Goal: Task Accomplishment & Management: Complete application form

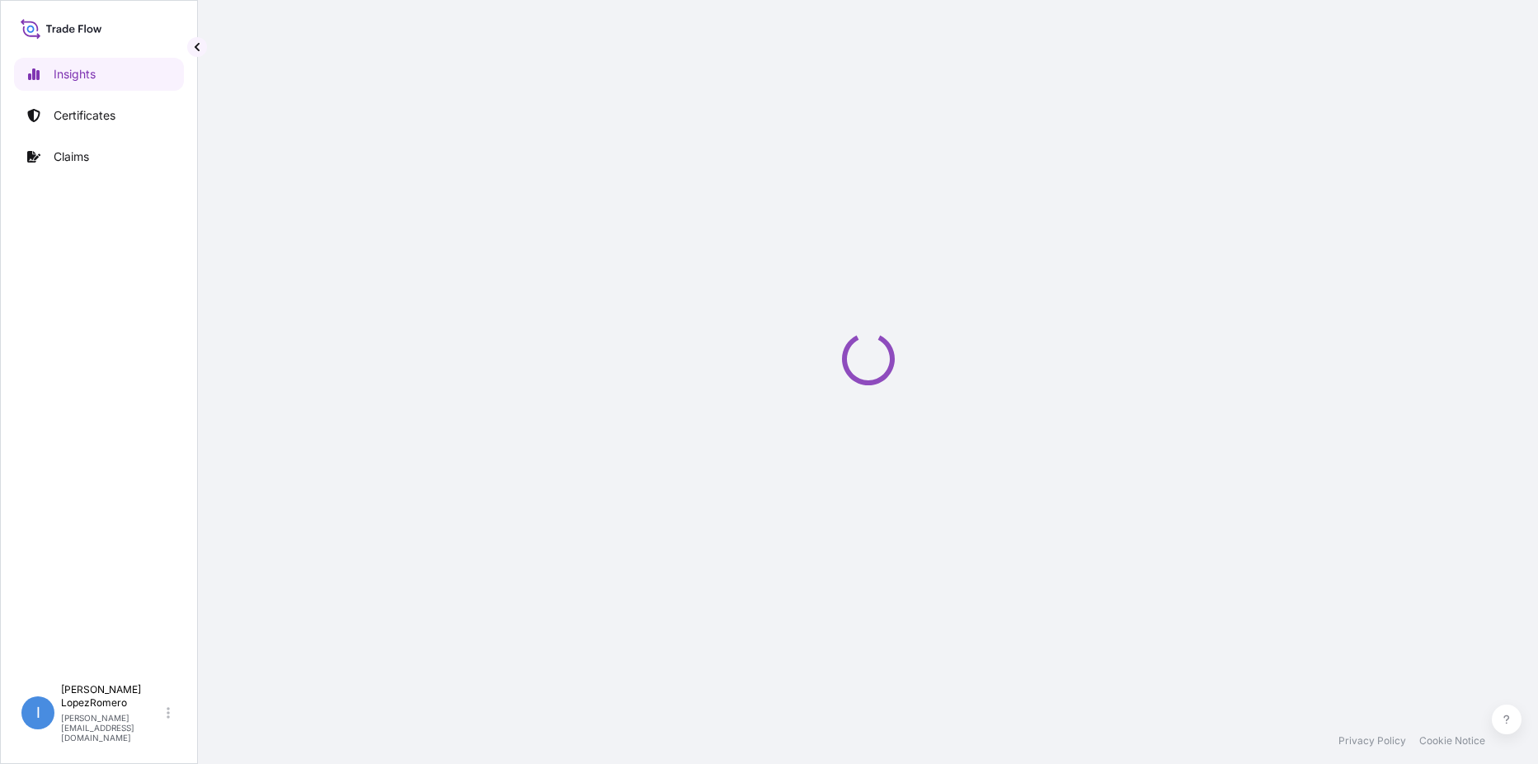
select select "2025"
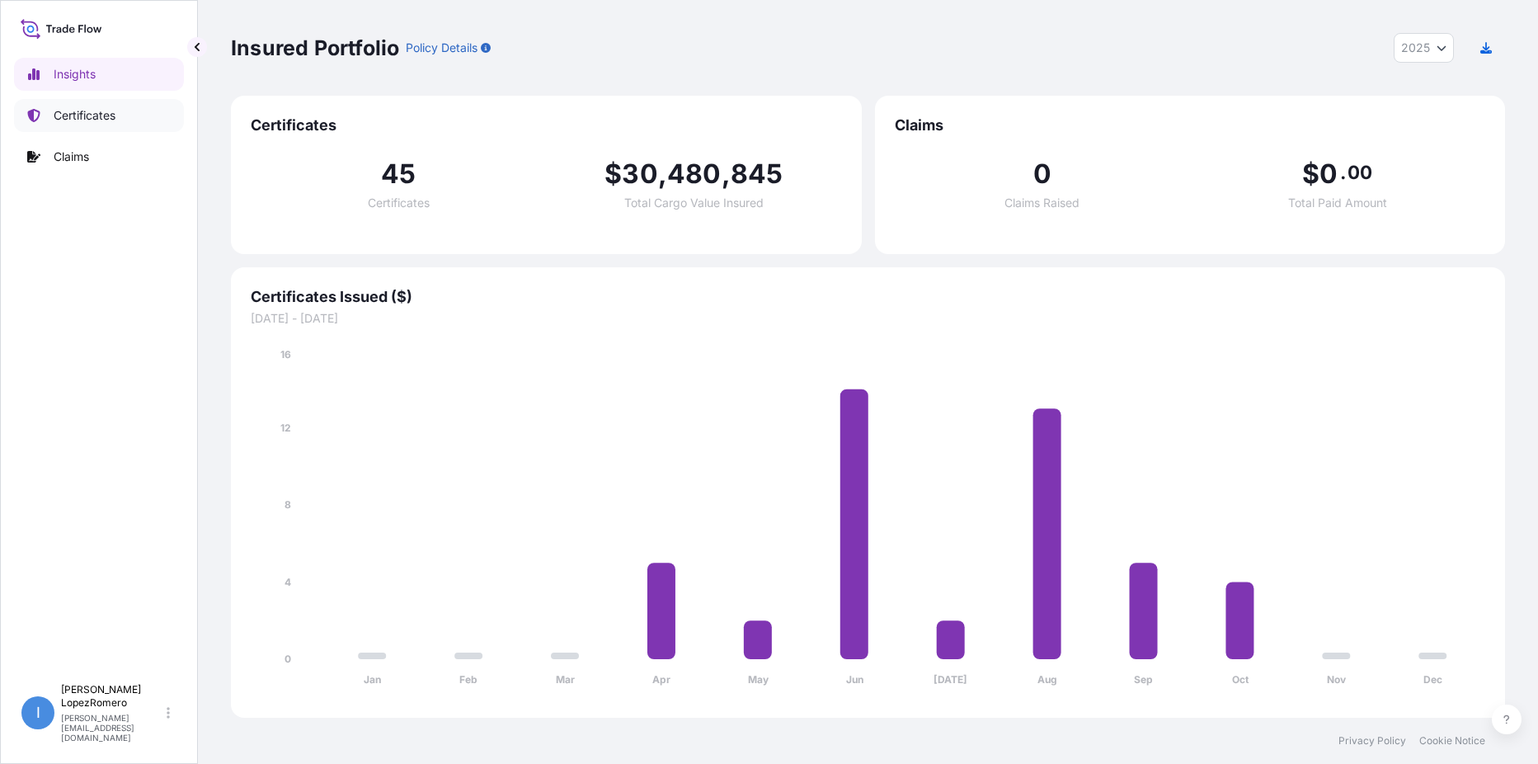
click at [106, 115] on p "Certificates" at bounding box center [85, 115] width 62 height 16
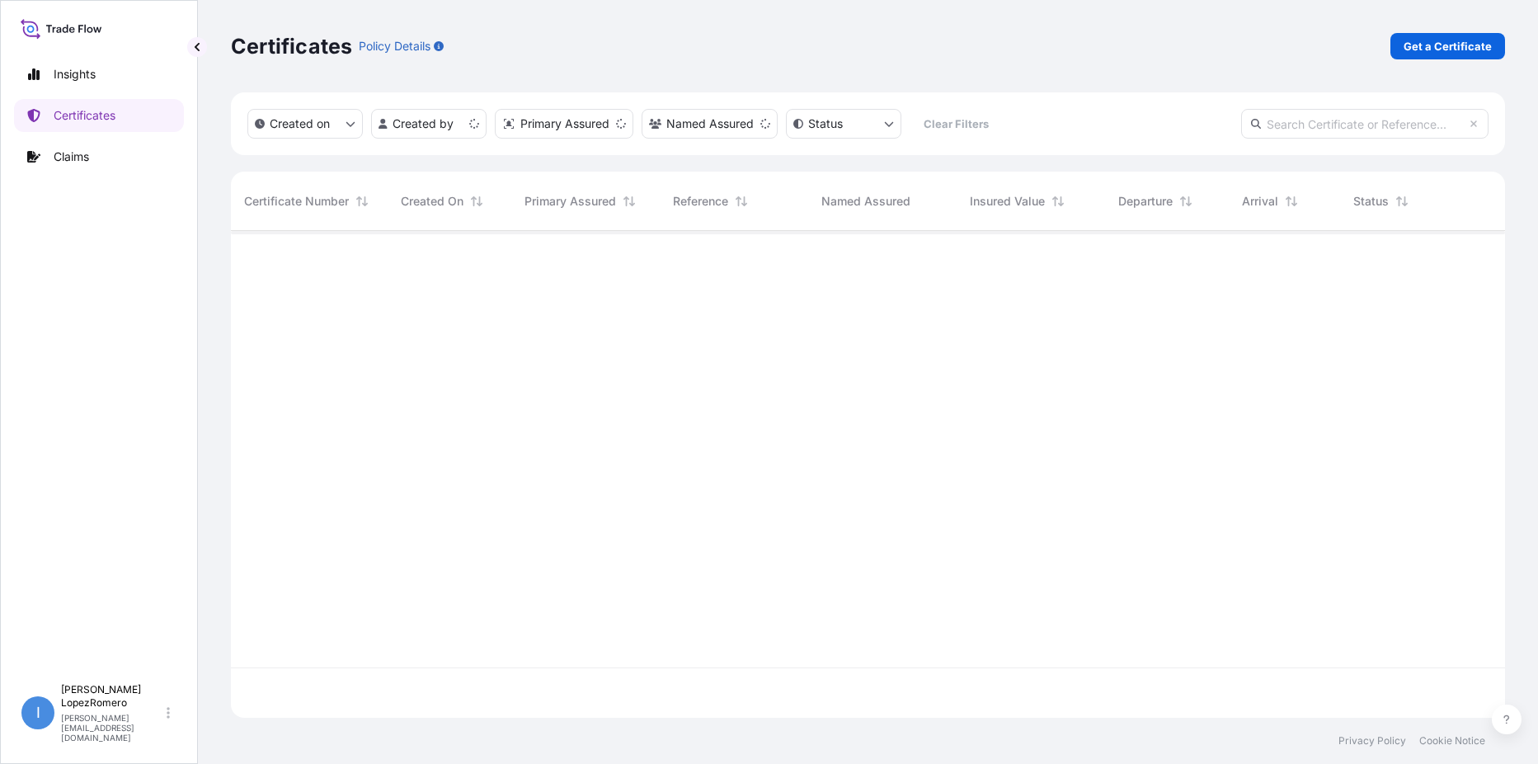
scroll to position [483, 1262]
click at [1436, 37] on link "Get a Certificate" at bounding box center [1447, 46] width 115 height 26
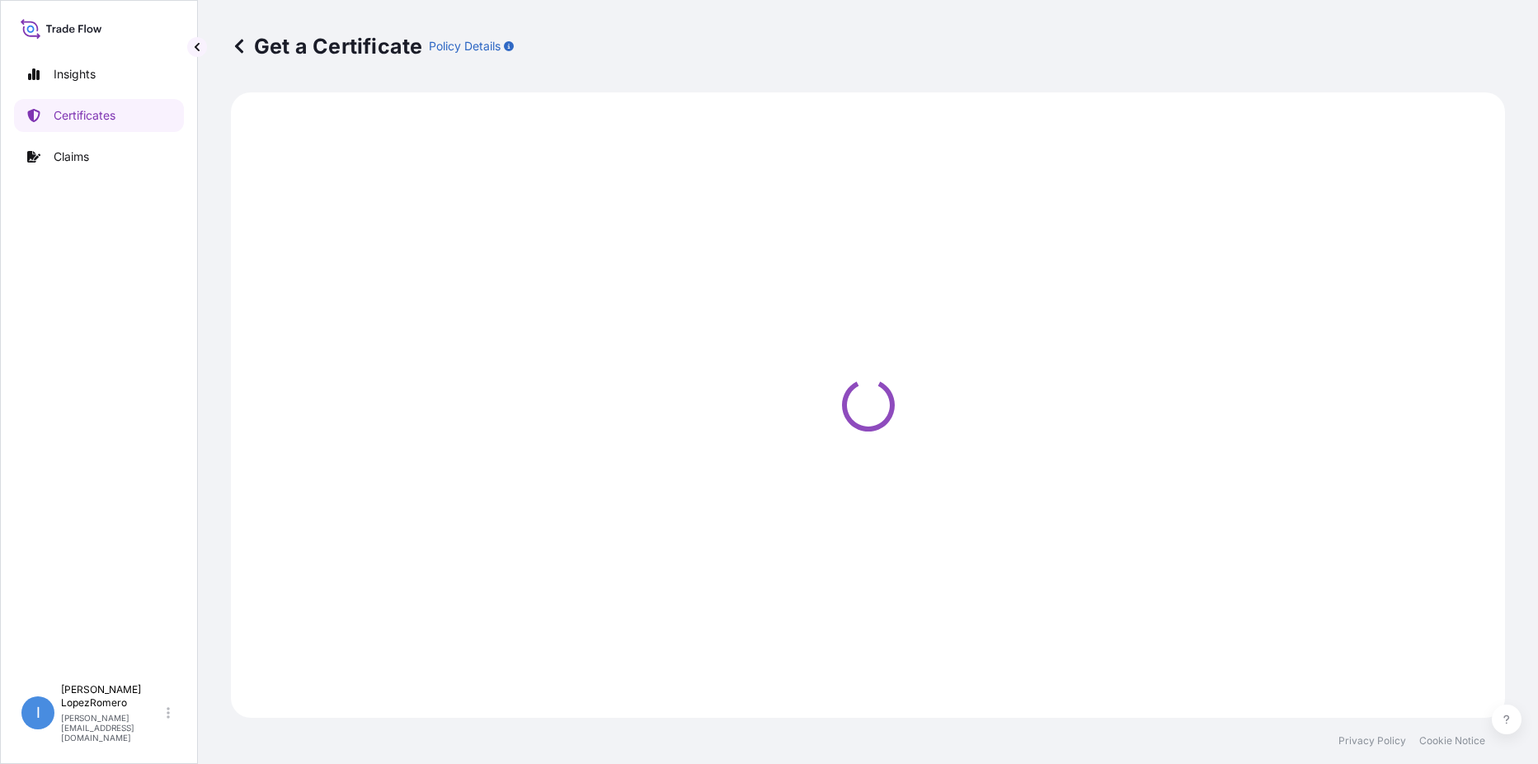
select select "Barge"
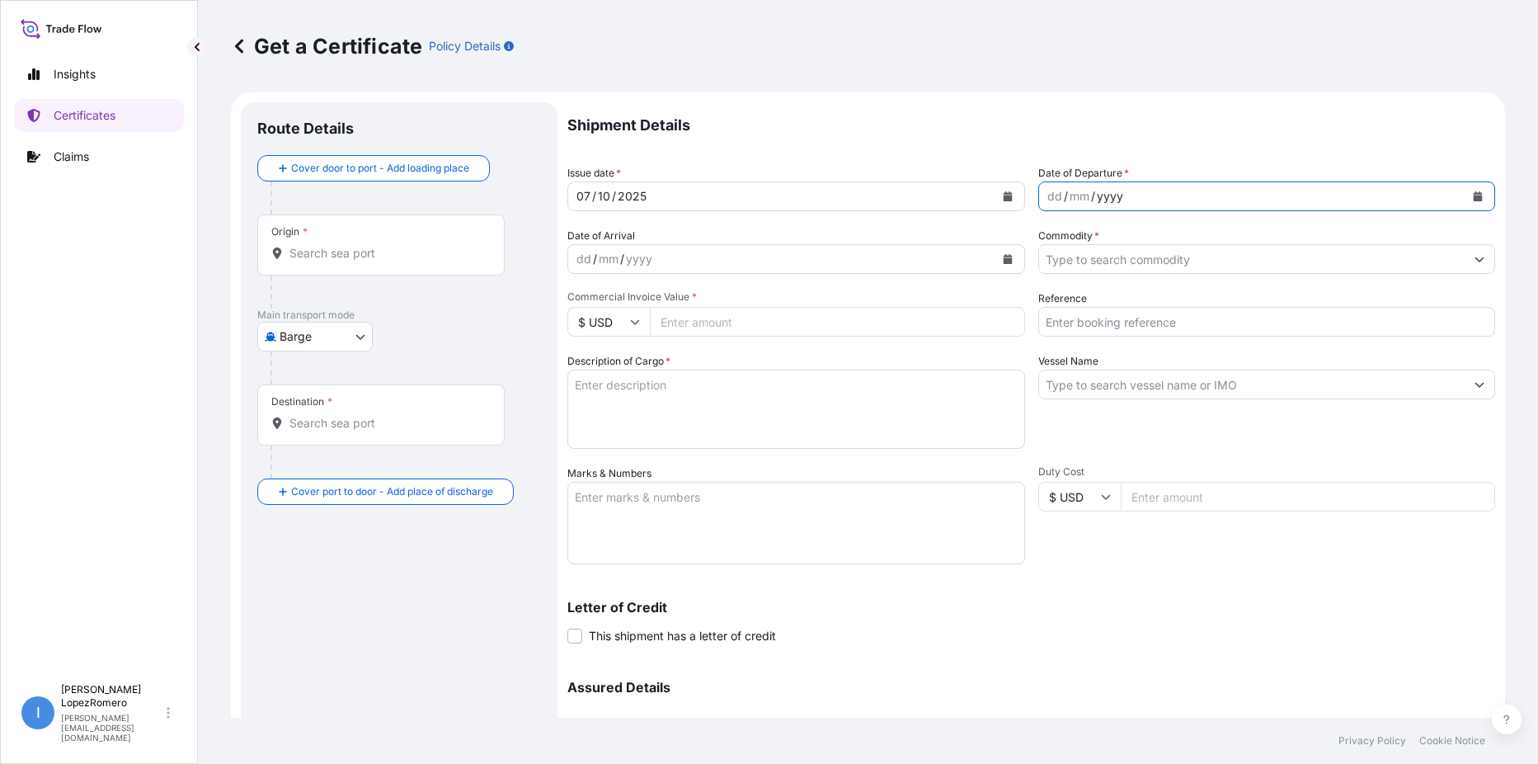
click at [1095, 188] on div "yyyy" at bounding box center [1110, 196] width 30 height 20
click at [1055, 201] on div "dd" at bounding box center [1055, 196] width 18 height 20
click at [1051, 320] on input "Reference" at bounding box center [1267, 322] width 458 height 30
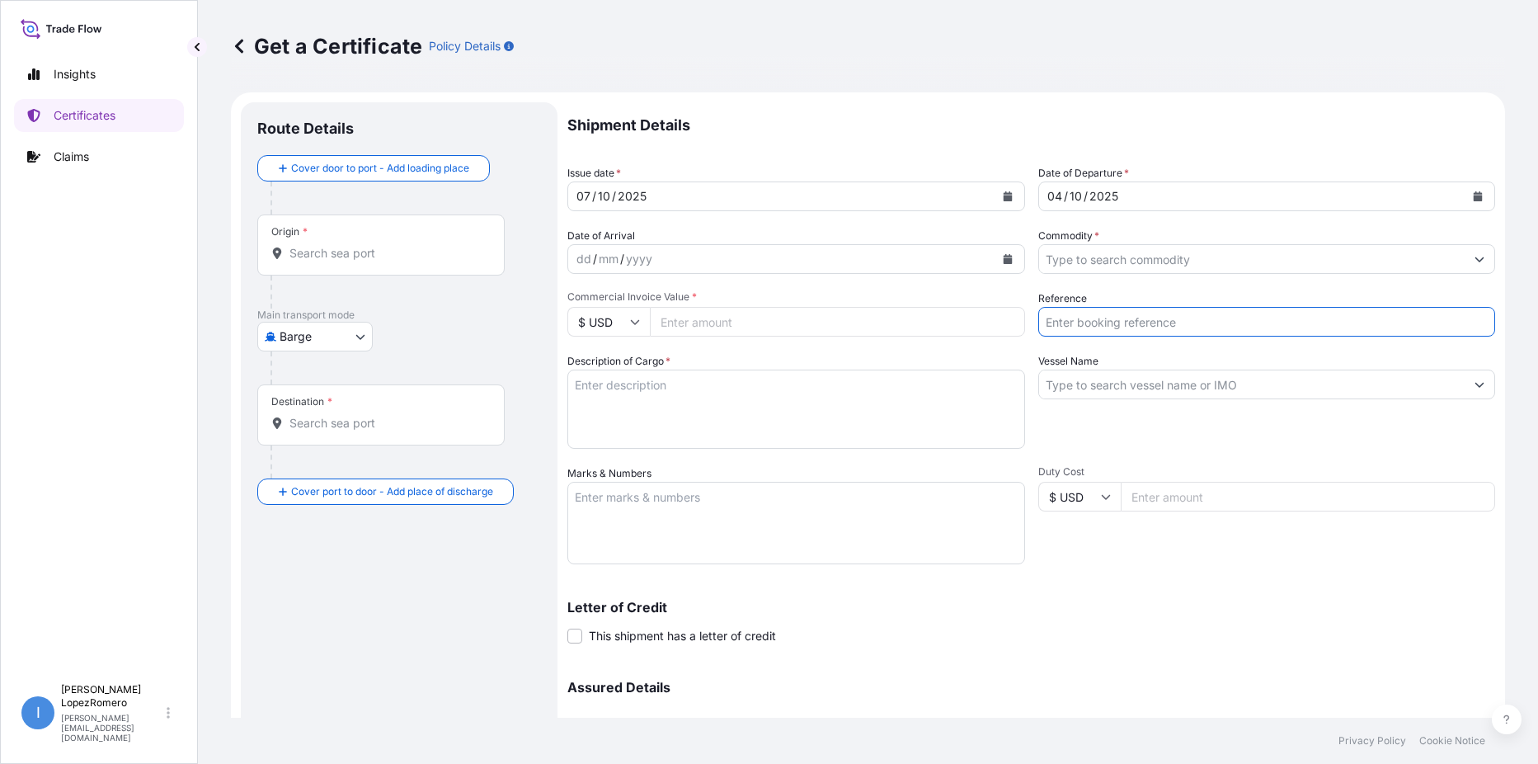
paste input "EBKG13927397"
type input "EBKG13927397"
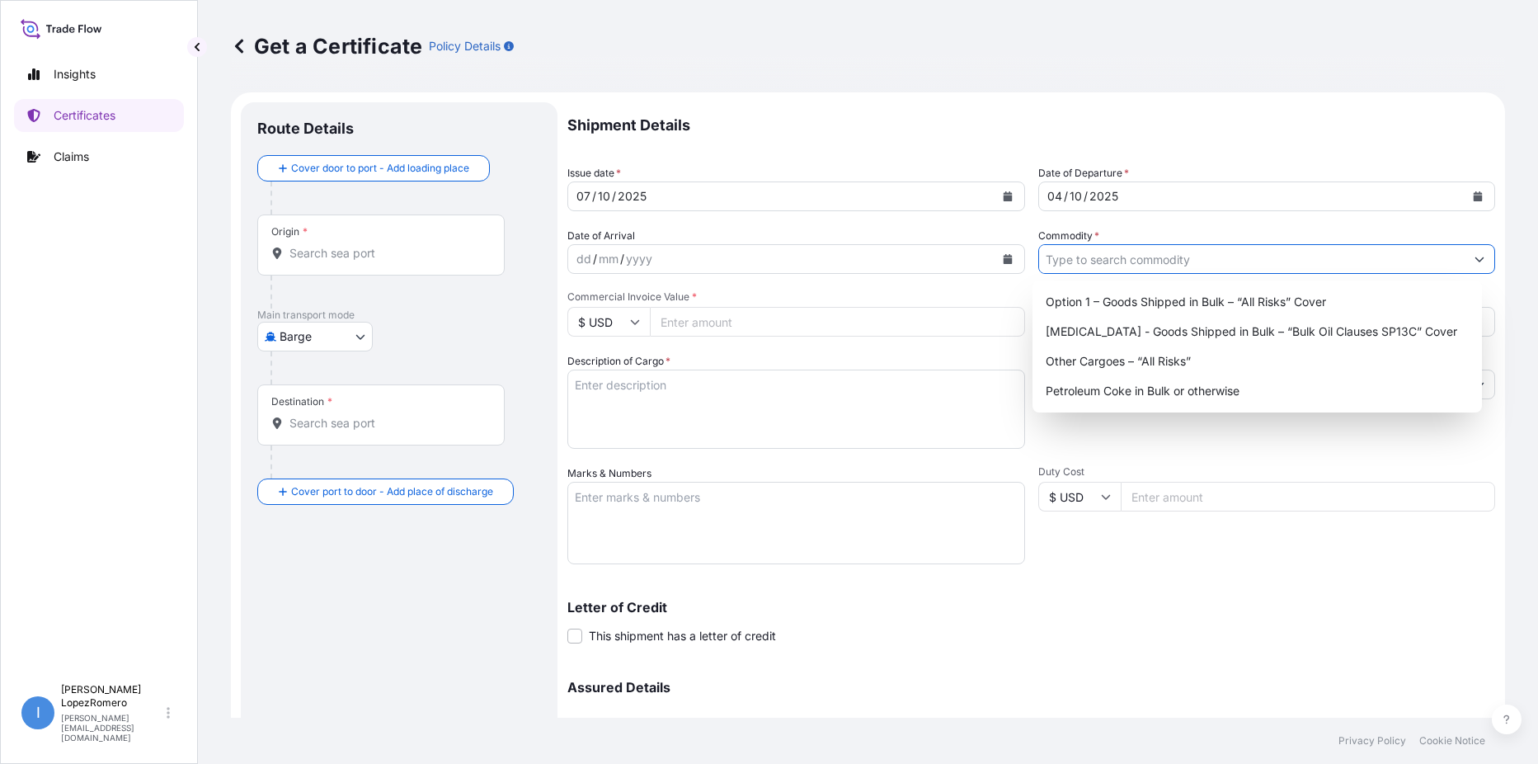
click at [1217, 258] on input "Commodity *" at bounding box center [1252, 259] width 426 height 30
click at [1205, 305] on div "Option 1 – Goods Shipped in Bulk – “All Risks” Cover" at bounding box center [1257, 302] width 436 height 30
type input "Option 1 – Goods Shipped in Bulk – “All Risks” Cover"
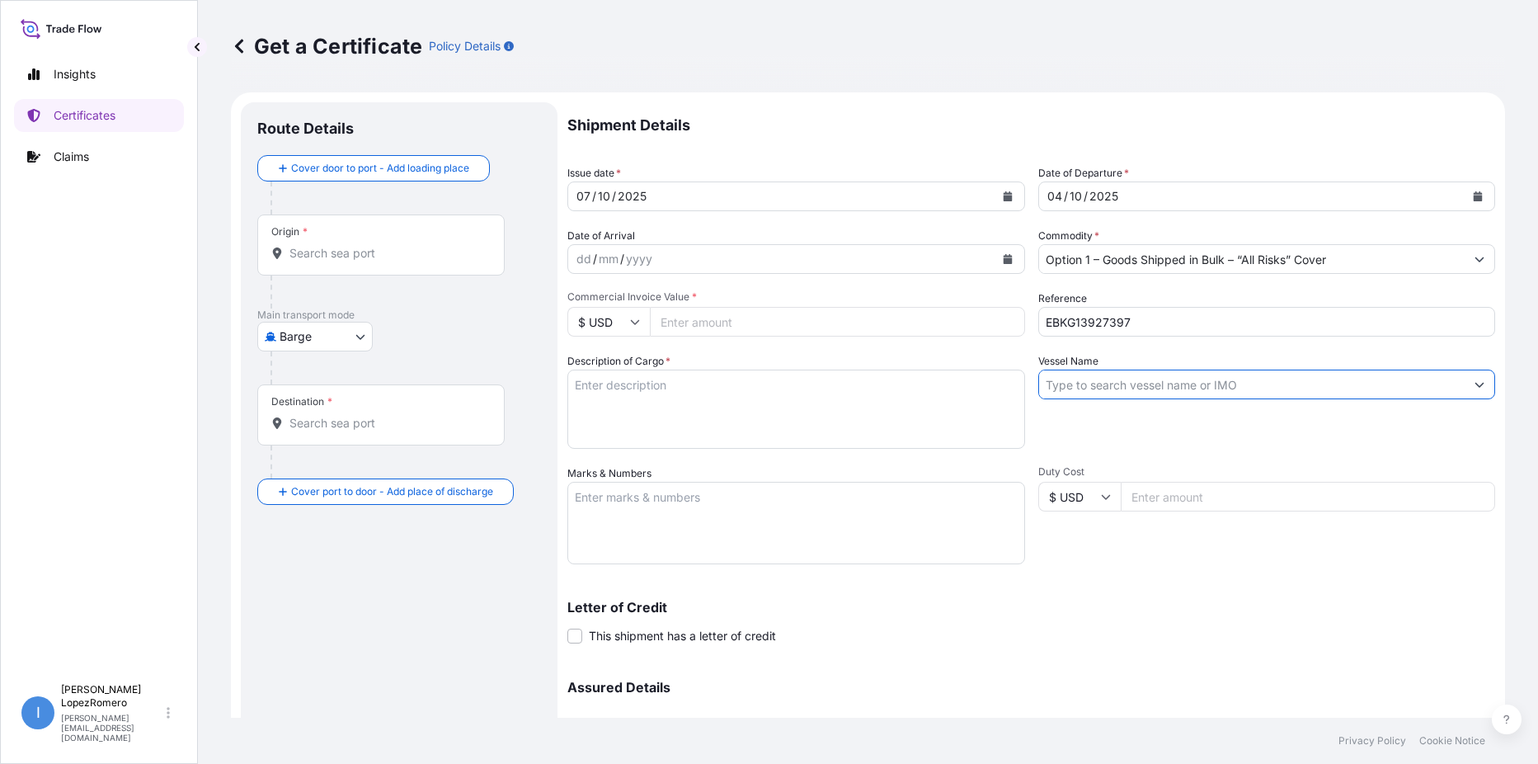
click at [1100, 388] on input "Vessel Name" at bounding box center [1252, 384] width 426 height 30
click at [1074, 378] on input "Vessel Name" at bounding box center [1252, 384] width 426 height 30
paste input "MSC SIENA"
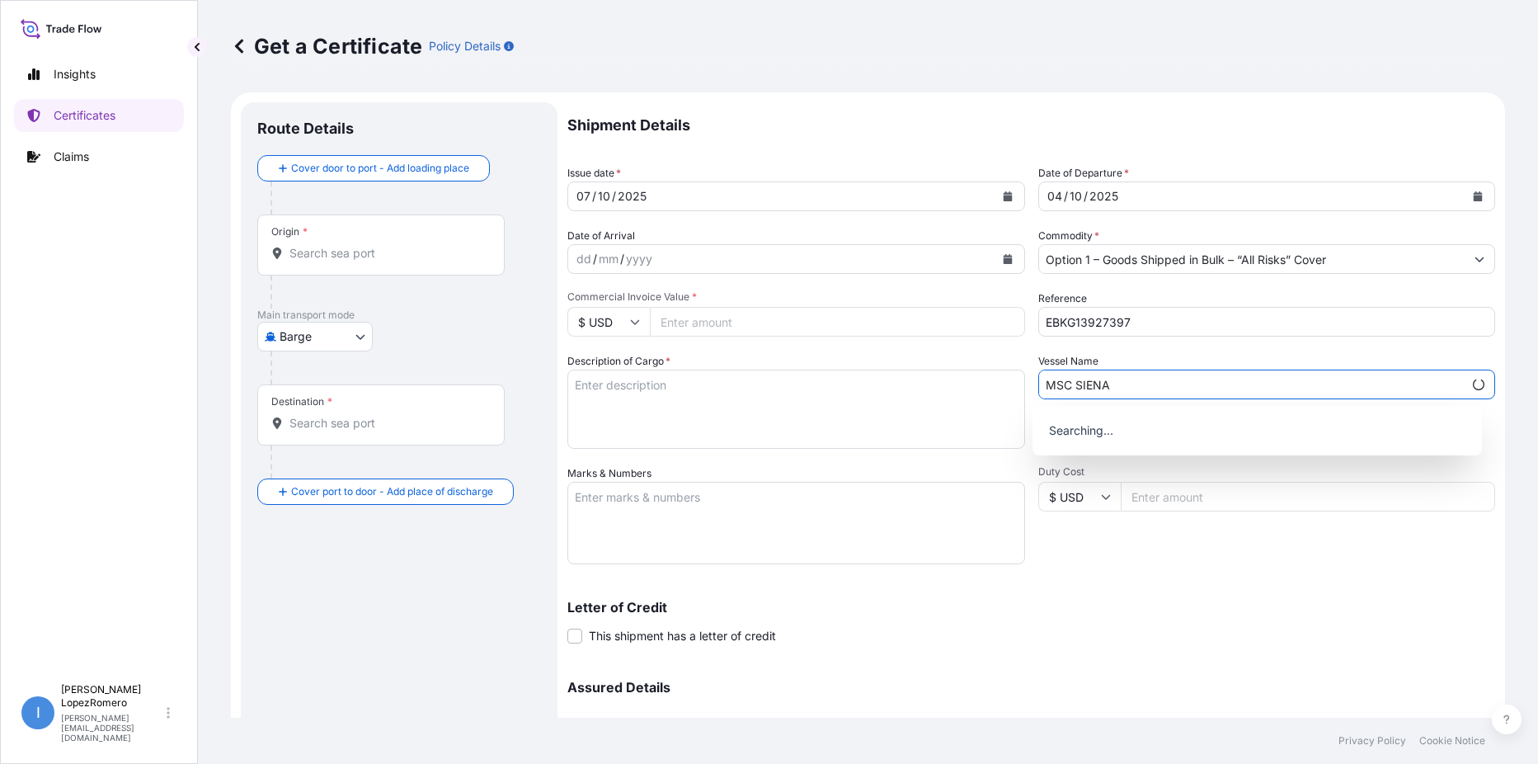
type input "MSC SIENA"
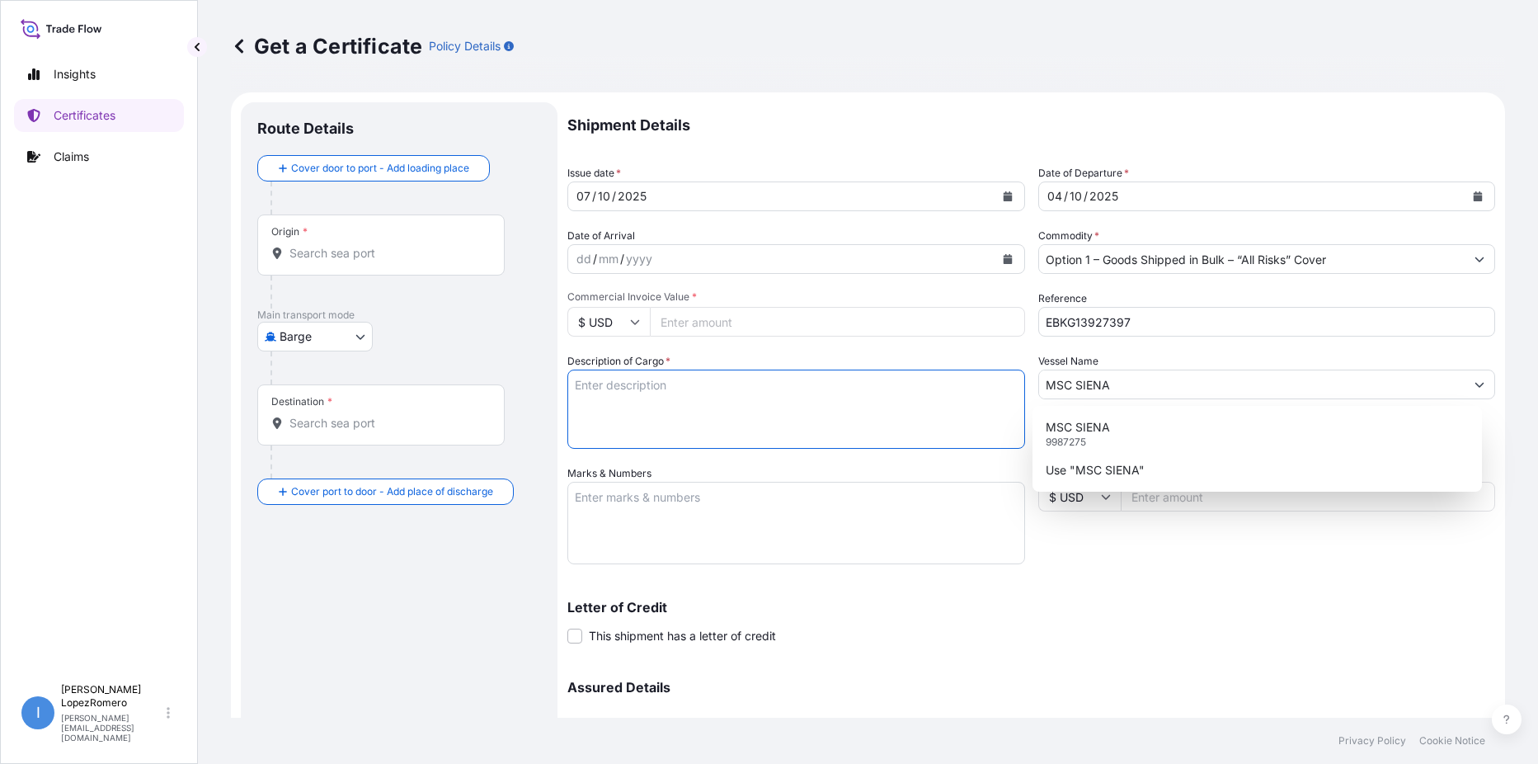
click at [717, 395] on textarea "Description of Cargo *" at bounding box center [796, 408] width 458 height 79
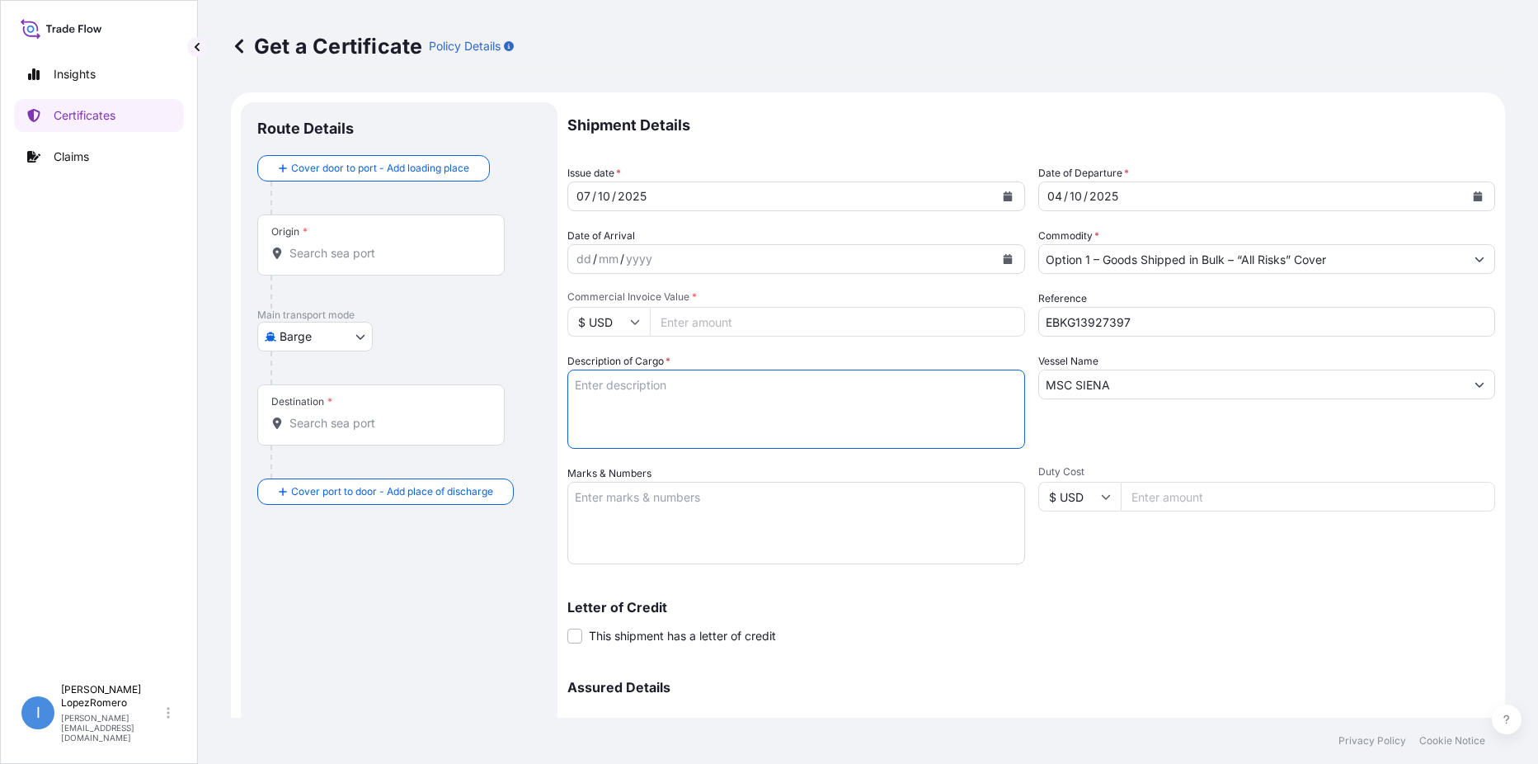
click at [618, 397] on textarea "Description of Cargo *" at bounding box center [796, 408] width 458 height 79
paste textarea "Calcined Needle Petroleum Coke"
type textarea "Calcined Needle Petroleum Coke"
click at [690, 507] on textarea "Marks & Numbers" at bounding box center [796, 523] width 458 height 82
click at [708, 324] on input "Commercial Invoice Value *" at bounding box center [837, 322] width 375 height 30
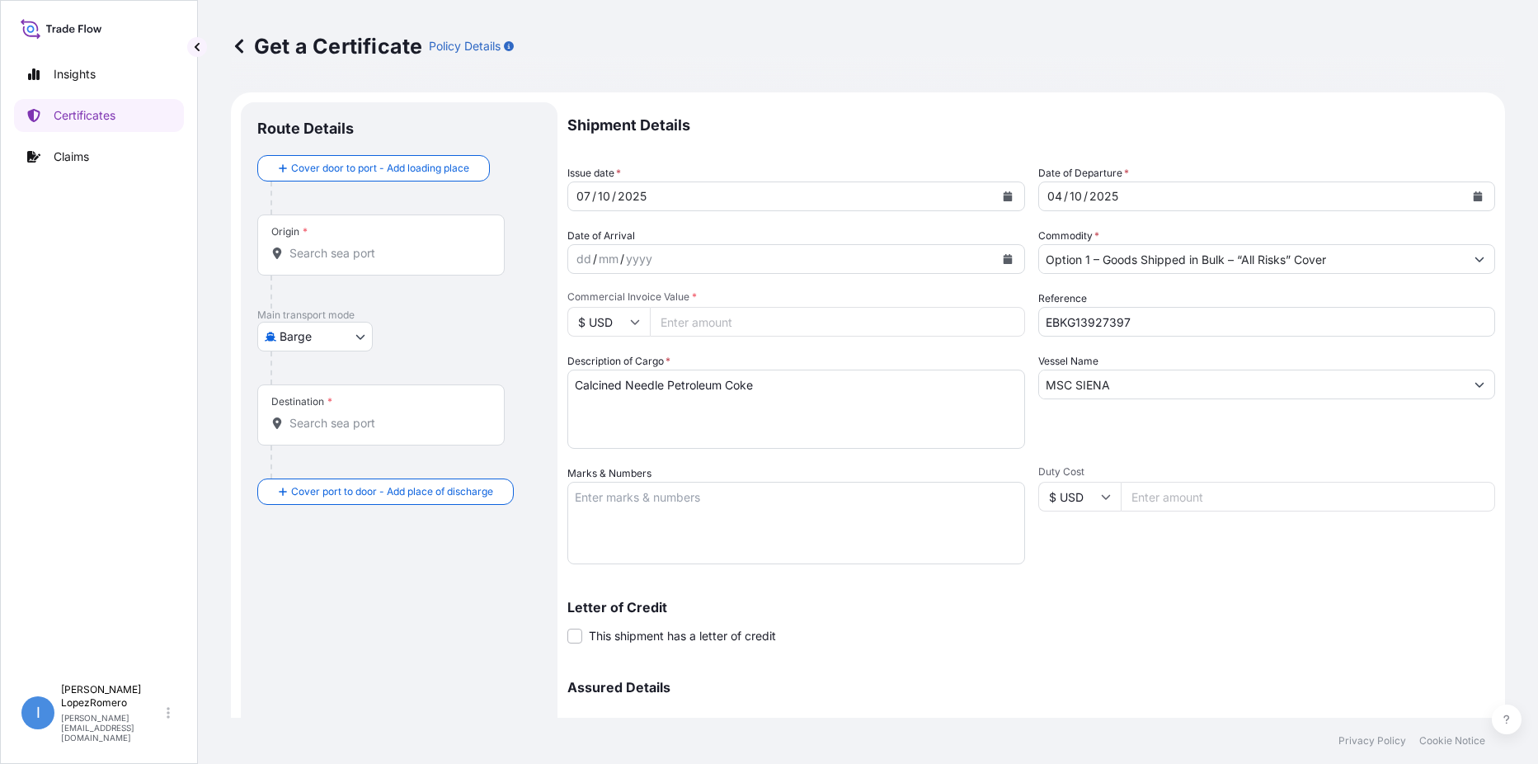
click at [682, 315] on input "Commercial Invoice Value *" at bounding box center [837, 322] width 375 height 30
paste input "131177.50"
type input "131177.50"
click at [334, 253] on input "Origin *" at bounding box center [386, 253] width 195 height 16
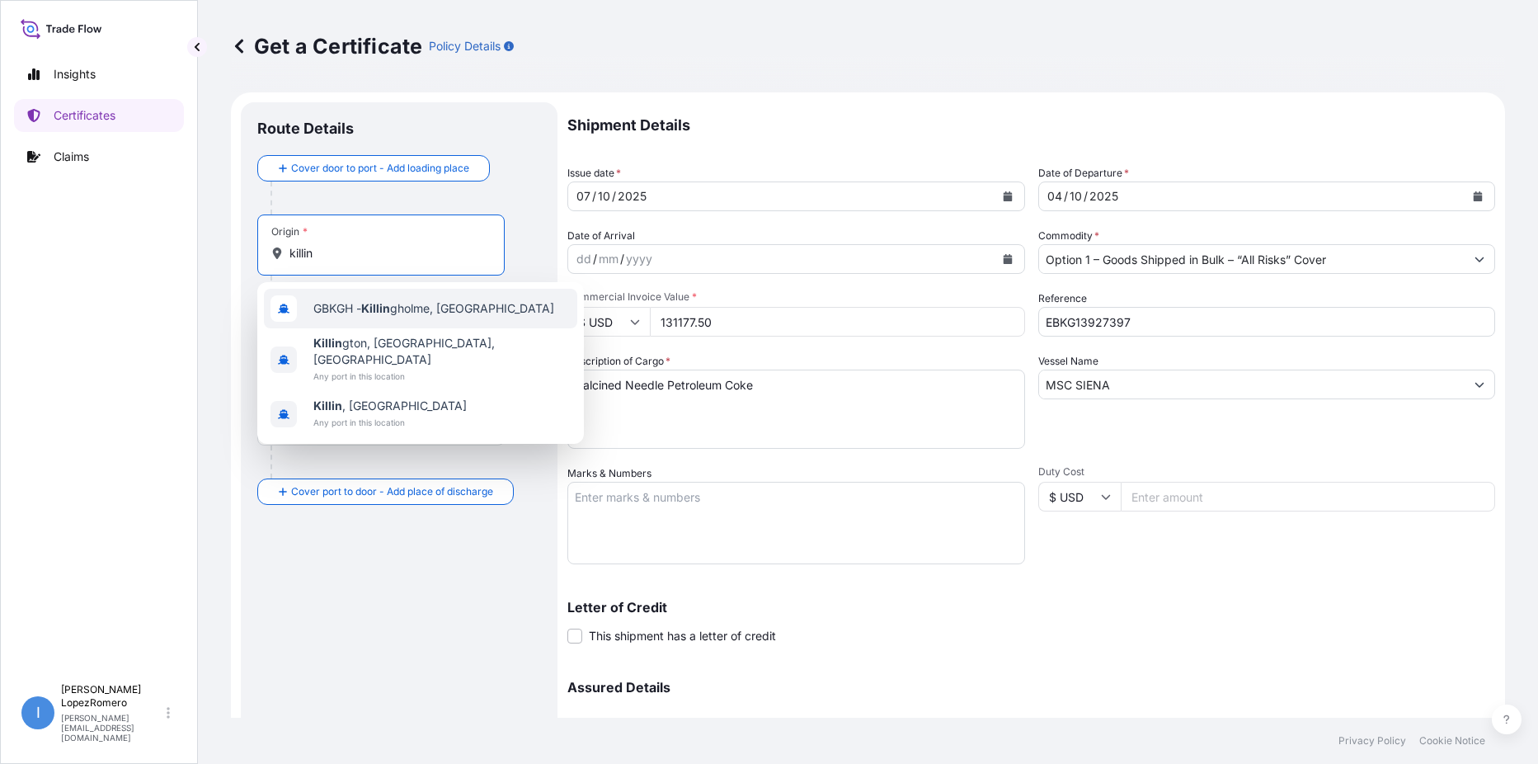
click at [477, 305] on span "GBKGH - Killin gholme, [GEOGRAPHIC_DATA]" at bounding box center [433, 308] width 241 height 16
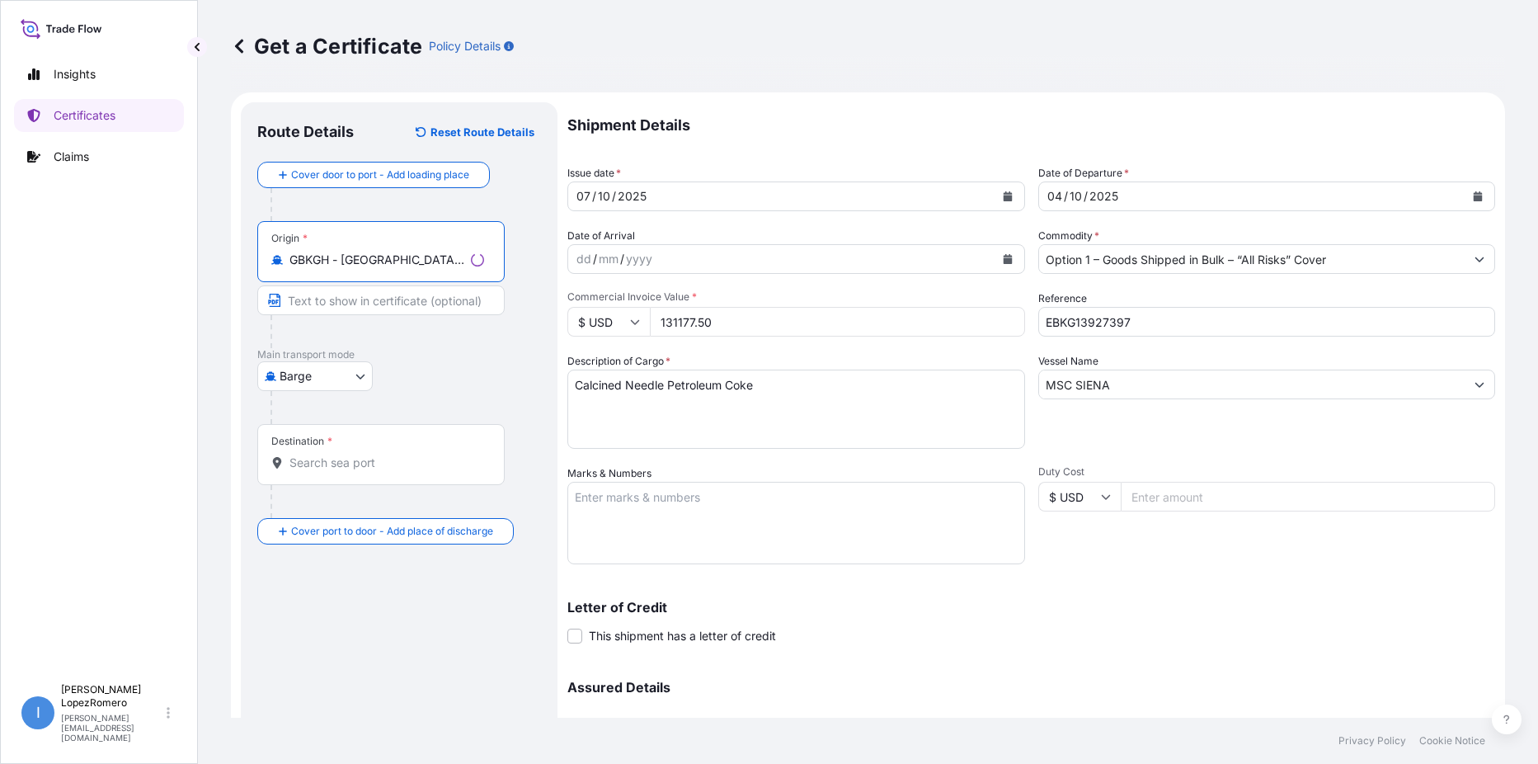
type input "GBKGH - [GEOGRAPHIC_DATA], [GEOGRAPHIC_DATA]"
click at [354, 304] on input "Text to appear on certificate" at bounding box center [380, 300] width 247 height 30
click at [389, 456] on input "Destination *" at bounding box center [386, 462] width 195 height 16
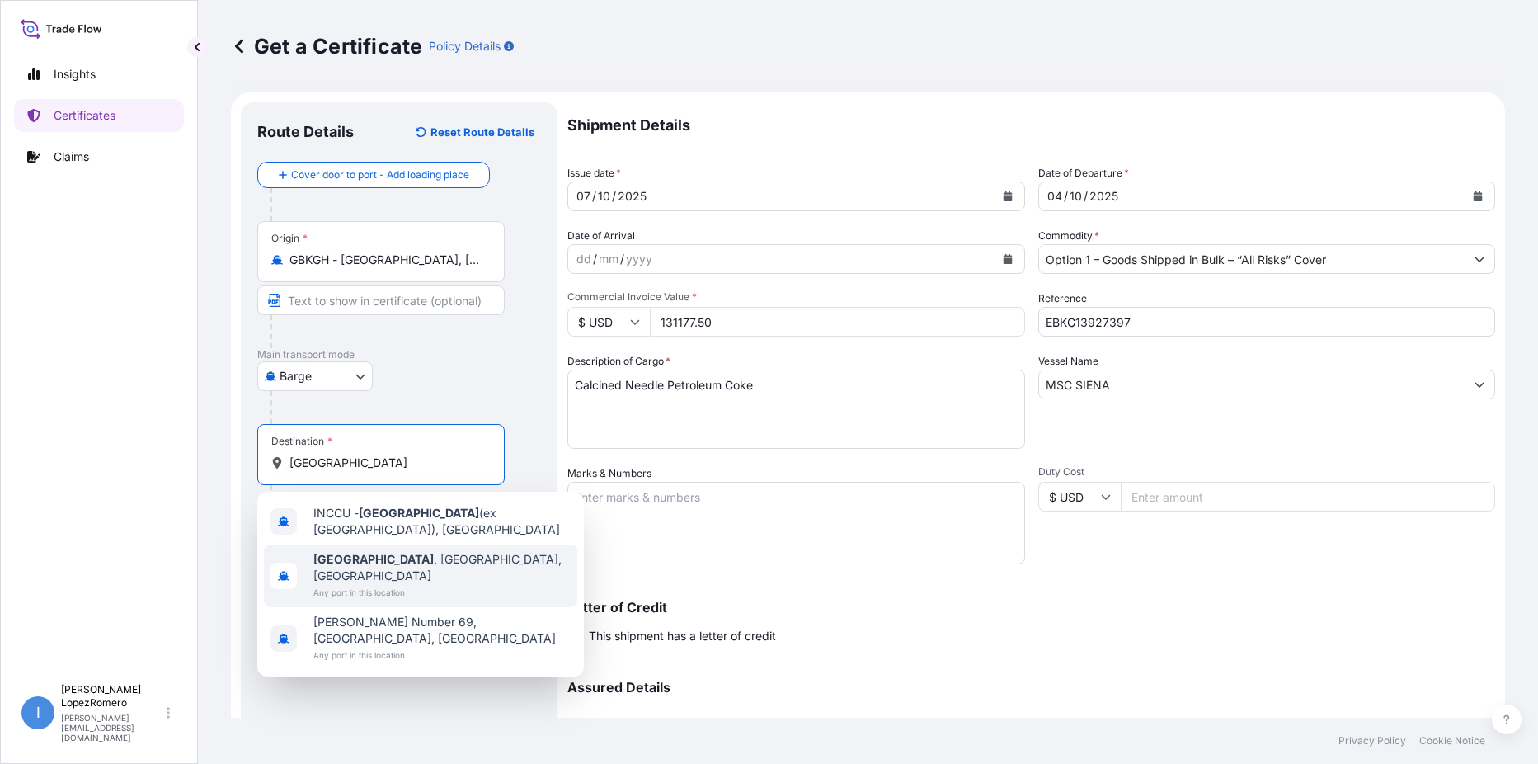
click at [416, 560] on span "[GEOGRAPHIC_DATA] , [GEOGRAPHIC_DATA], [GEOGRAPHIC_DATA]" at bounding box center [441, 567] width 257 height 33
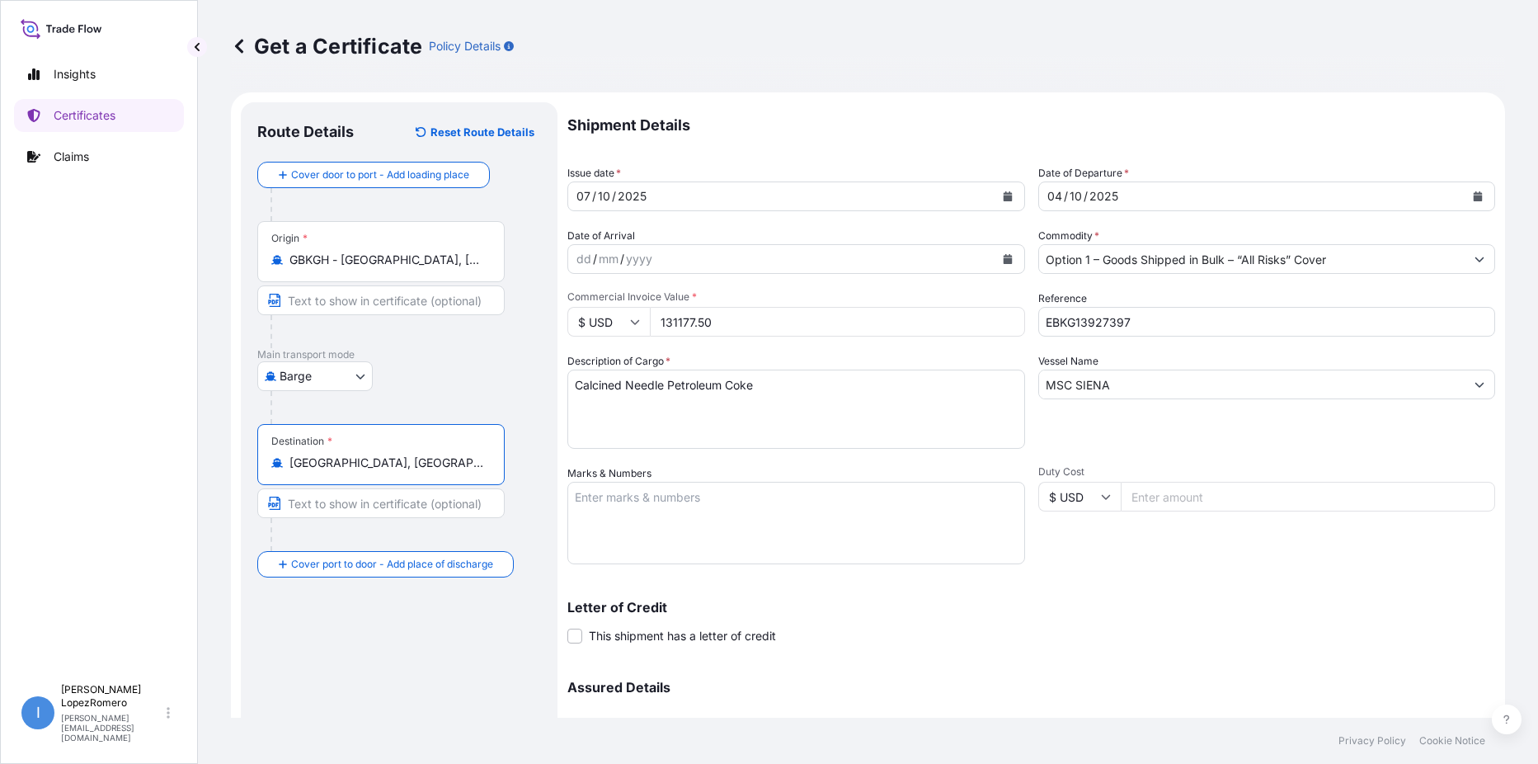
type input "[GEOGRAPHIC_DATA], [GEOGRAPHIC_DATA], [GEOGRAPHIC_DATA]"
click at [1165, 715] on div "Get a Certificate Policy Details Route Details Reset Route Details Cover door t…" at bounding box center [868, 382] width 1340 height 764
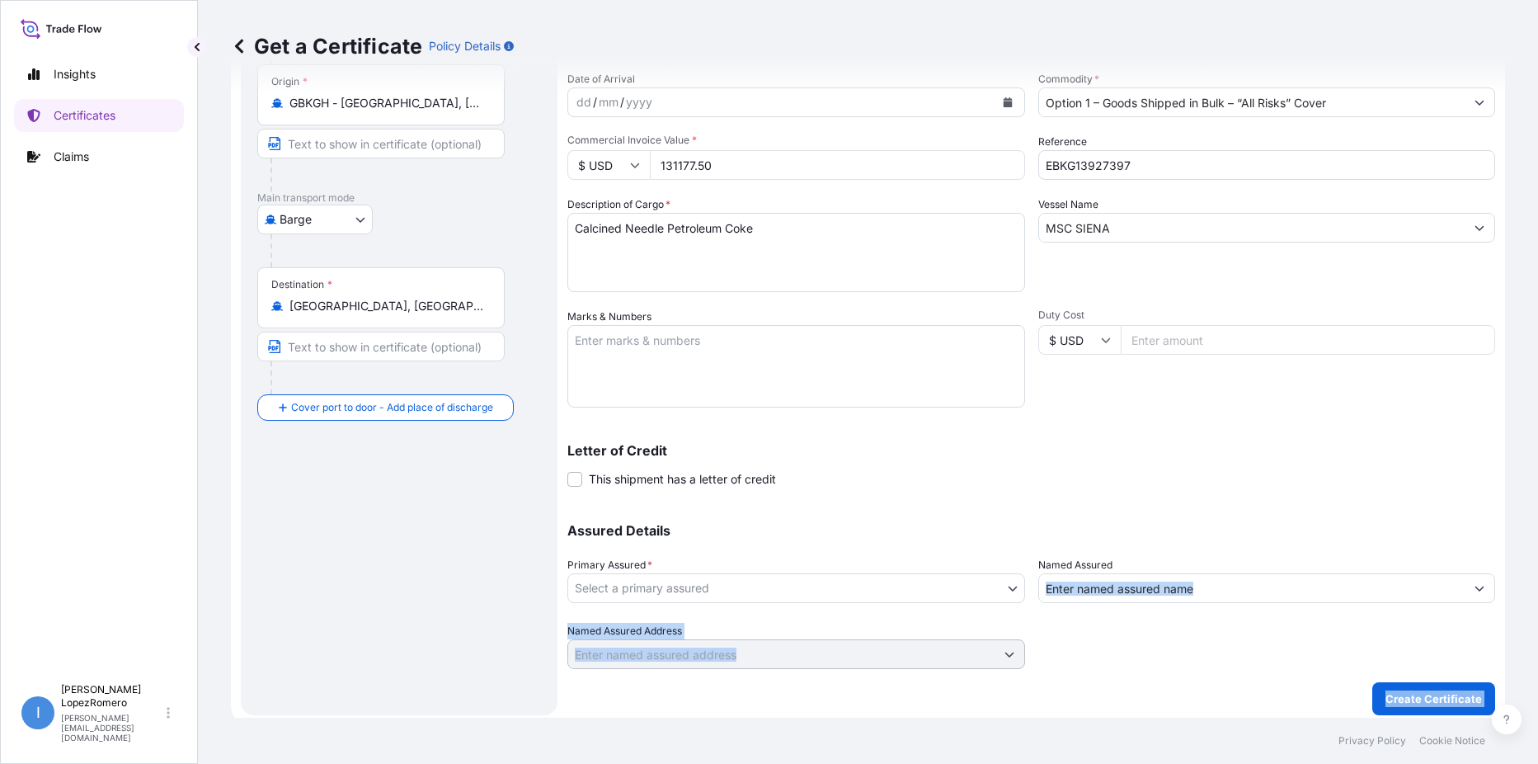
scroll to position [164, 0]
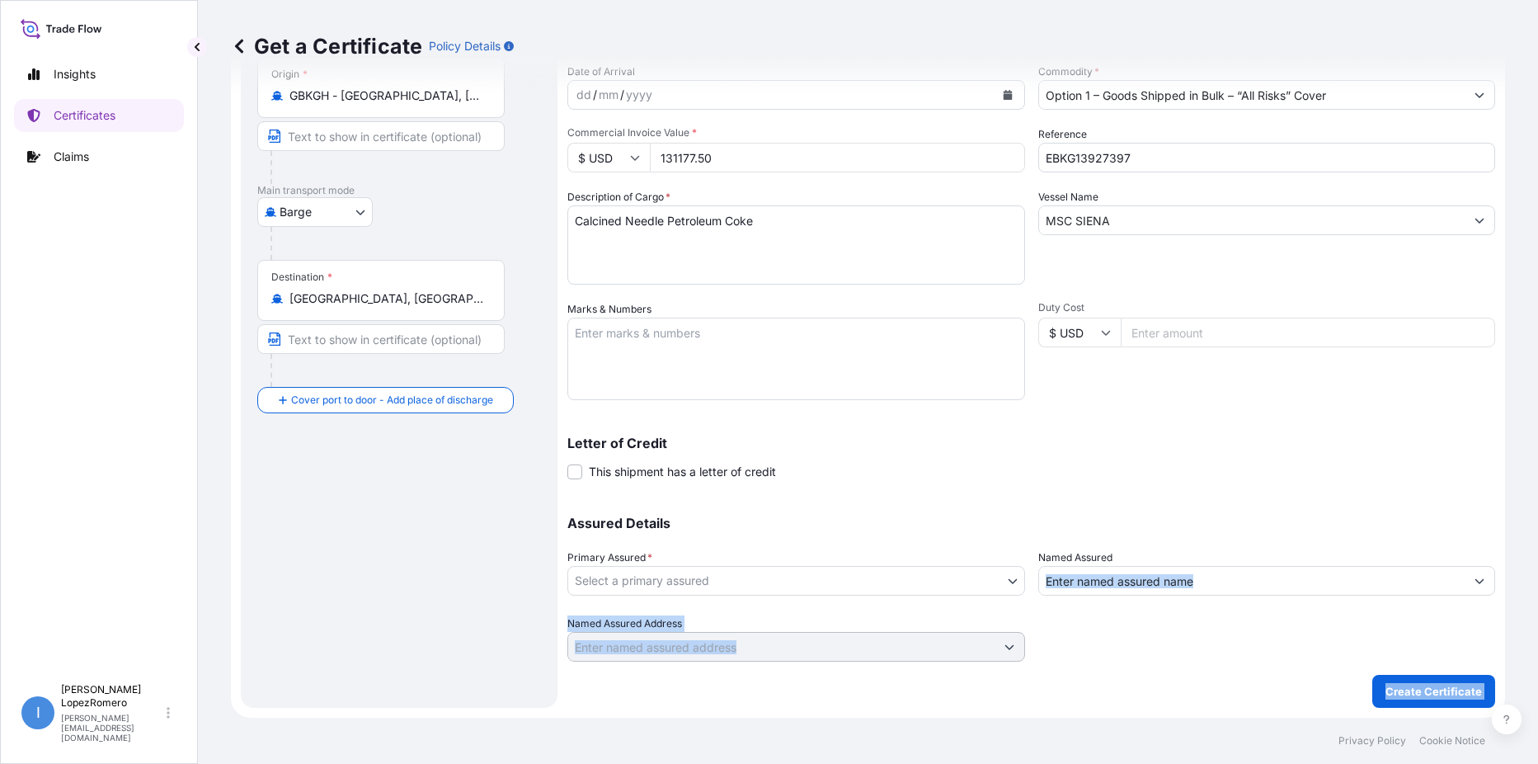
click at [839, 587] on body "Insights Certificates Claims I [PERSON_NAME] [PERSON_NAME][EMAIL_ADDRESS][DOMAI…" at bounding box center [769, 382] width 1538 height 764
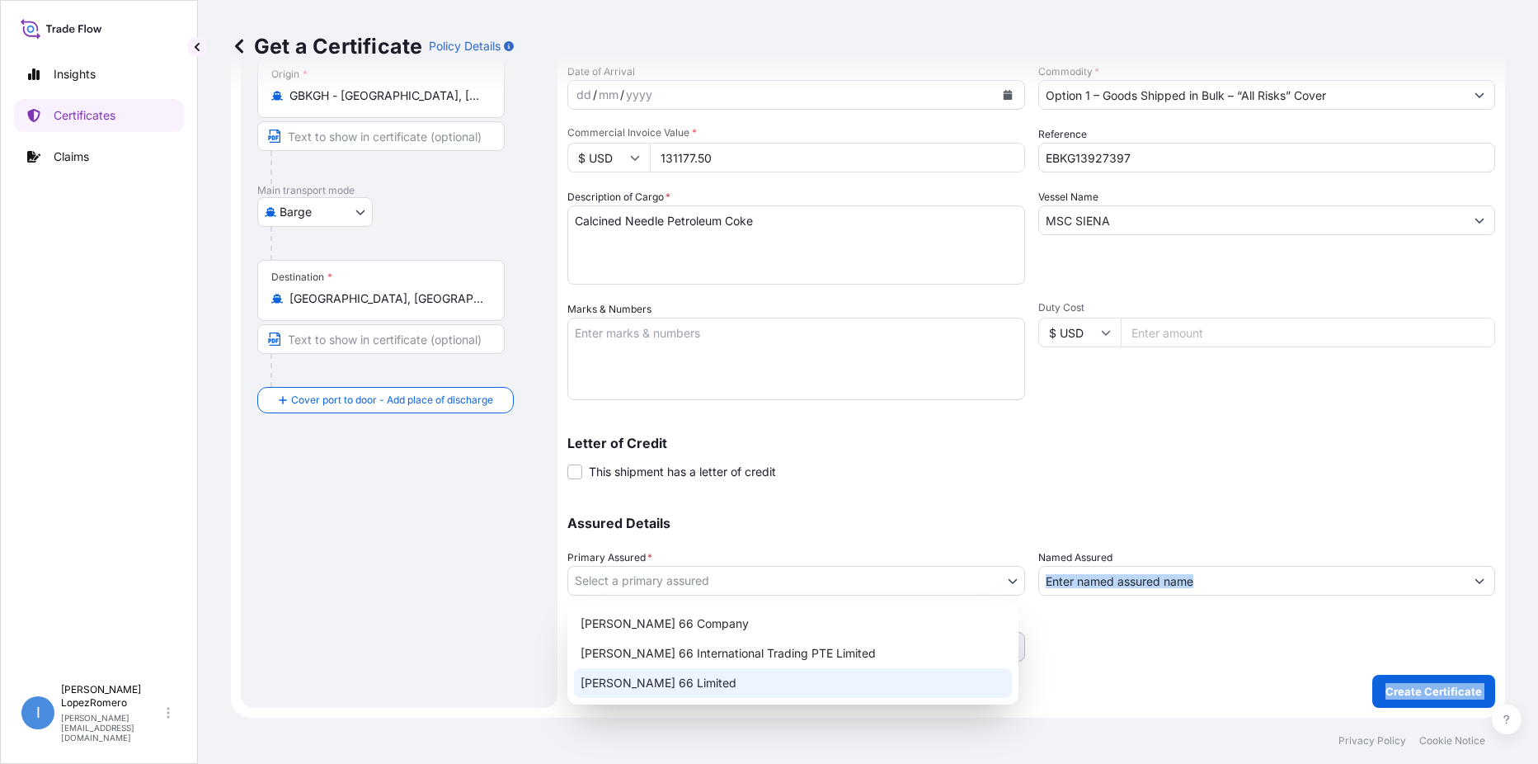
click at [700, 682] on div "[PERSON_NAME] 66 Limited" at bounding box center [793, 683] width 438 height 30
select select "31939"
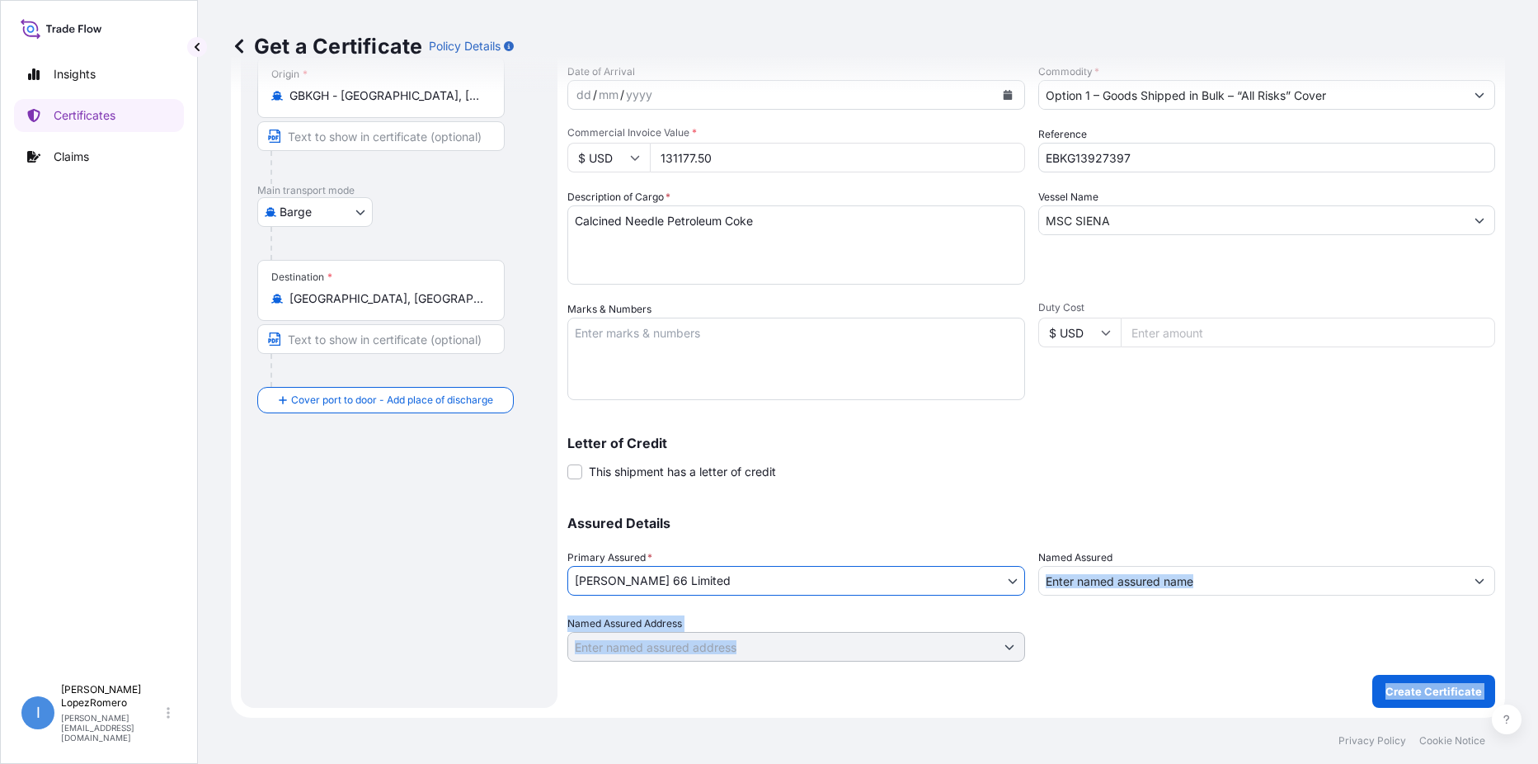
click at [1194, 582] on input "Named Assured" at bounding box center [1252, 581] width 426 height 30
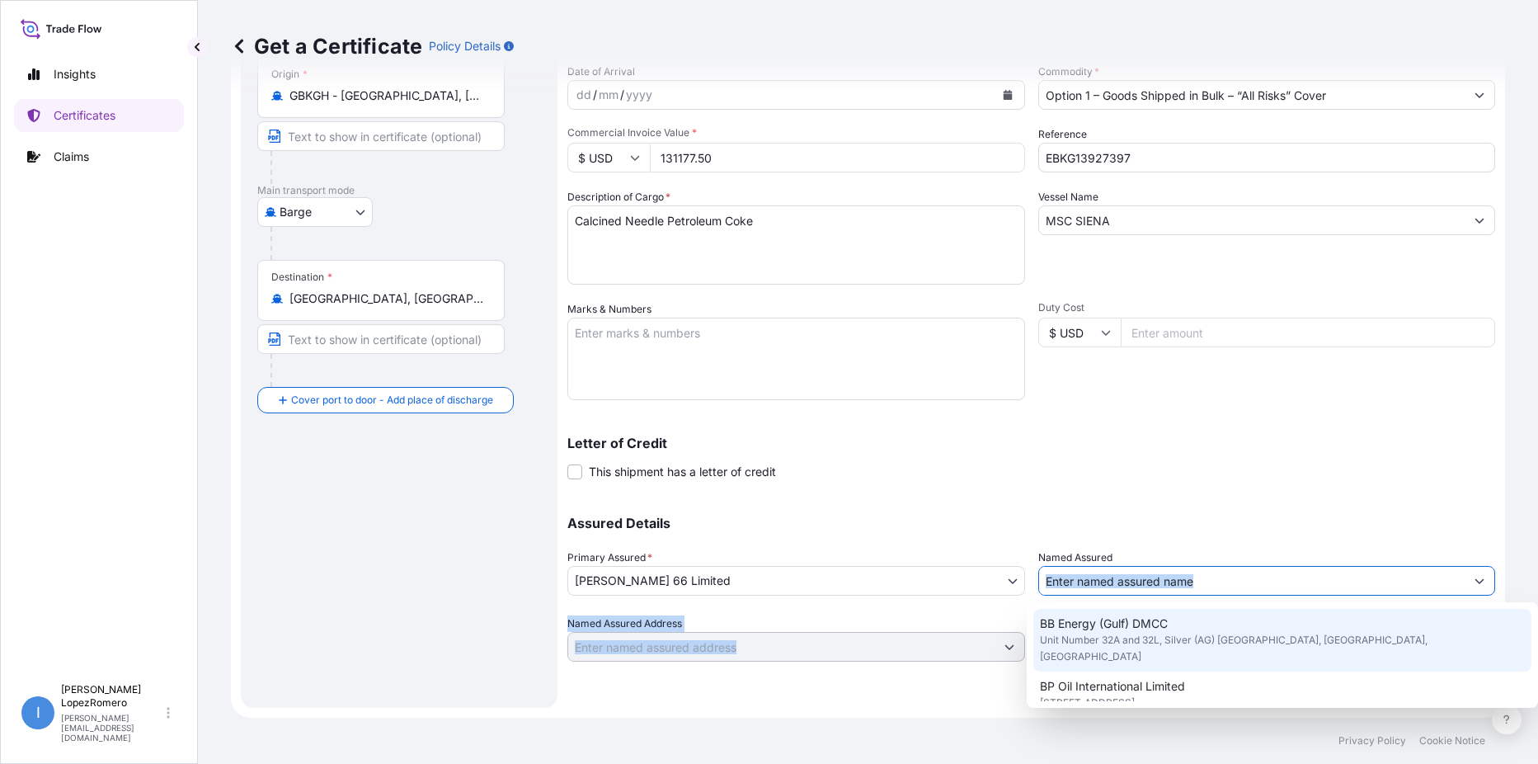
click at [1225, 576] on input "Named Assured" at bounding box center [1252, 581] width 426 height 30
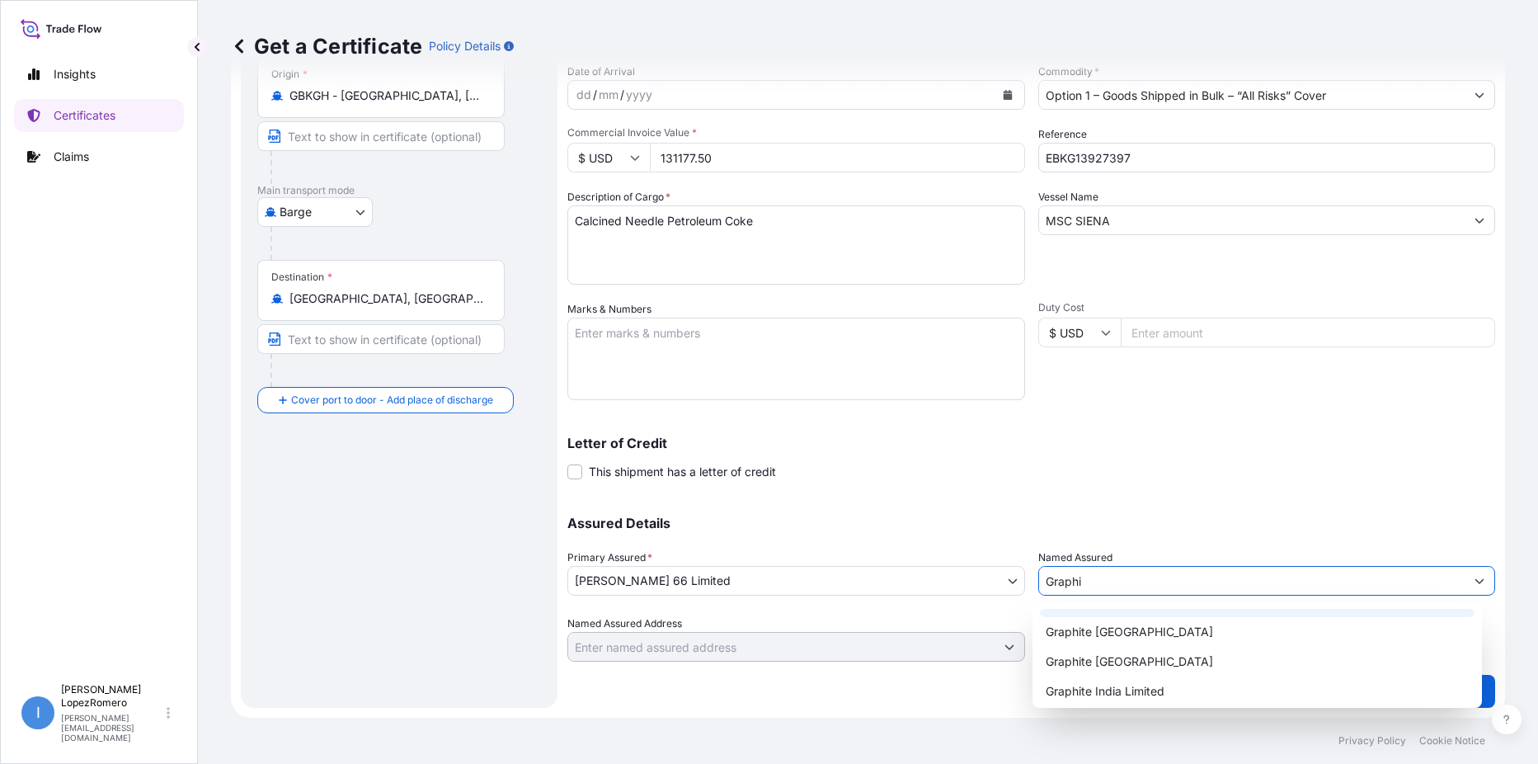
scroll to position [26, 0]
click at [1161, 689] on span "Graphite India Limited" at bounding box center [1105, 686] width 119 height 16
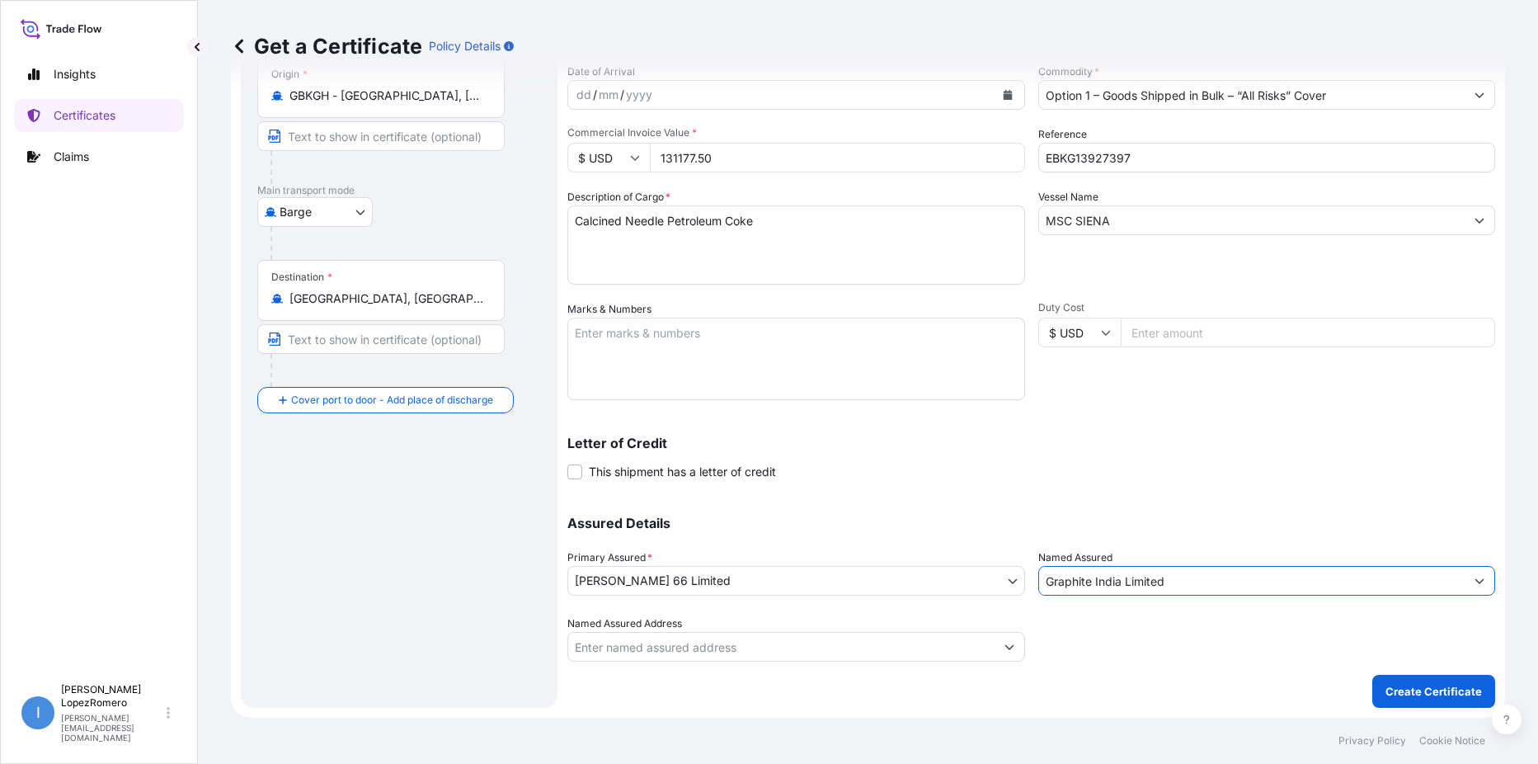
type input "Graphite India Limited"
click at [731, 650] on input "Named Assured Address" at bounding box center [781, 647] width 426 height 30
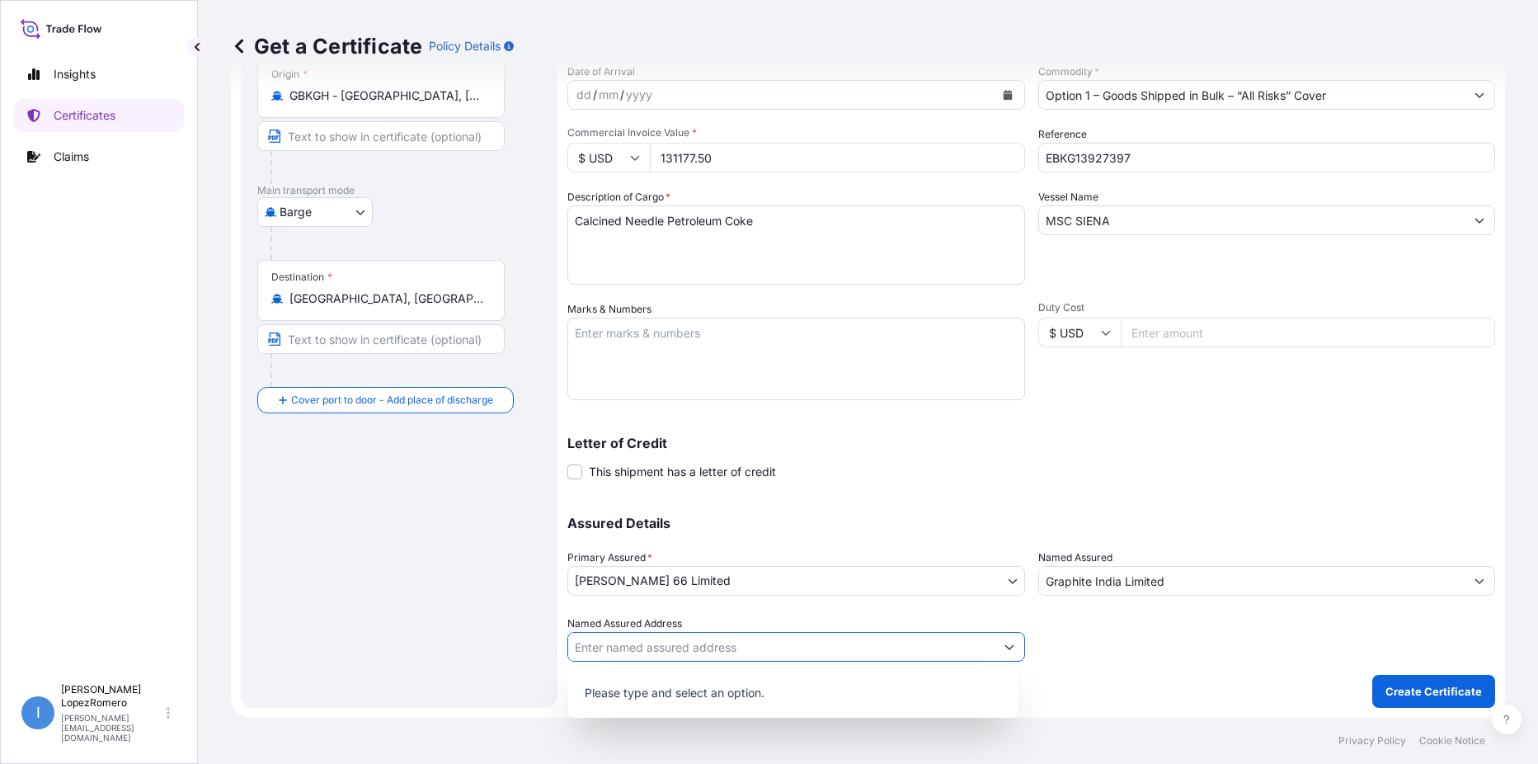
click at [994, 646] on button "Show suggestions" at bounding box center [1009, 647] width 30 height 30
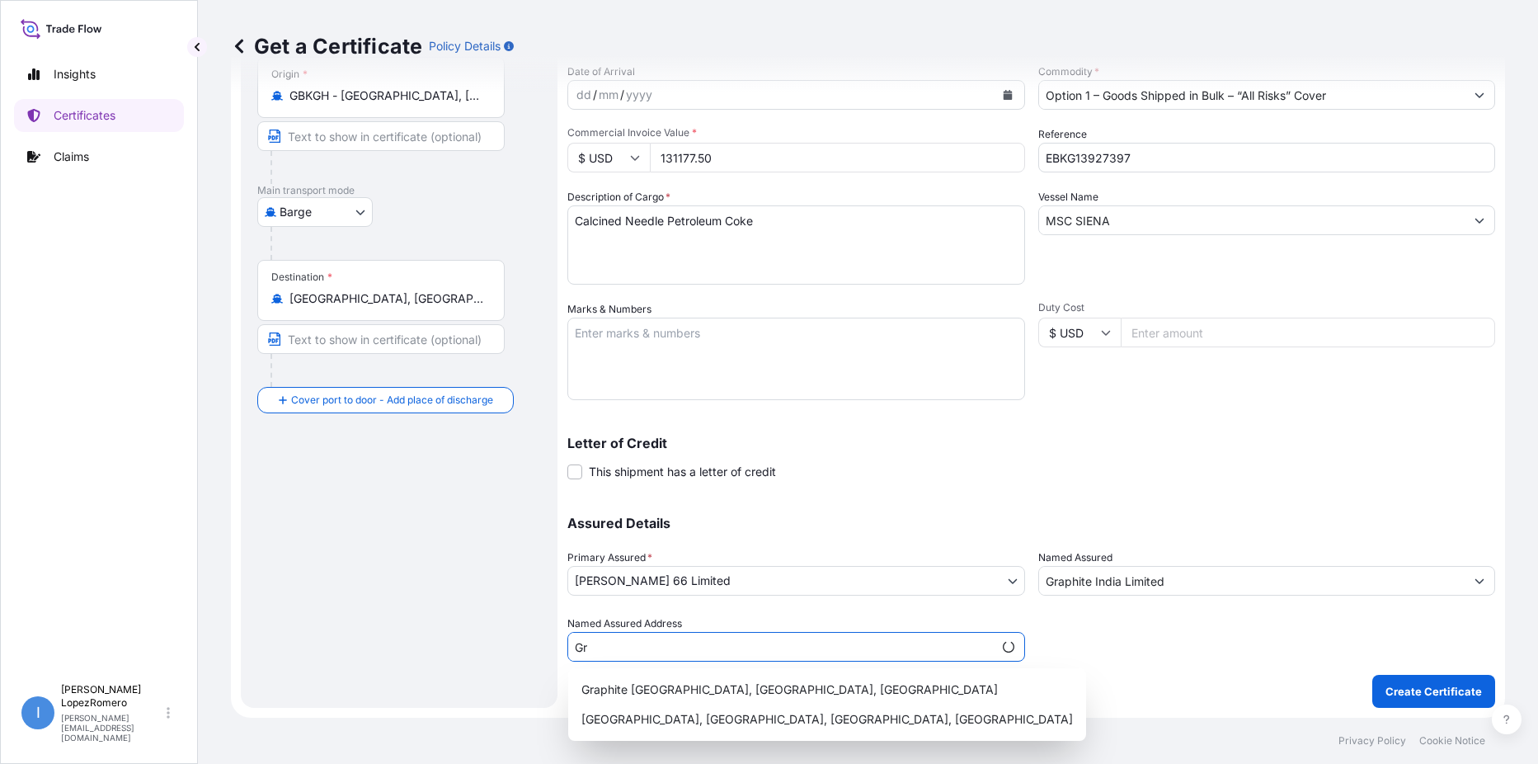
type input "G"
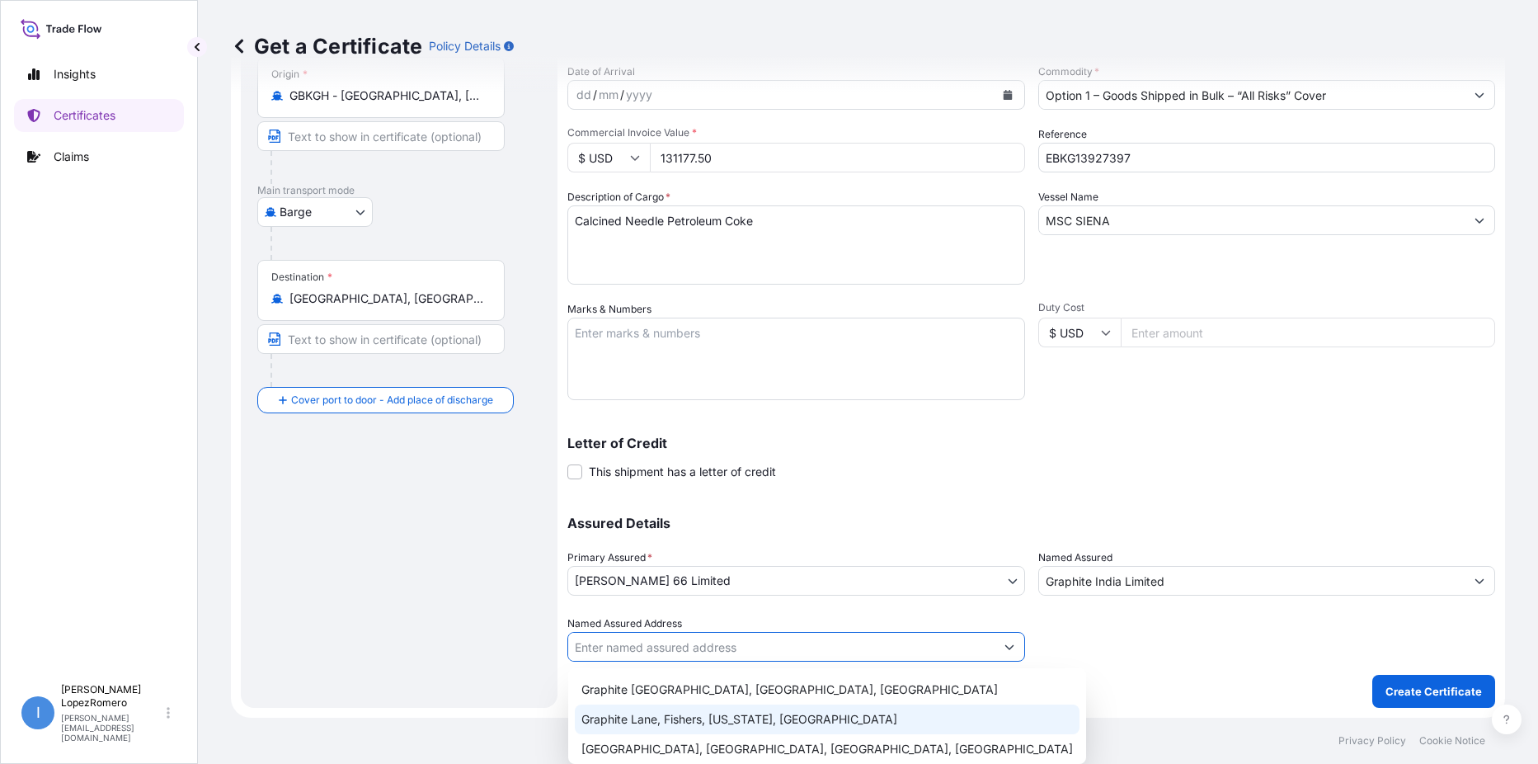
click at [1214, 667] on div "Shipment Details Issue date * [DATE] Date of Departure * [DATE] Date of Arrival…" at bounding box center [1031, 322] width 928 height 769
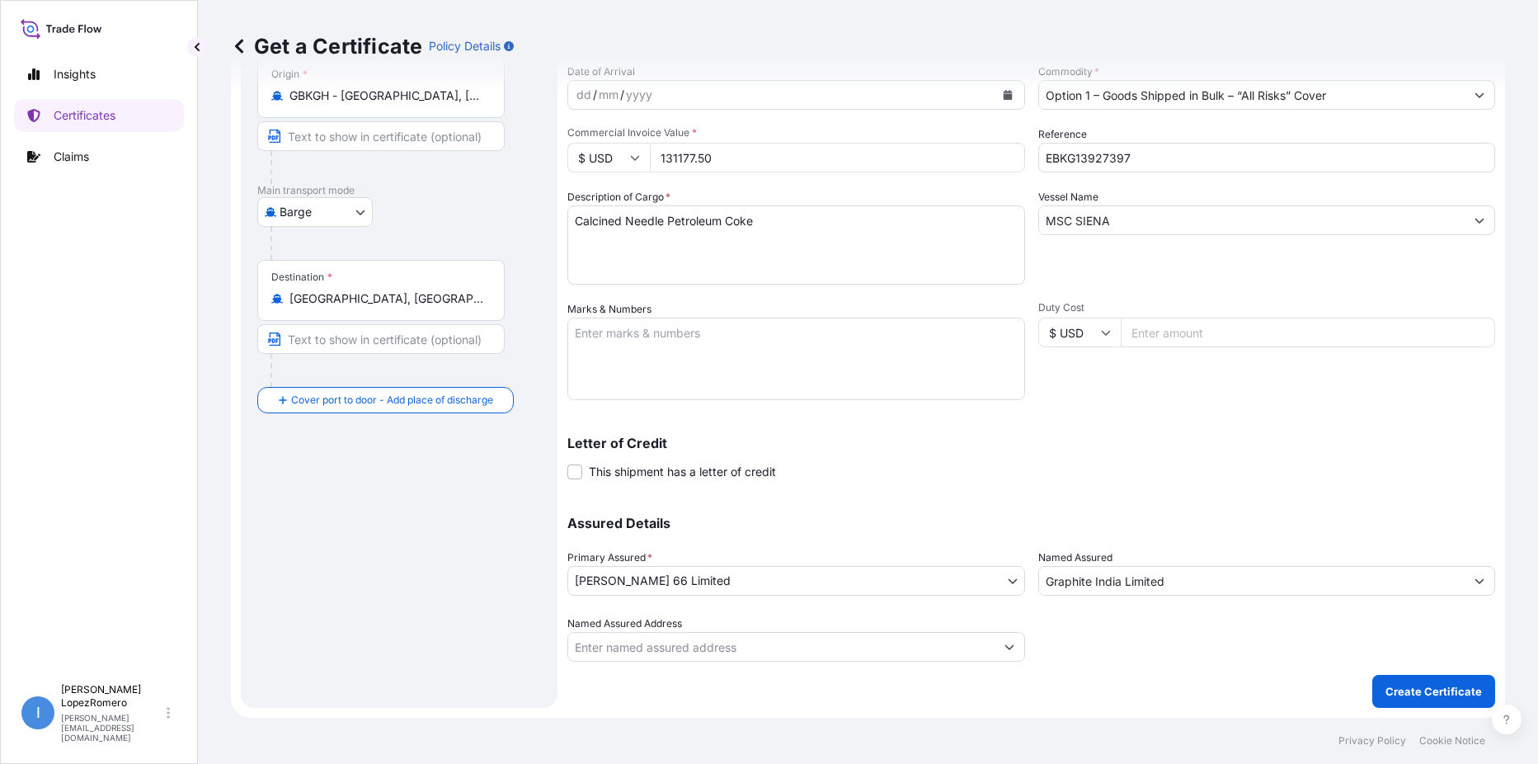
click at [1004, 649] on icon "Show suggestions" at bounding box center [1009, 647] width 10 height 10
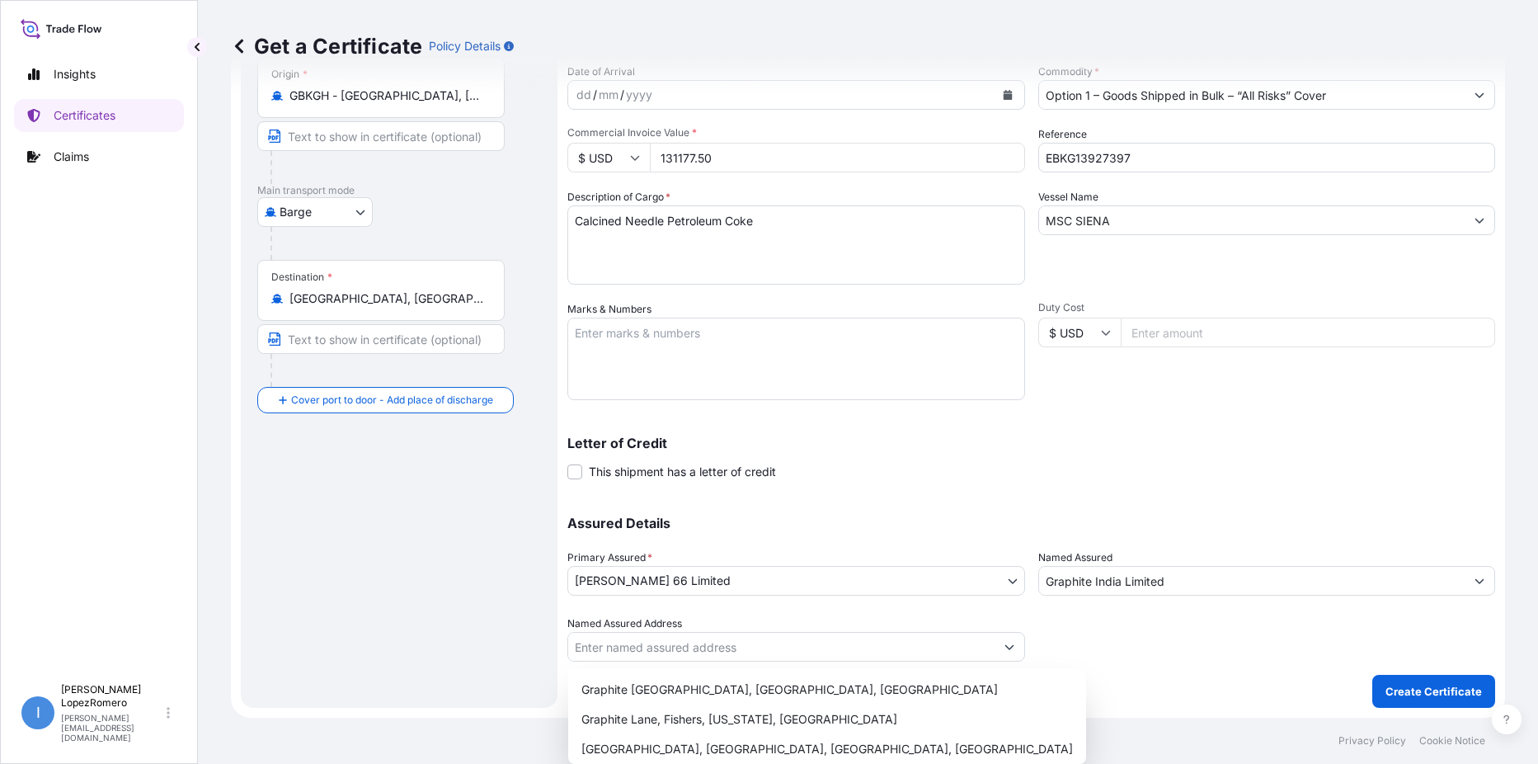
click at [1233, 684] on div "Shipment Details Issue date * [DATE] Date of Departure * [DATE] Date of Arrival…" at bounding box center [1031, 322] width 928 height 769
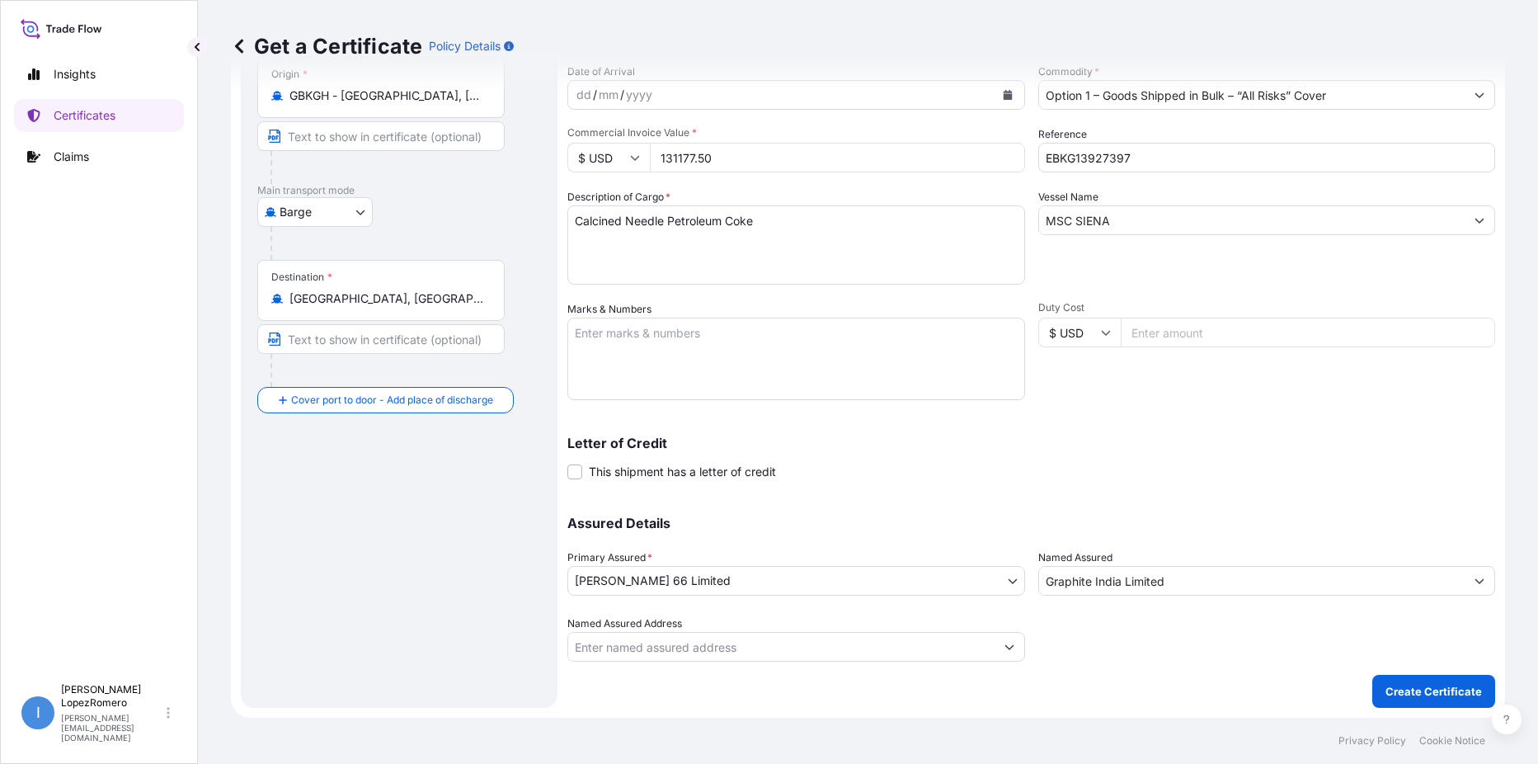
scroll to position [0, 0]
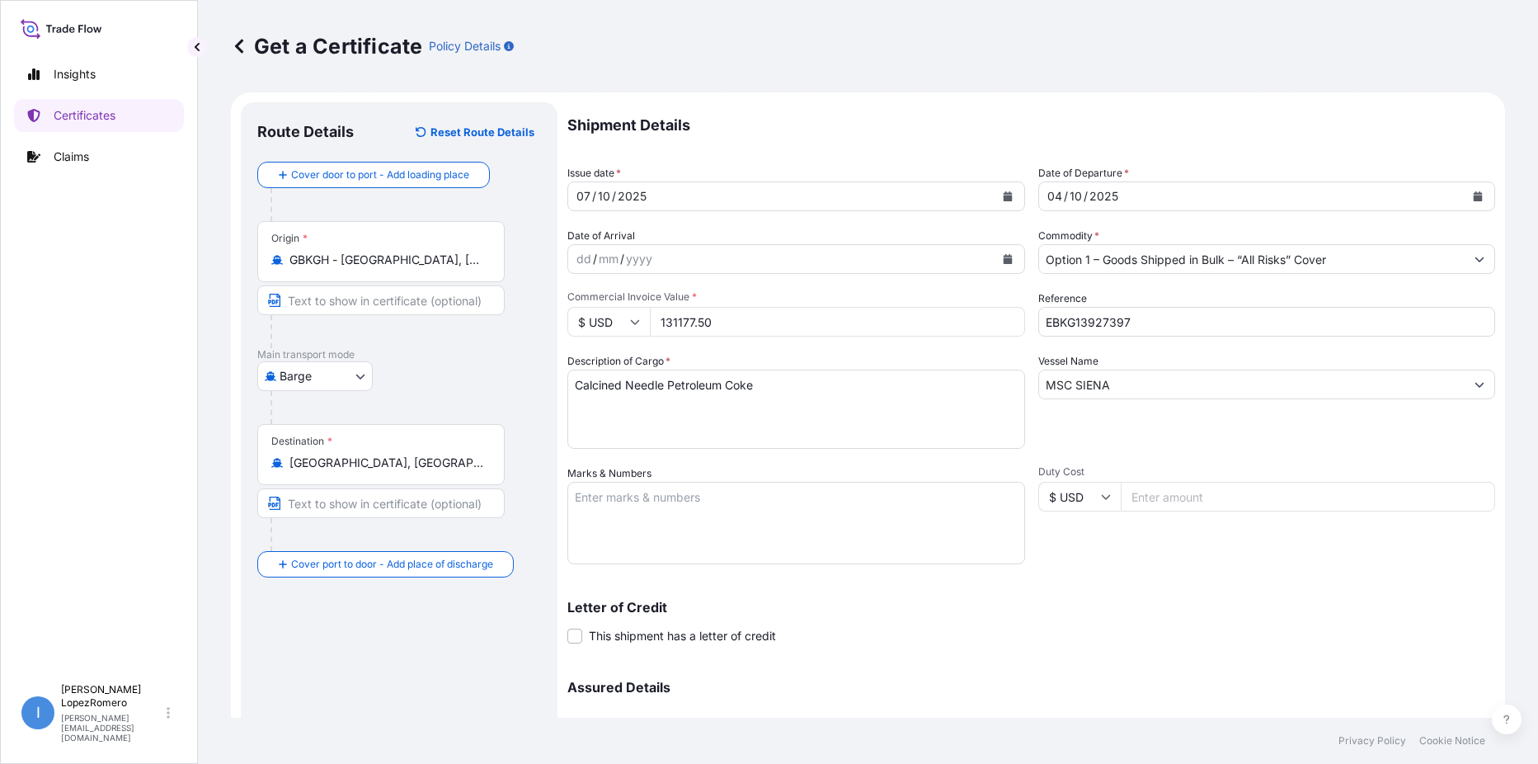
click at [679, 319] on input "131177.50" at bounding box center [837, 322] width 375 height 30
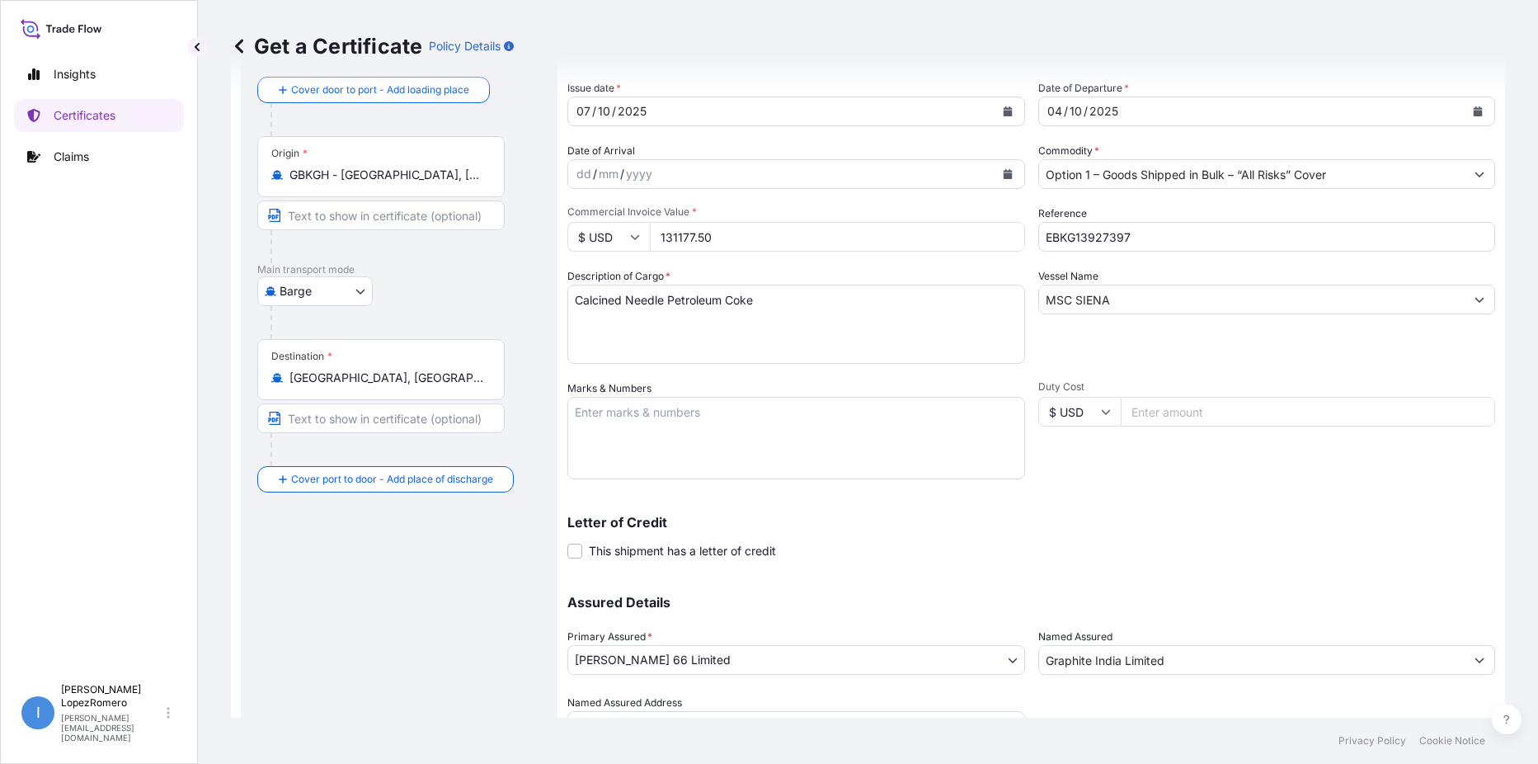
scroll to position [164, 0]
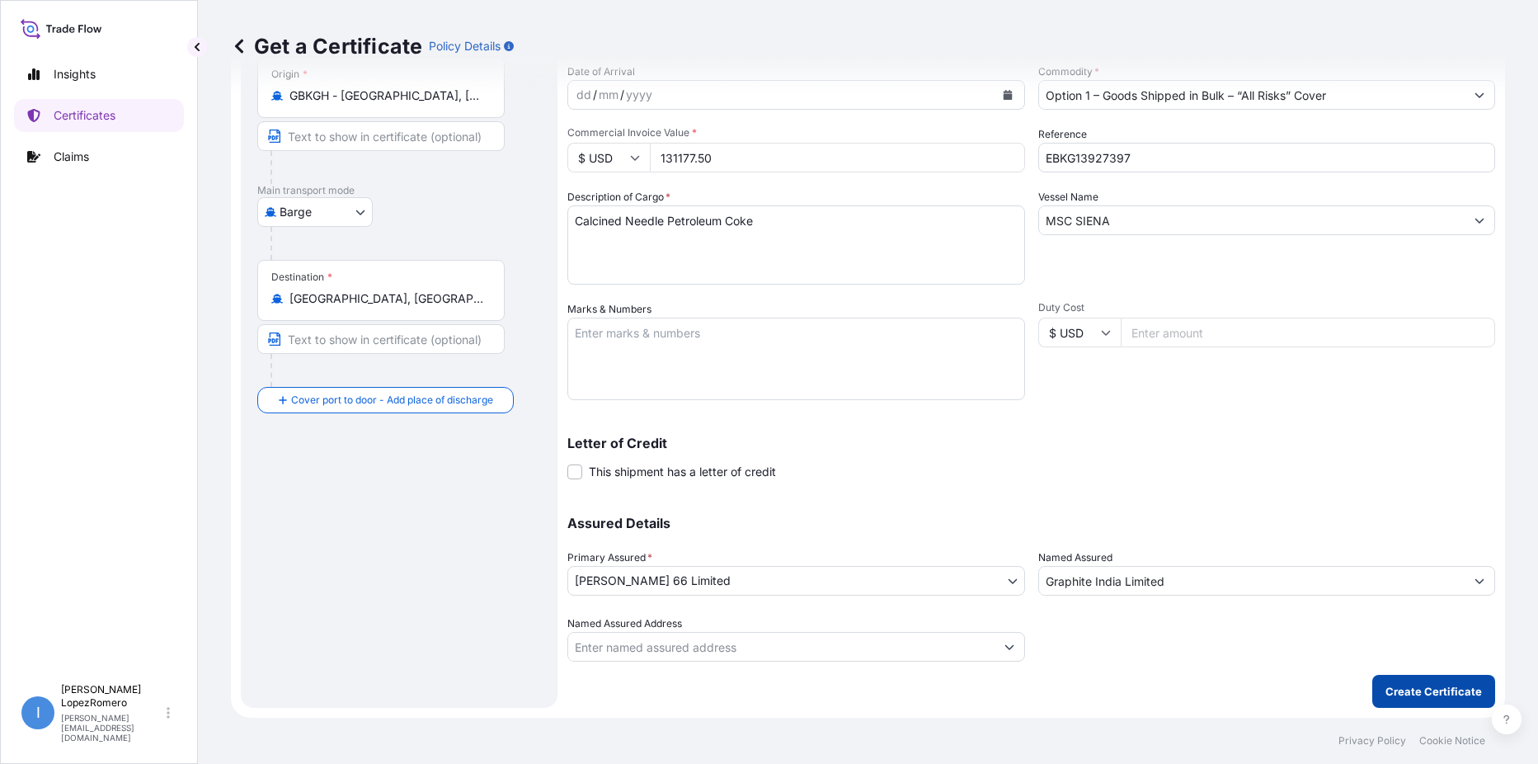
click at [1403, 692] on p "Create Certificate" at bounding box center [1433, 691] width 96 height 16
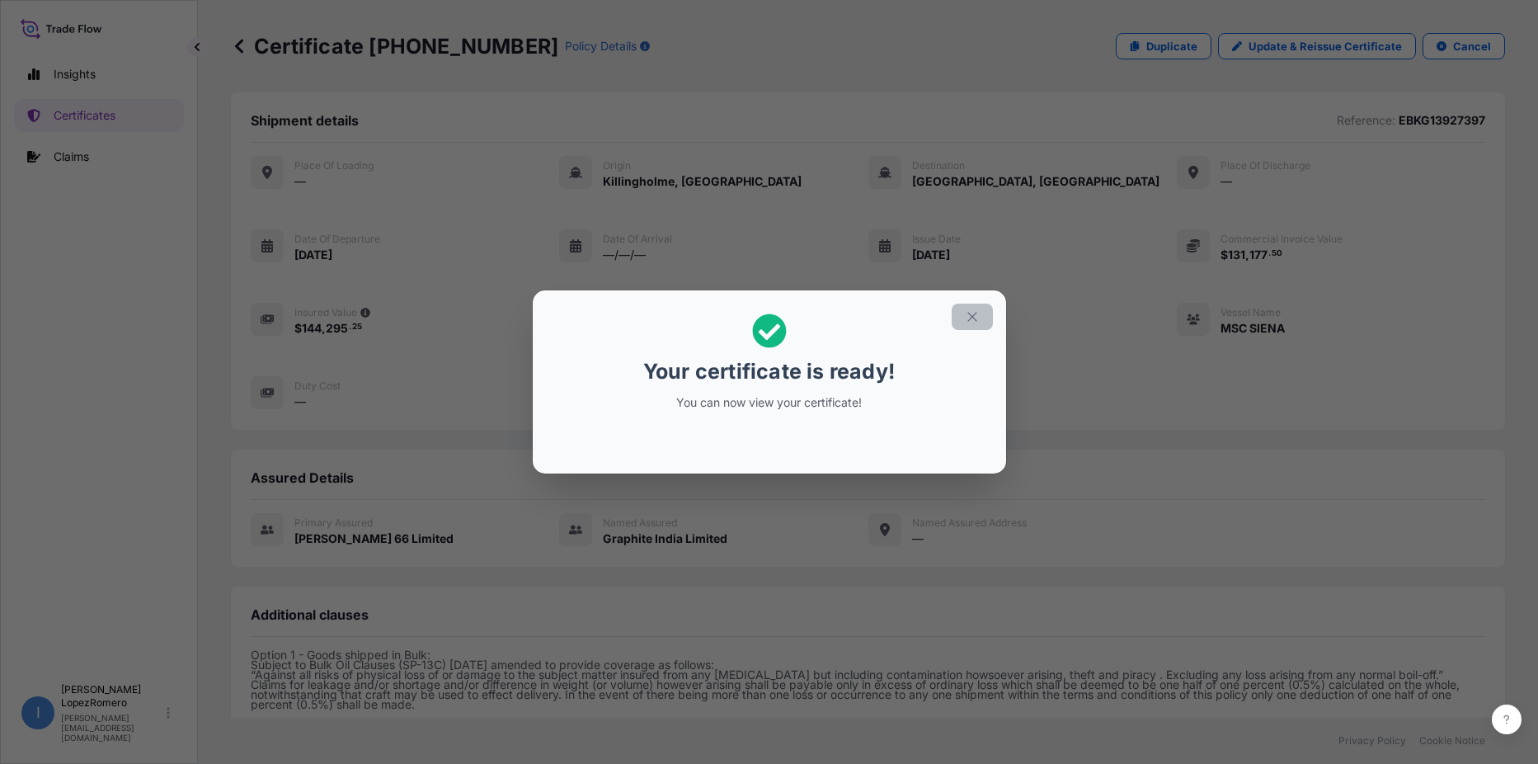
click at [971, 314] on icon "button" at bounding box center [972, 316] width 15 height 15
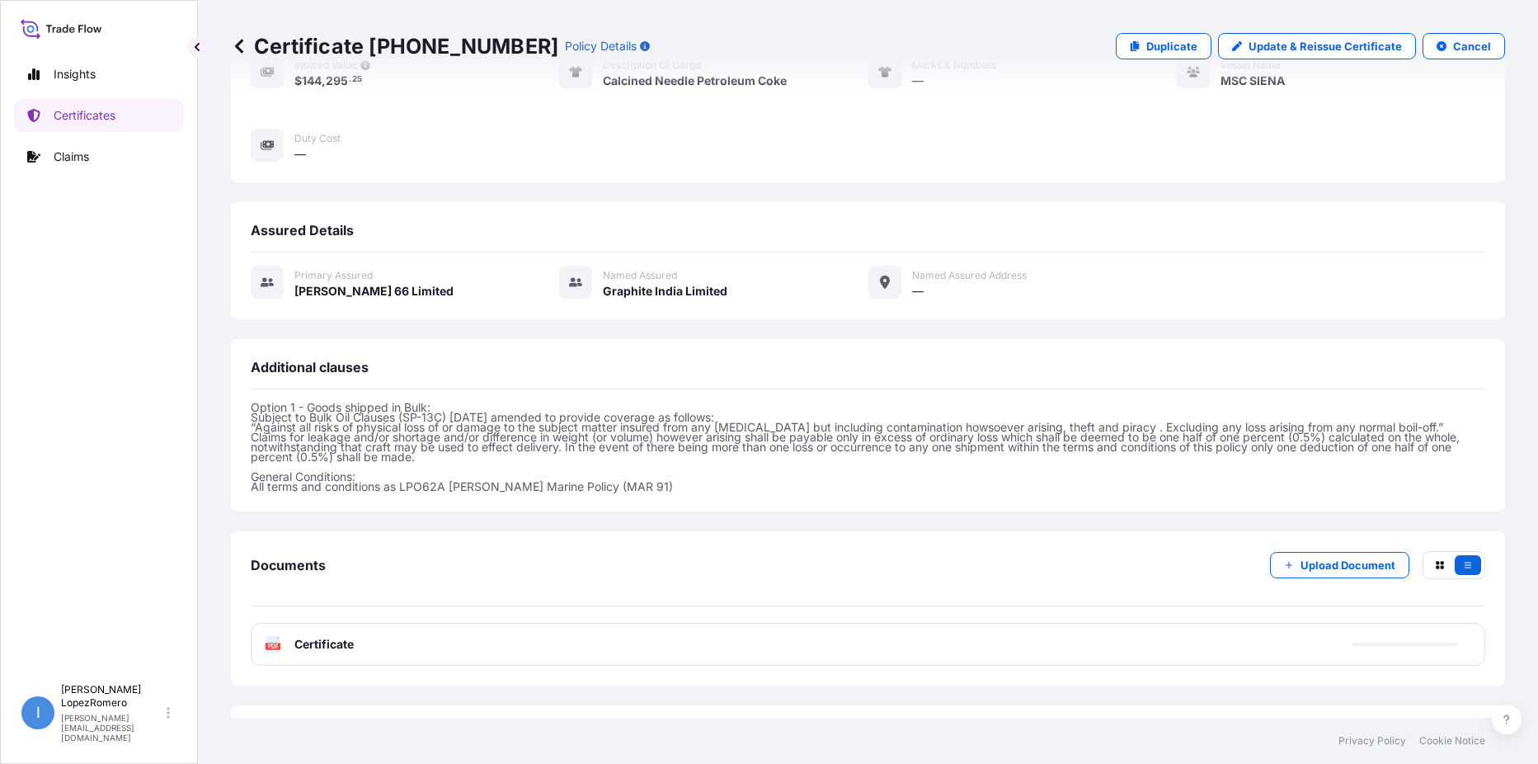
scroll to position [318, 0]
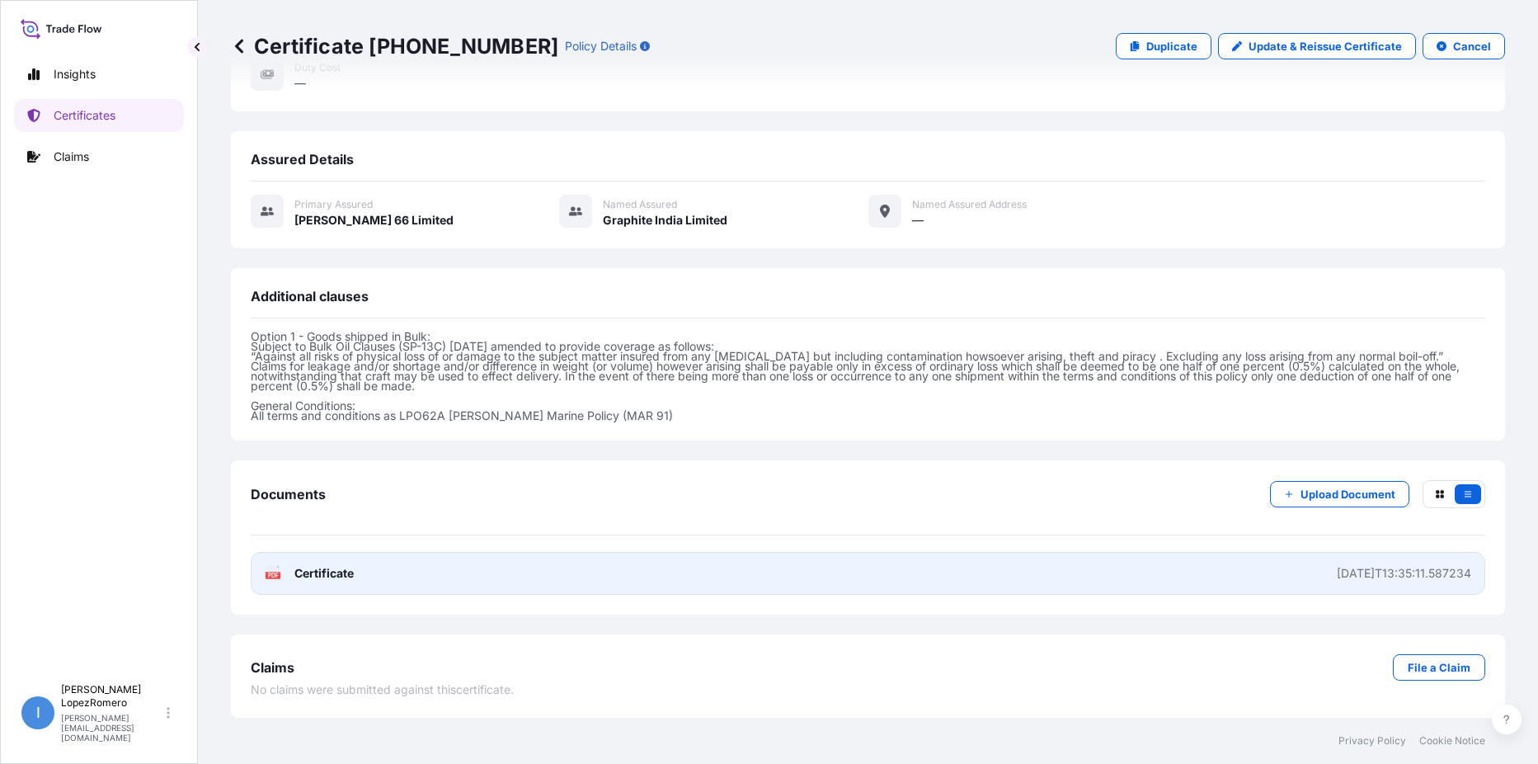
click at [346, 572] on span "Certificate" at bounding box center [323, 573] width 59 height 16
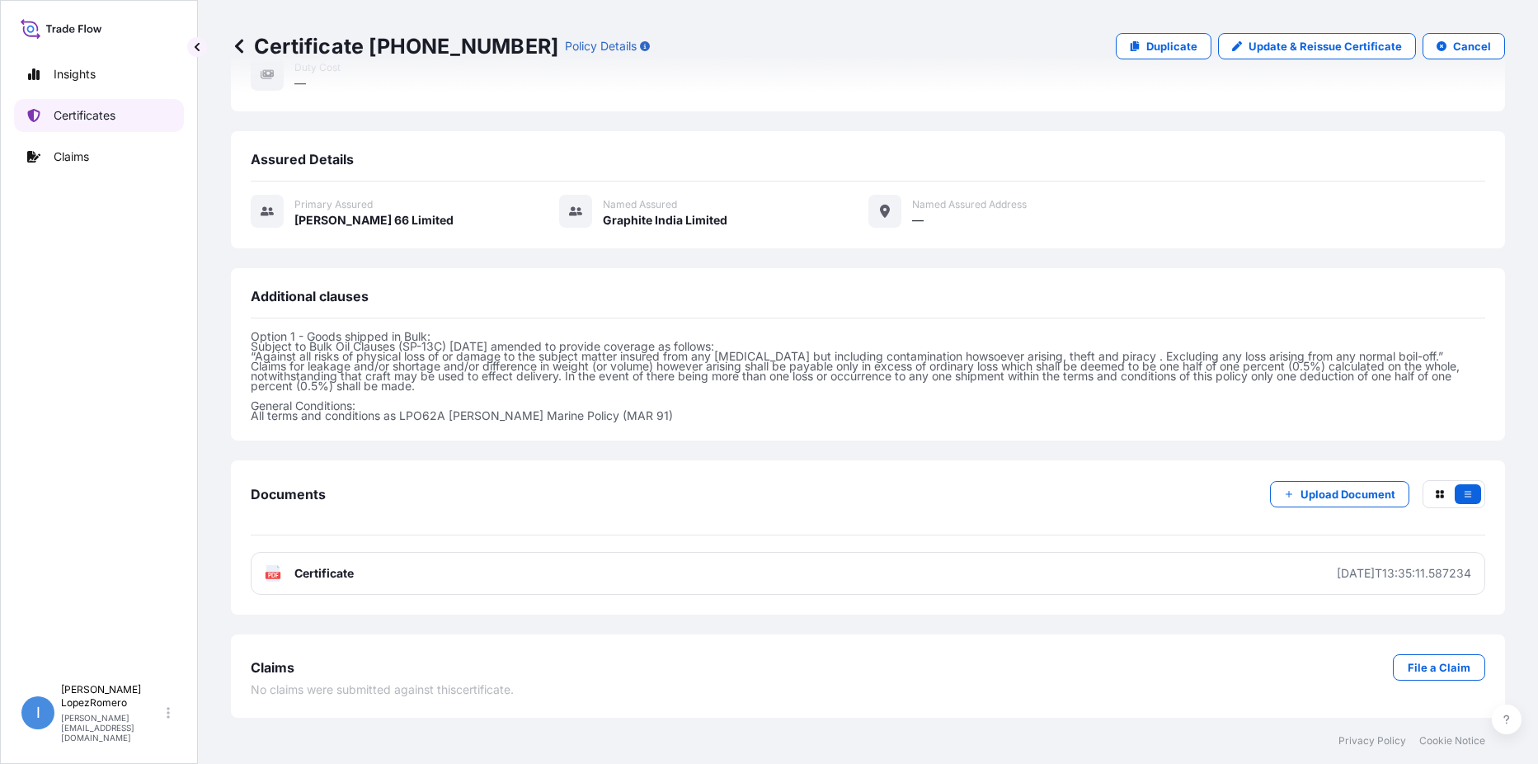
click at [73, 106] on link "Certificates" at bounding box center [99, 115] width 170 height 33
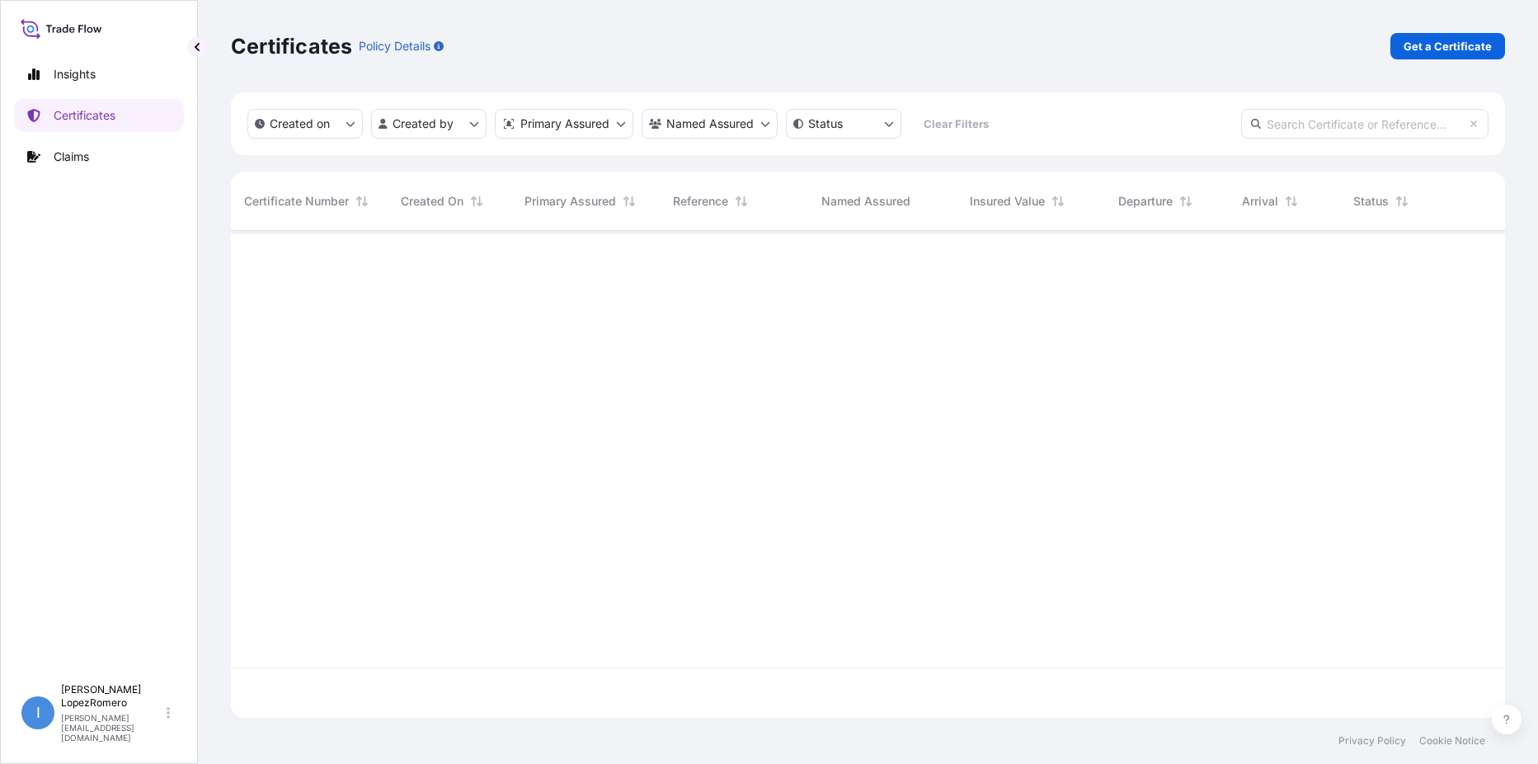
scroll to position [483, 1262]
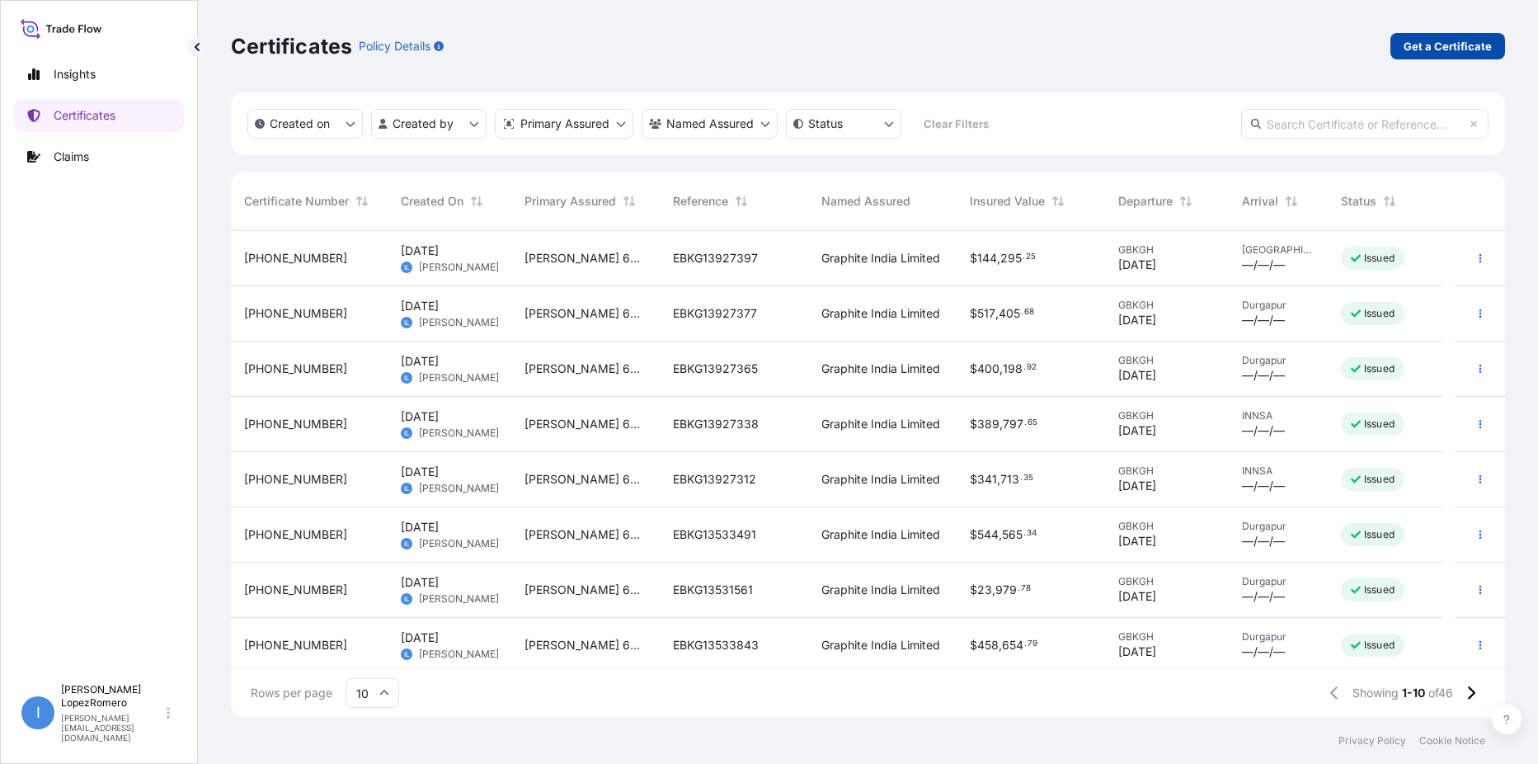
click at [1441, 49] on p "Get a Certificate" at bounding box center [1447, 46] width 88 height 16
select select "Barge"
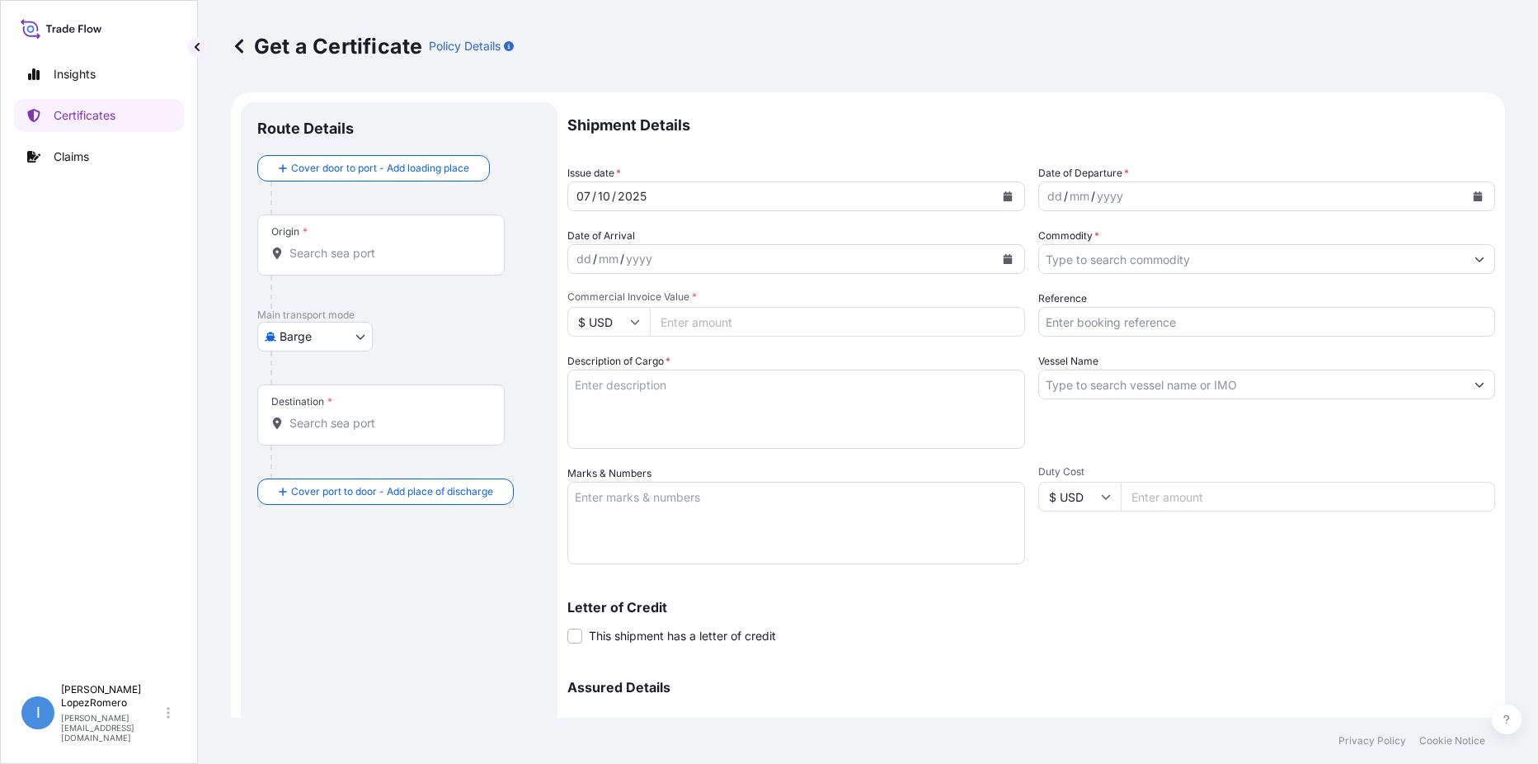
click at [1087, 184] on div "dd / mm / yyyy" at bounding box center [1252, 196] width 426 height 30
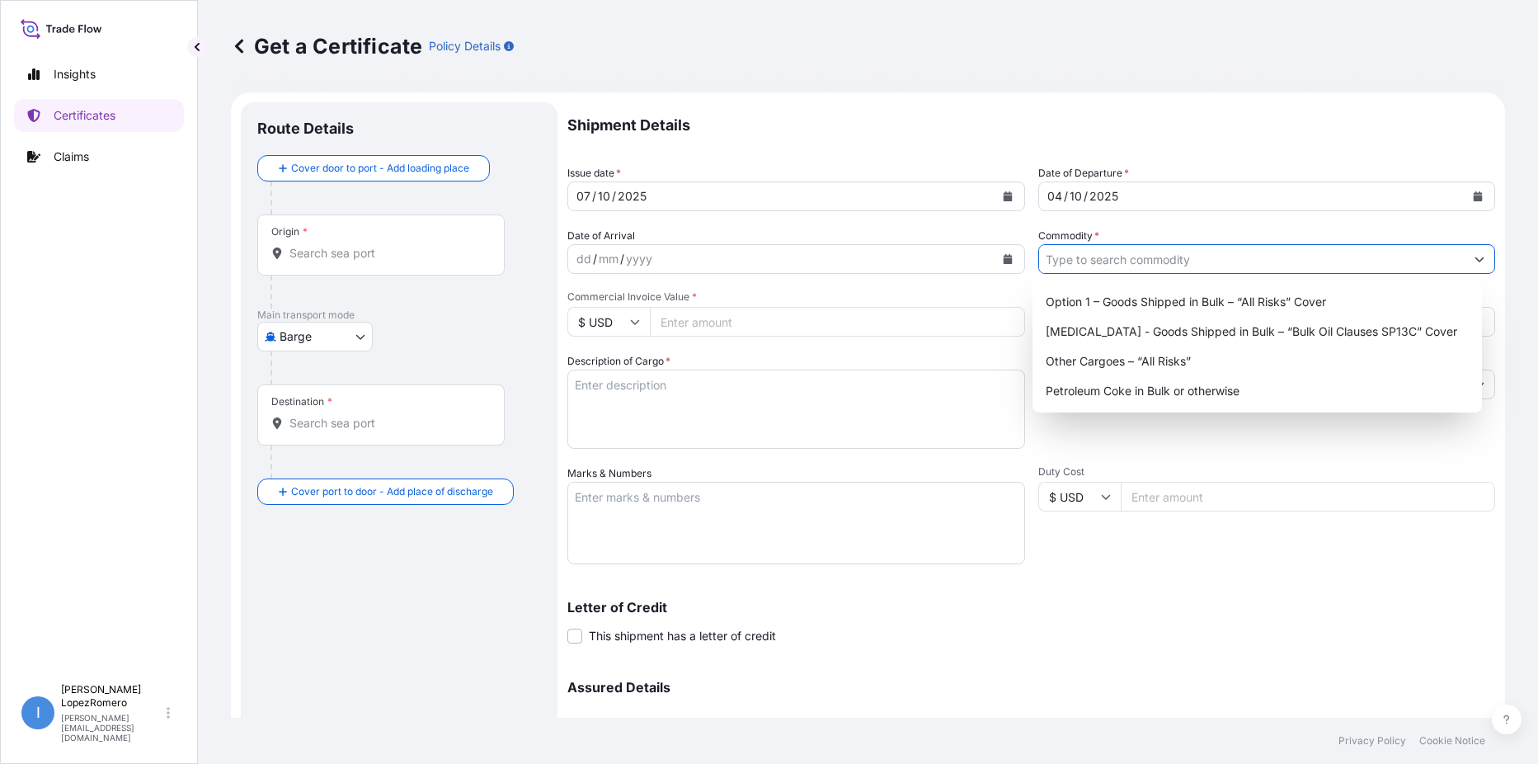
click at [1122, 264] on input "Commodity *" at bounding box center [1252, 259] width 426 height 30
click at [1172, 298] on div "Option 1 – Goods Shipped in Bulk – “All Risks” Cover" at bounding box center [1257, 302] width 436 height 30
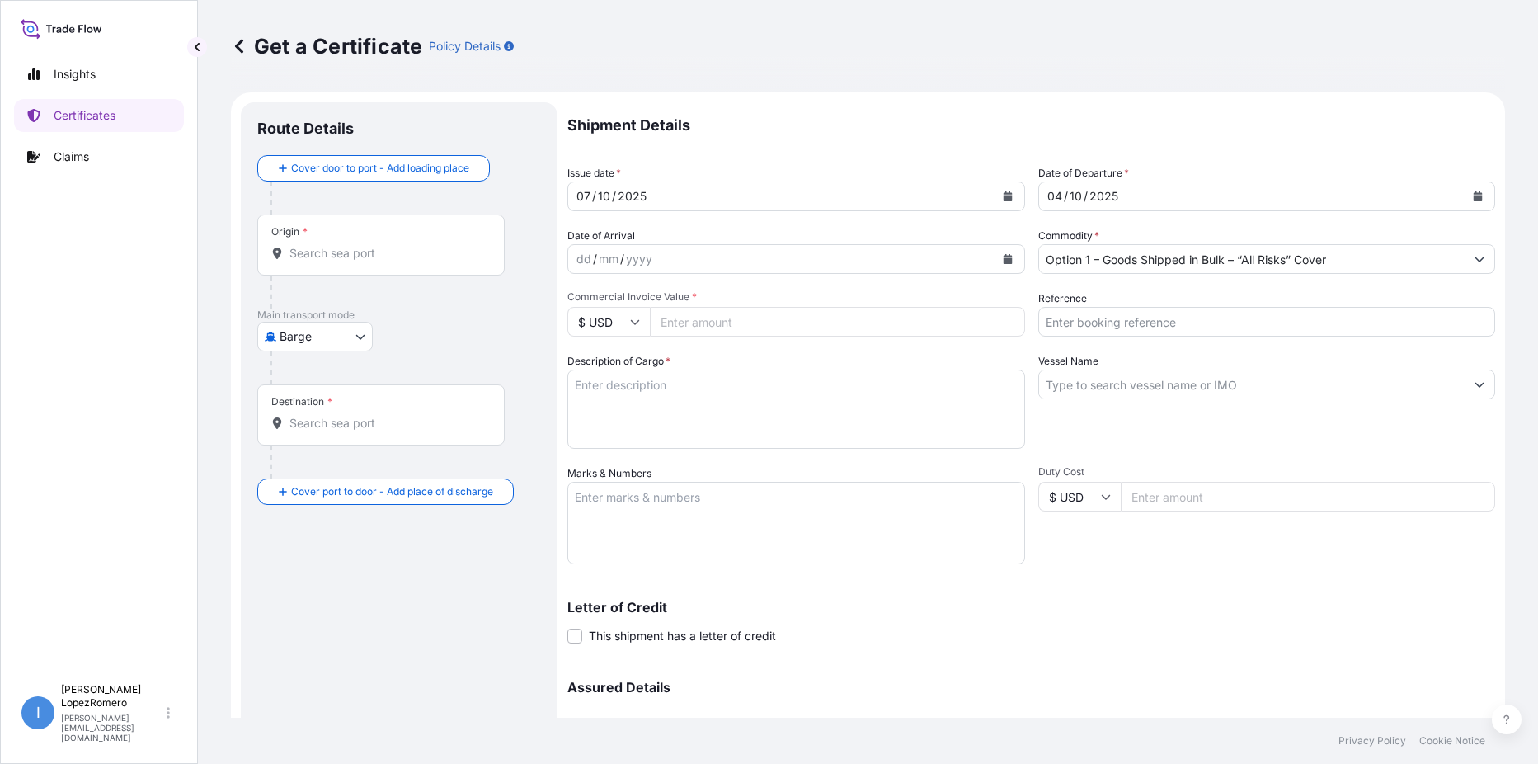
type input "[MEDICAL_DATA] - Goods Shipped in Bulk – “Bulk Oil Clauses SP13C” Cover"
click at [1116, 318] on input "Reference" at bounding box center [1267, 322] width 458 height 30
paste input "EBKG13927390"
type input "EBKG13927390"
click at [1199, 261] on input "[MEDICAL_DATA] - Goods Shipped in Bulk – “Bulk Oil Clauses SP13C” Cover" at bounding box center [1252, 259] width 426 height 30
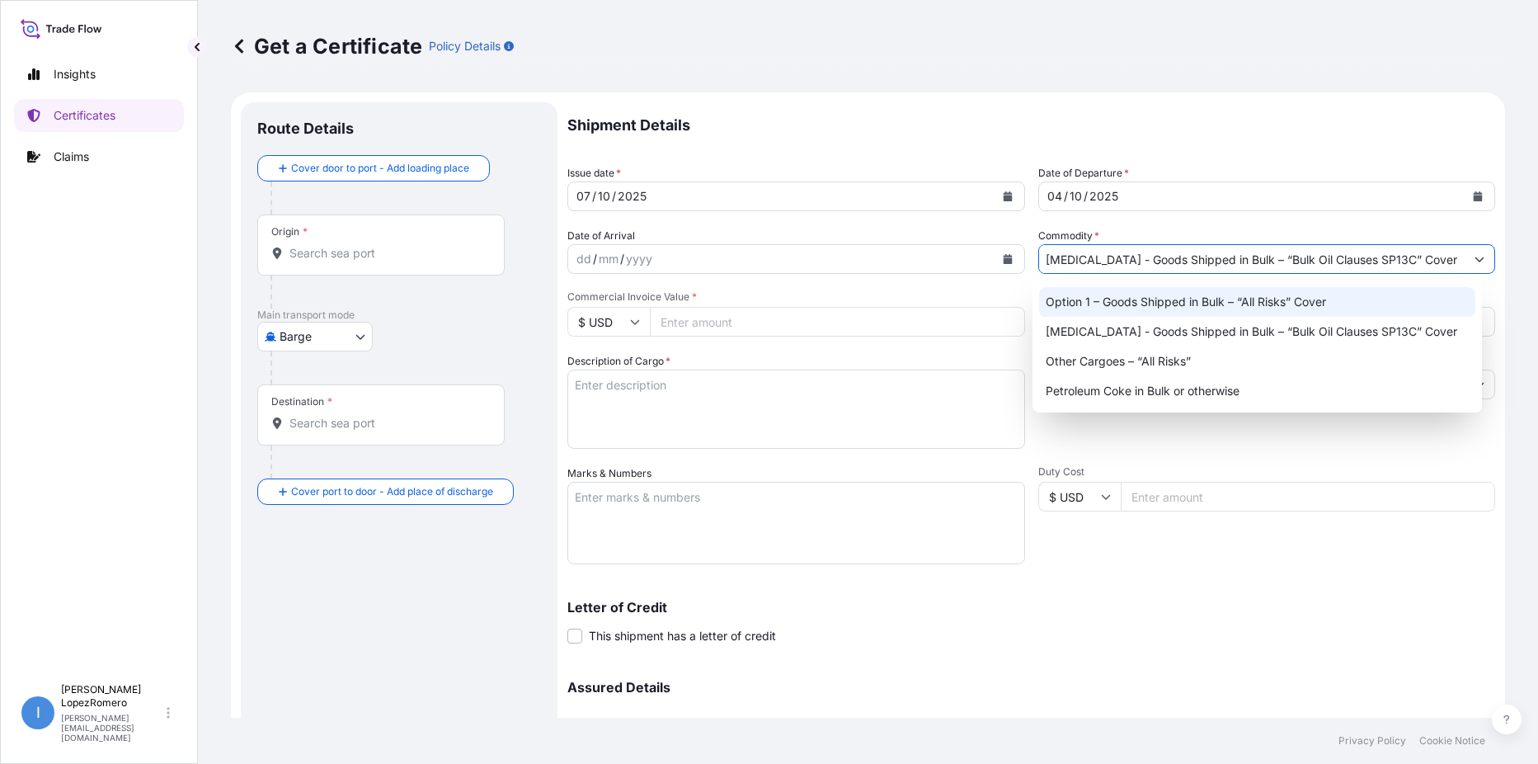
click at [1234, 295] on div "Option 1 – Goods Shipped in Bulk – “All Risks” Cover" at bounding box center [1257, 302] width 436 height 30
type input "Option 1 – Goods Shipped in Bulk – “All Risks” Cover"
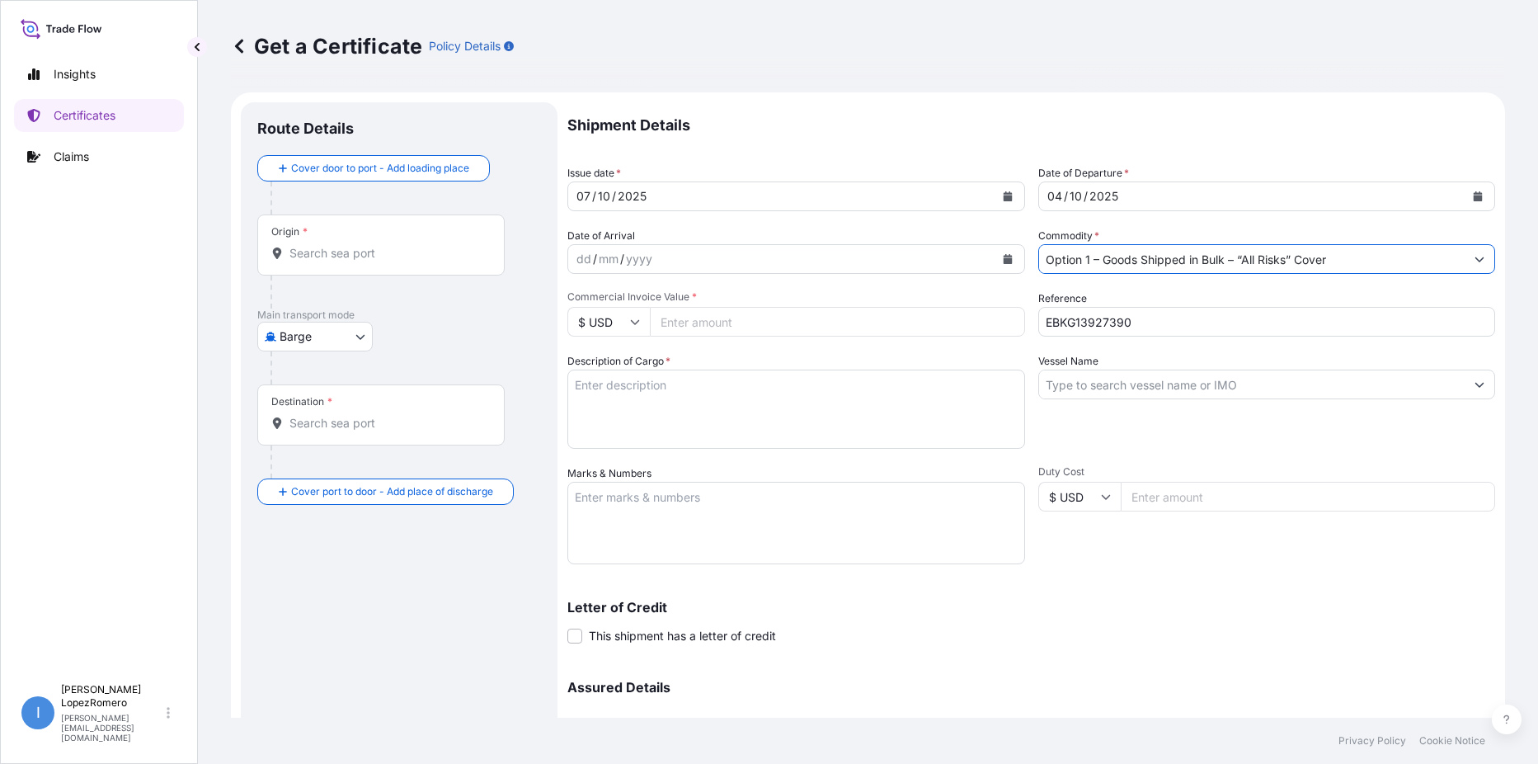
click at [1142, 376] on input "Vessel Name" at bounding box center [1252, 384] width 426 height 30
type input "m"
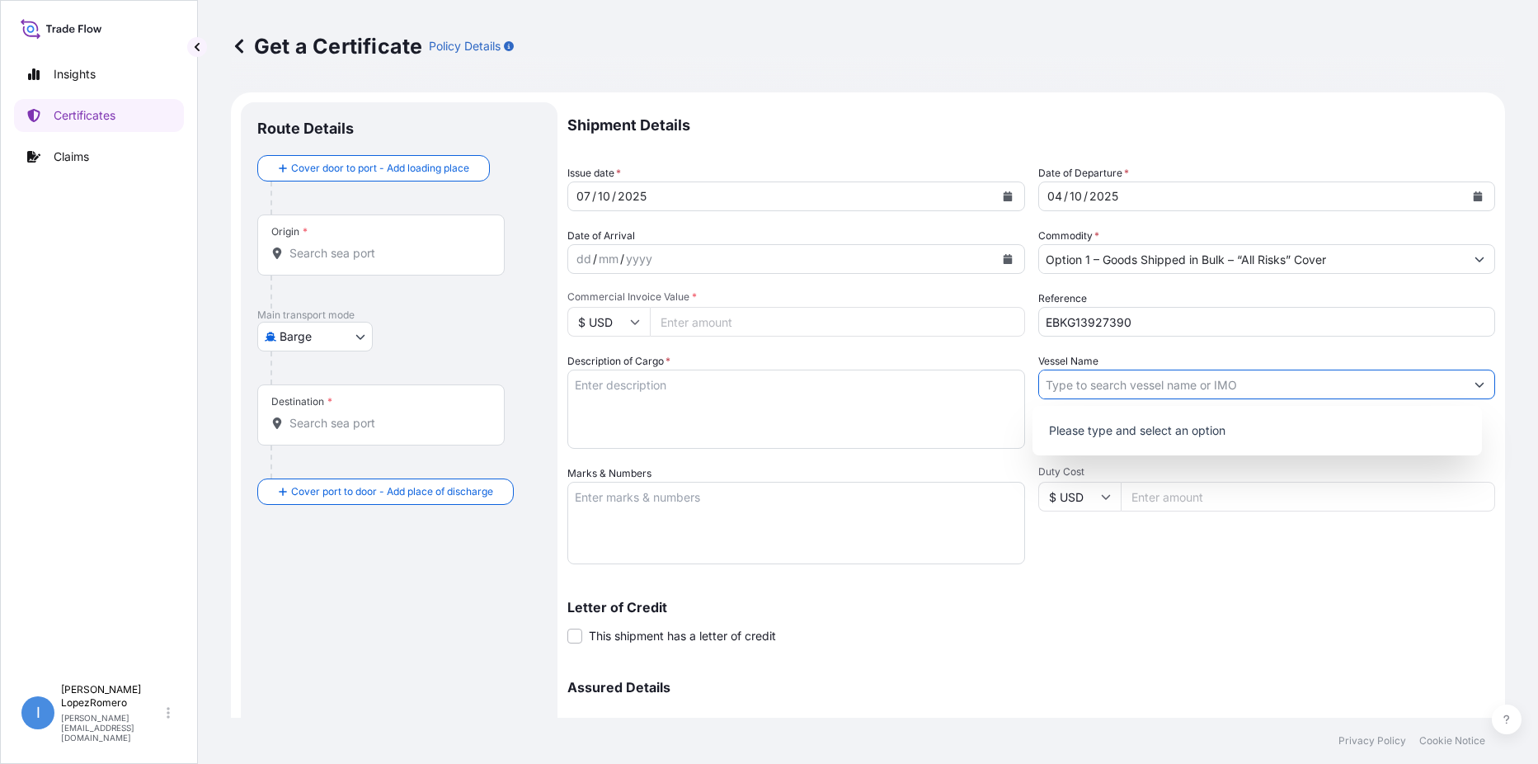
type input ","
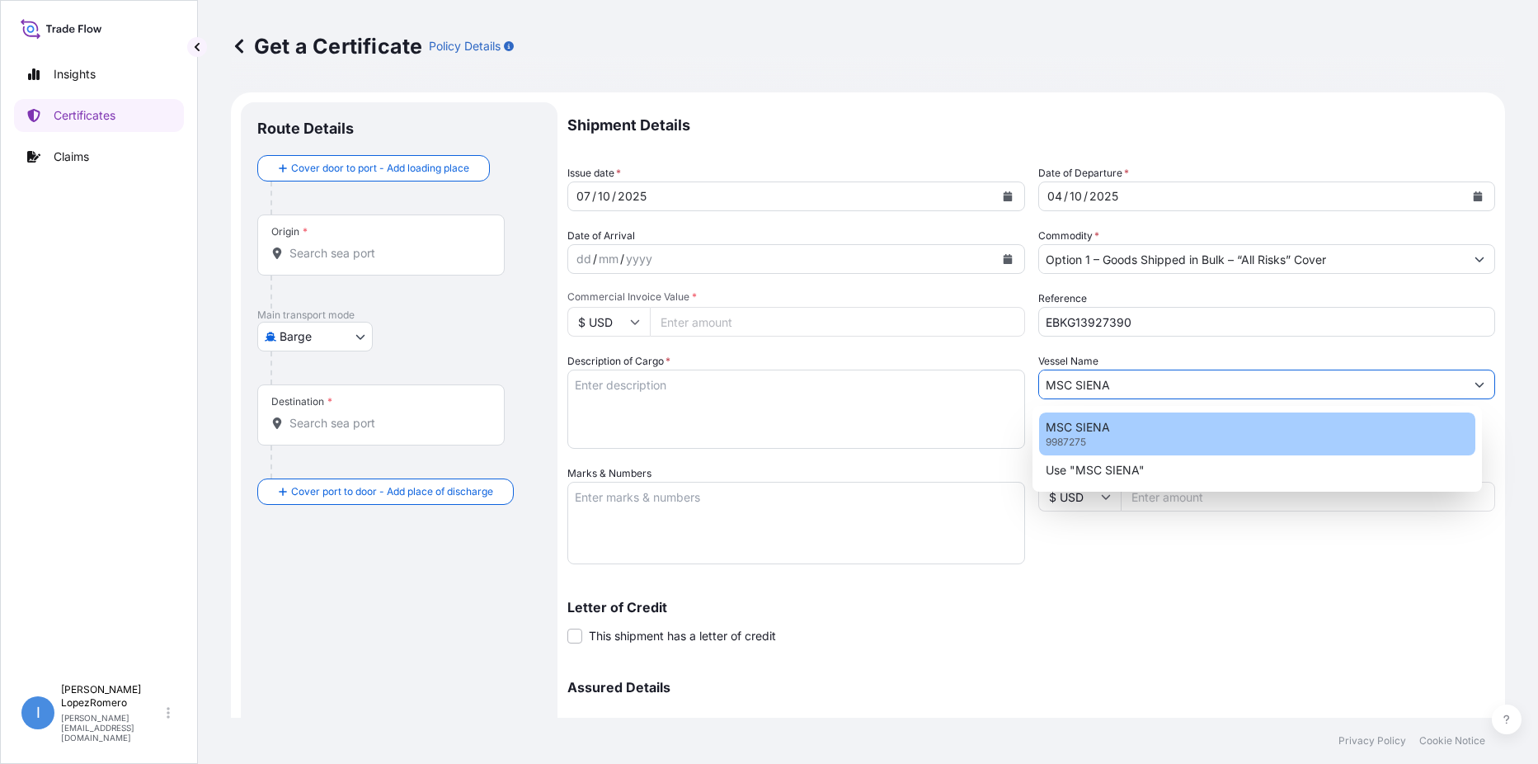
click at [1292, 422] on div "MSC SIENA 9987275" at bounding box center [1257, 433] width 436 height 43
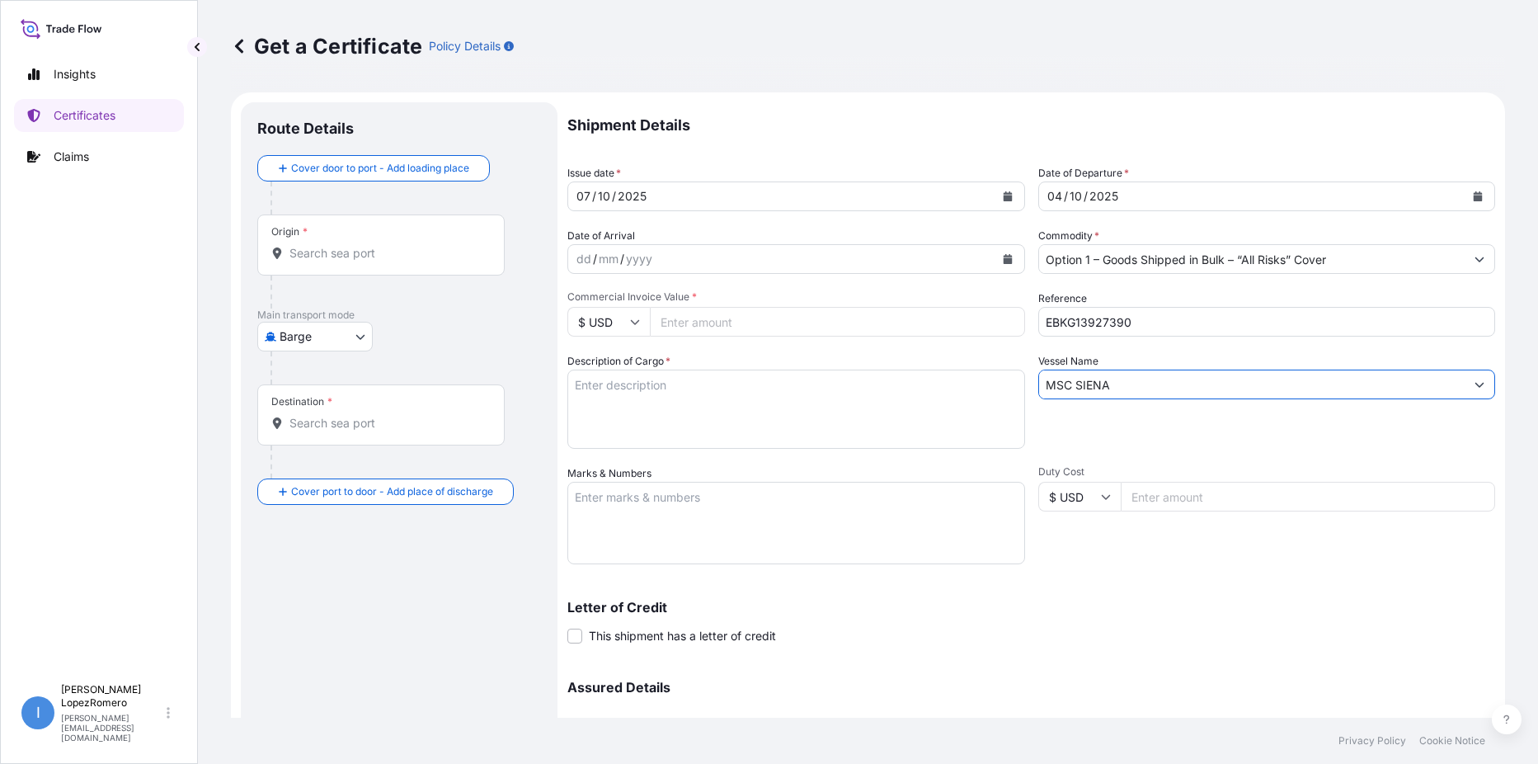
type input "MSC SIENA"
click at [636, 400] on textarea "Description of Cargo *" at bounding box center [796, 408] width 458 height 79
click at [701, 425] on textarea "Description of Cargo *" at bounding box center [796, 408] width 458 height 79
paste textarea "Calcined Needle Petroleum Coke"
type textarea "Calcined Needle Petroleum Coke"
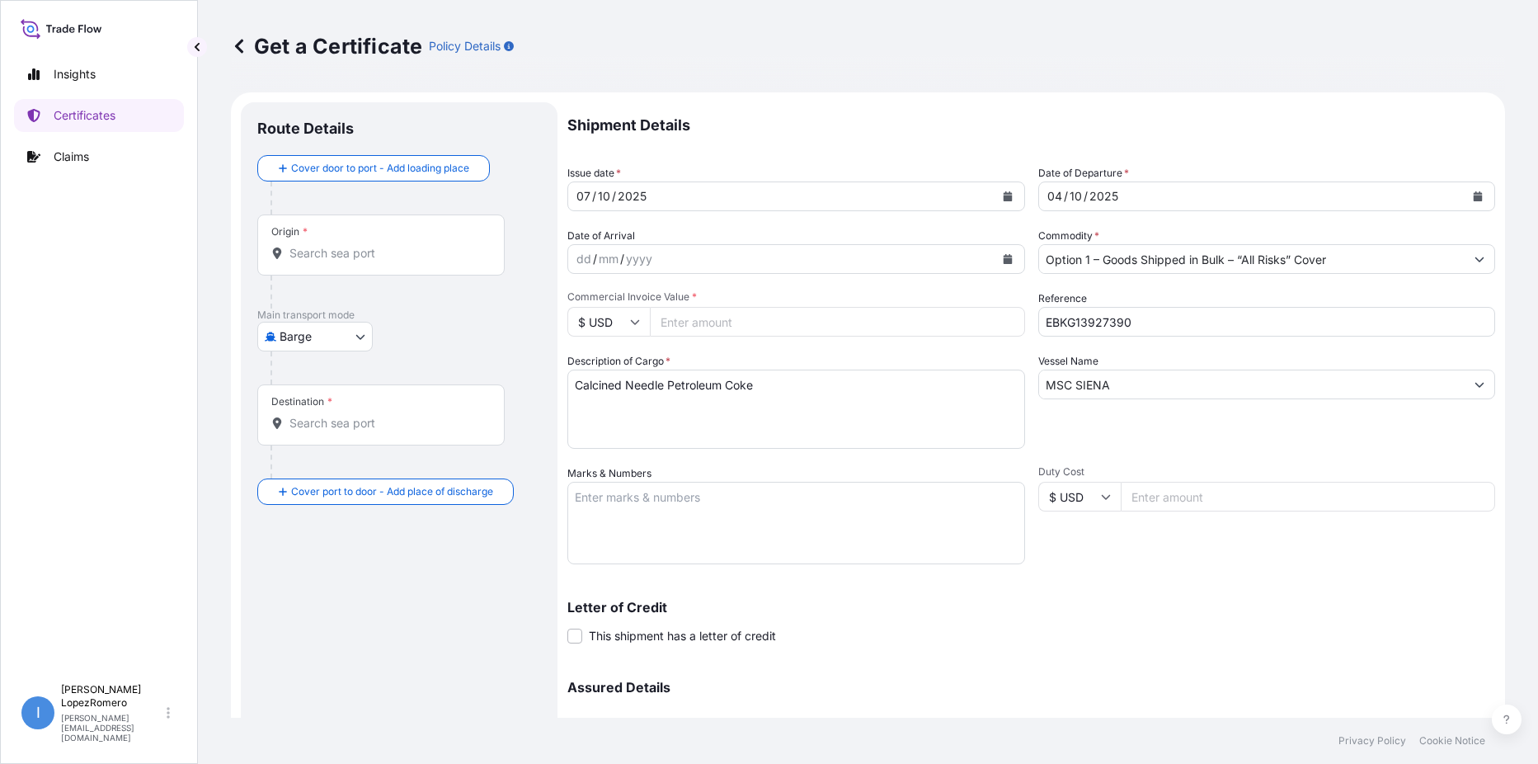
click at [722, 325] on input "Commercial Invoice Value *" at bounding box center [837, 322] width 375 height 30
paste input "503019.00"
type input "503019.00"
click at [725, 519] on textarea "Marks & Numbers" at bounding box center [796, 523] width 458 height 82
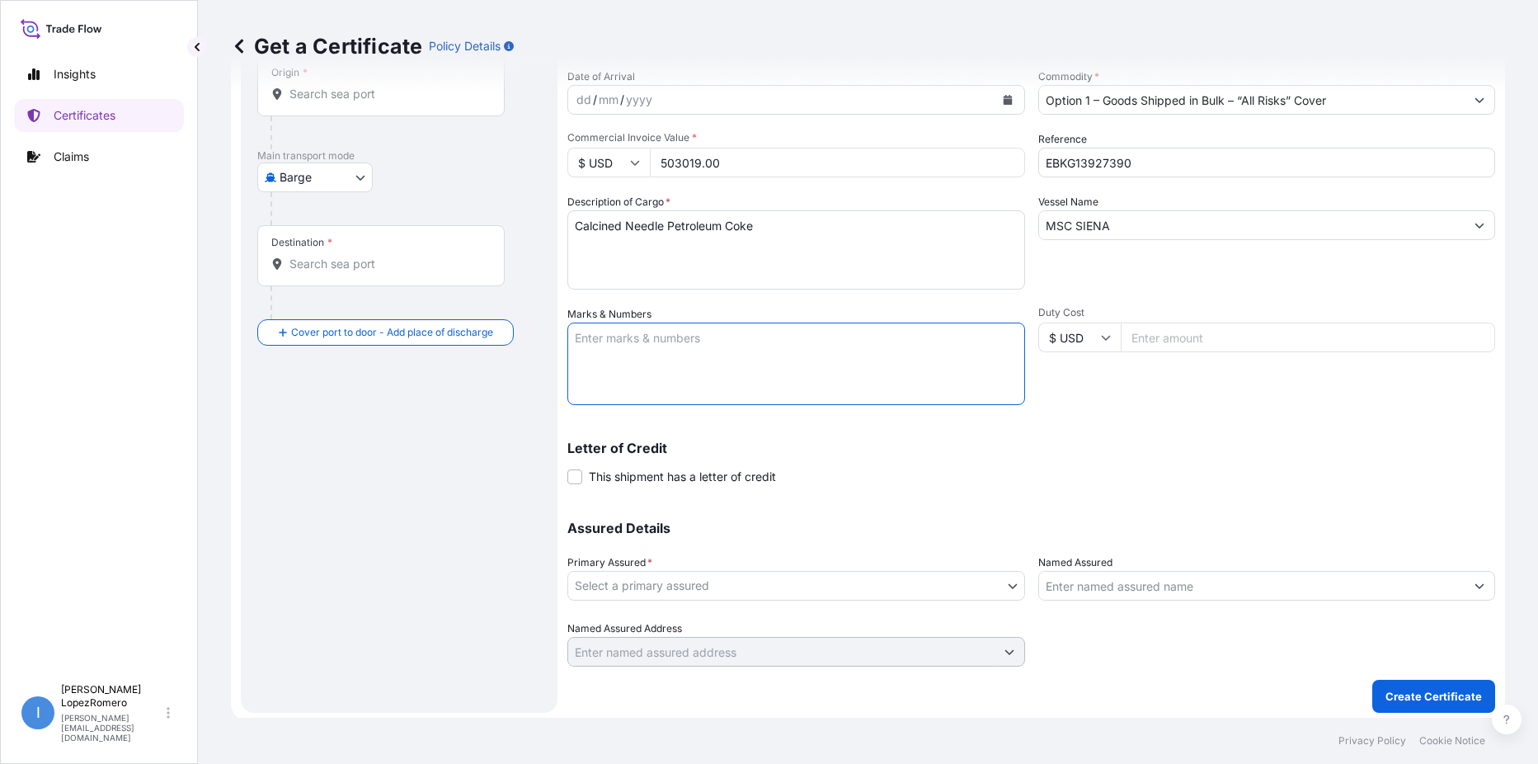
scroll to position [164, 0]
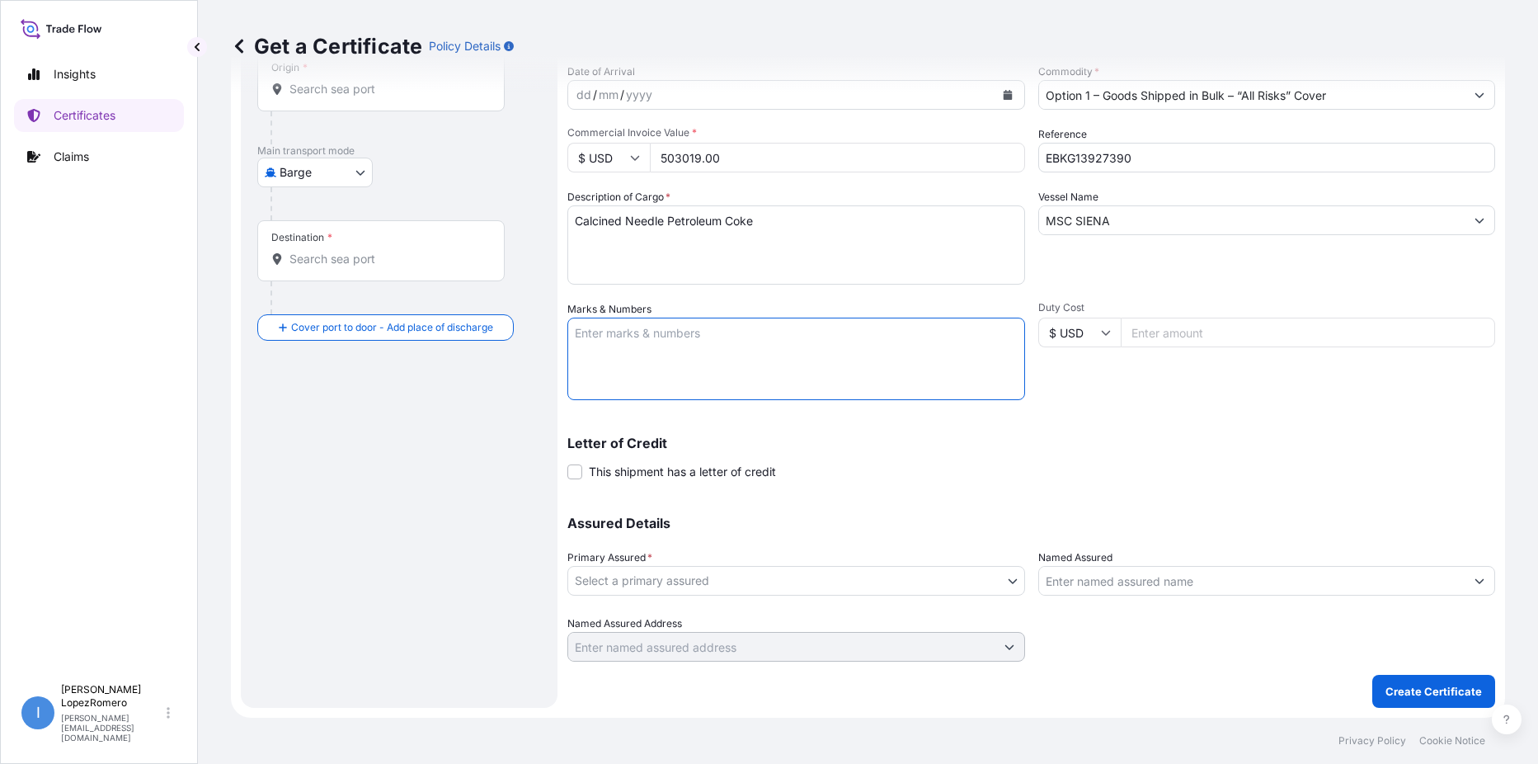
click at [999, 586] on body "Insights Certificates Claims I [PERSON_NAME] [PERSON_NAME][EMAIL_ADDRESS][DOMAI…" at bounding box center [769, 382] width 1538 height 764
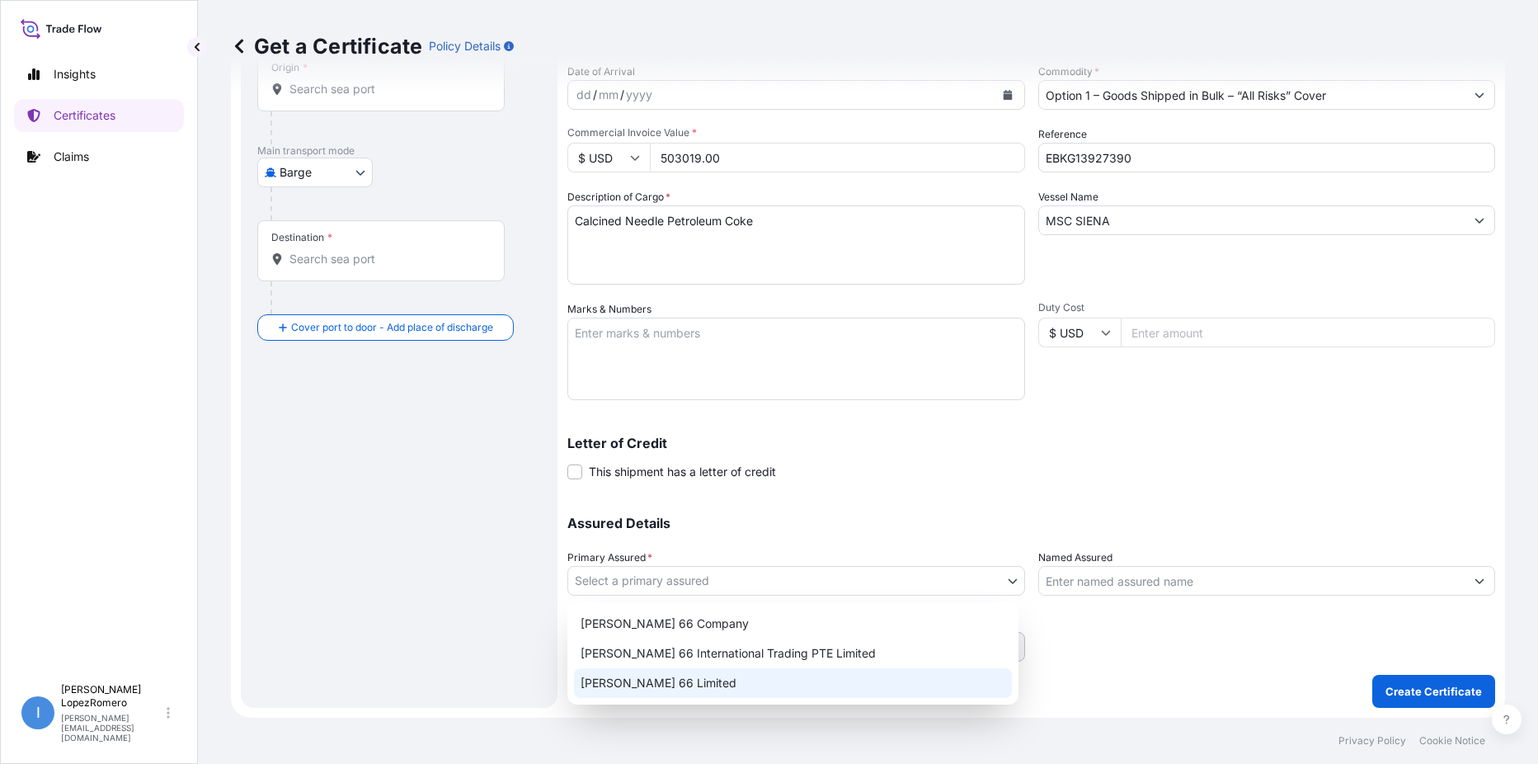
click at [663, 693] on div "[PERSON_NAME] 66 Limited" at bounding box center [793, 683] width 438 height 30
select select "31939"
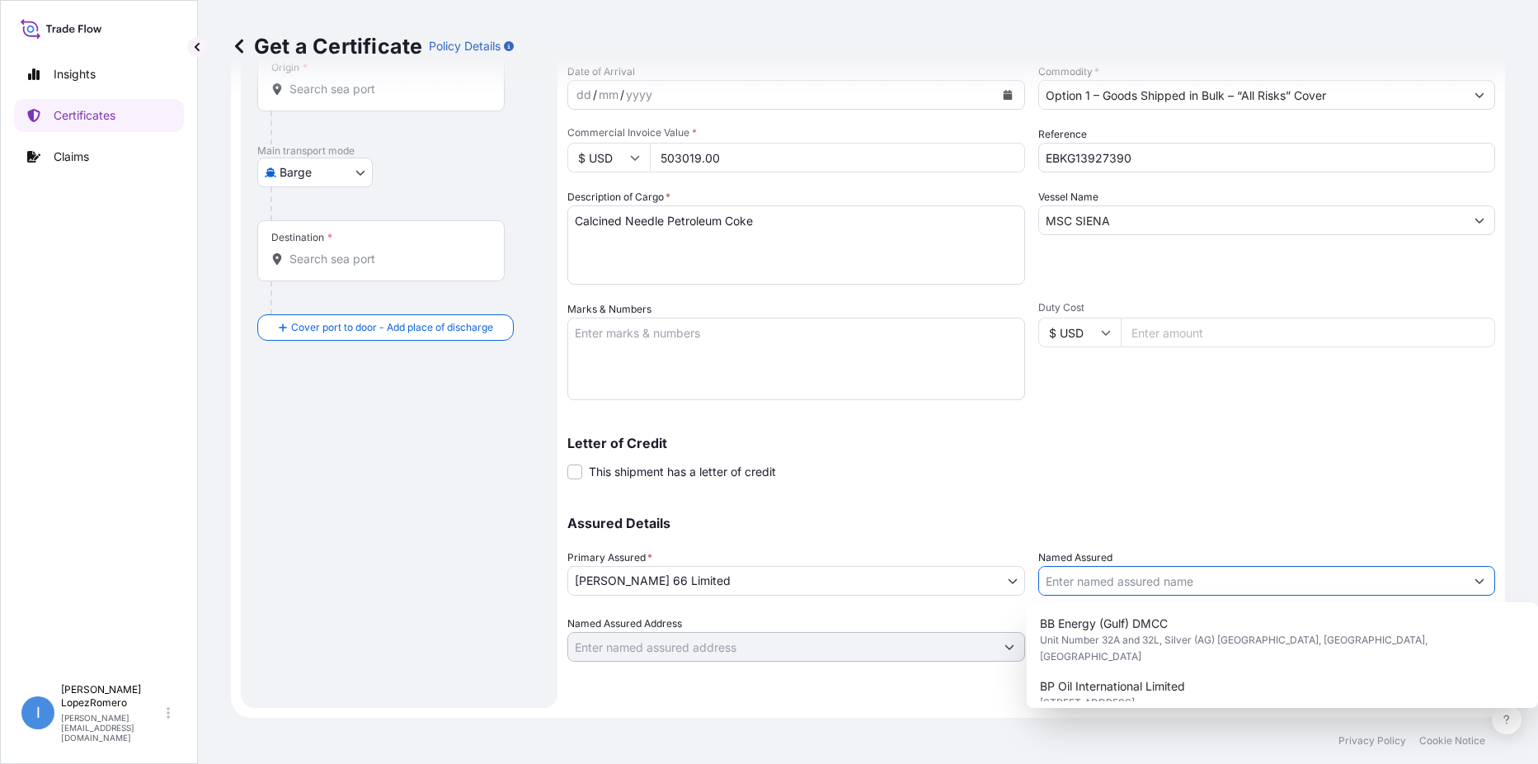
click at [1149, 581] on input "Named Assured" at bounding box center [1252, 581] width 426 height 30
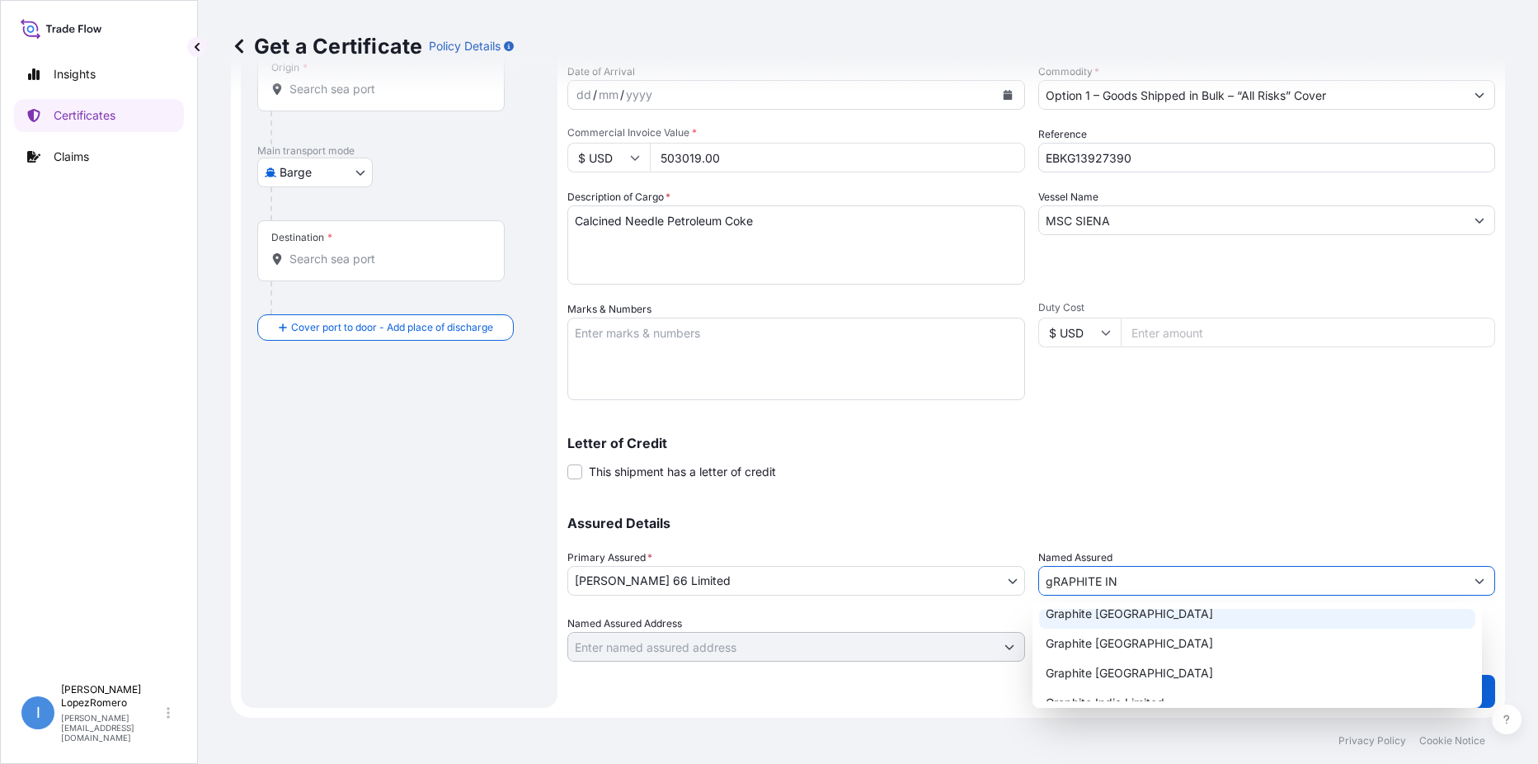
scroll to position [26, 0]
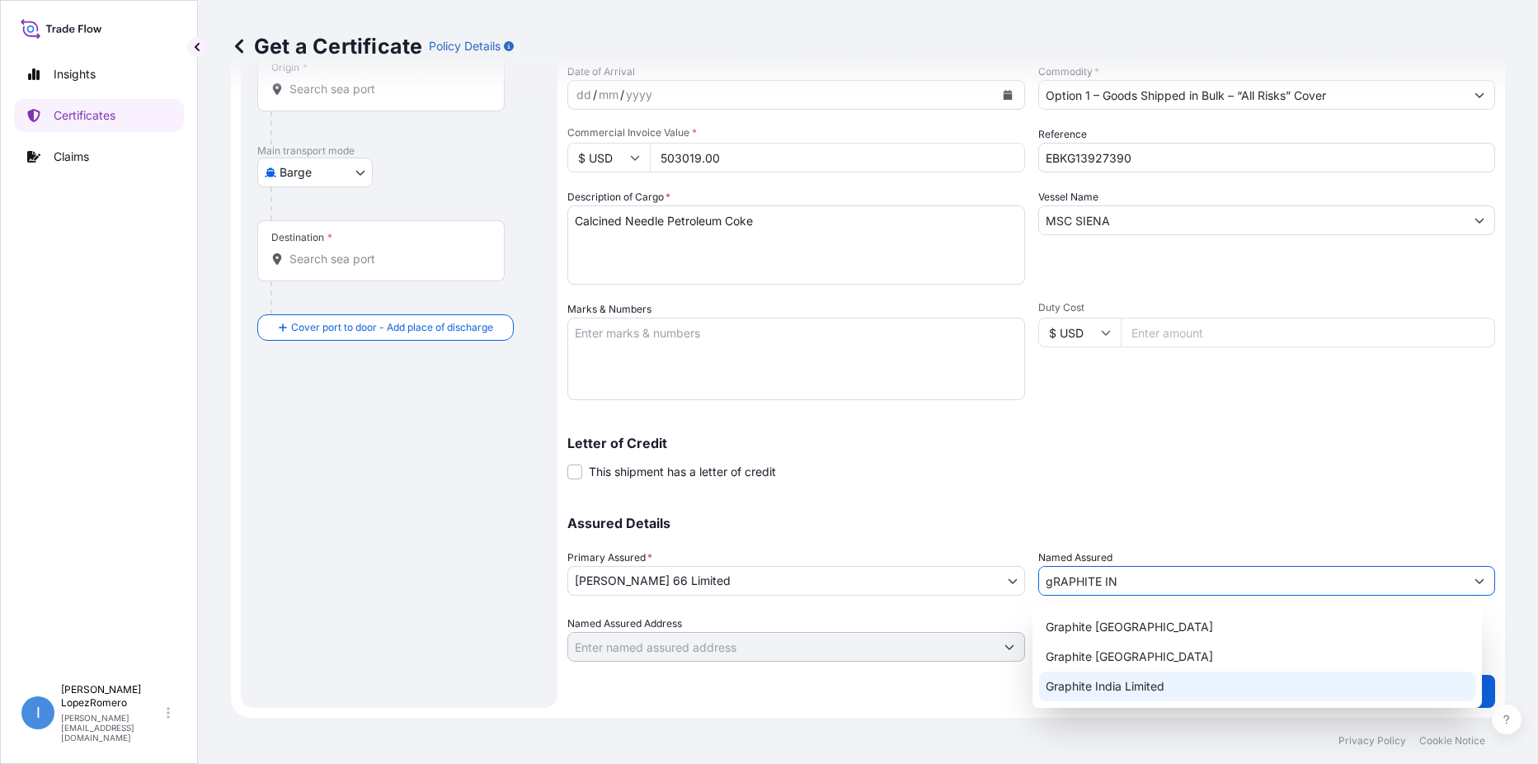
click at [1167, 690] on div "Graphite India Limited" at bounding box center [1257, 686] width 436 height 30
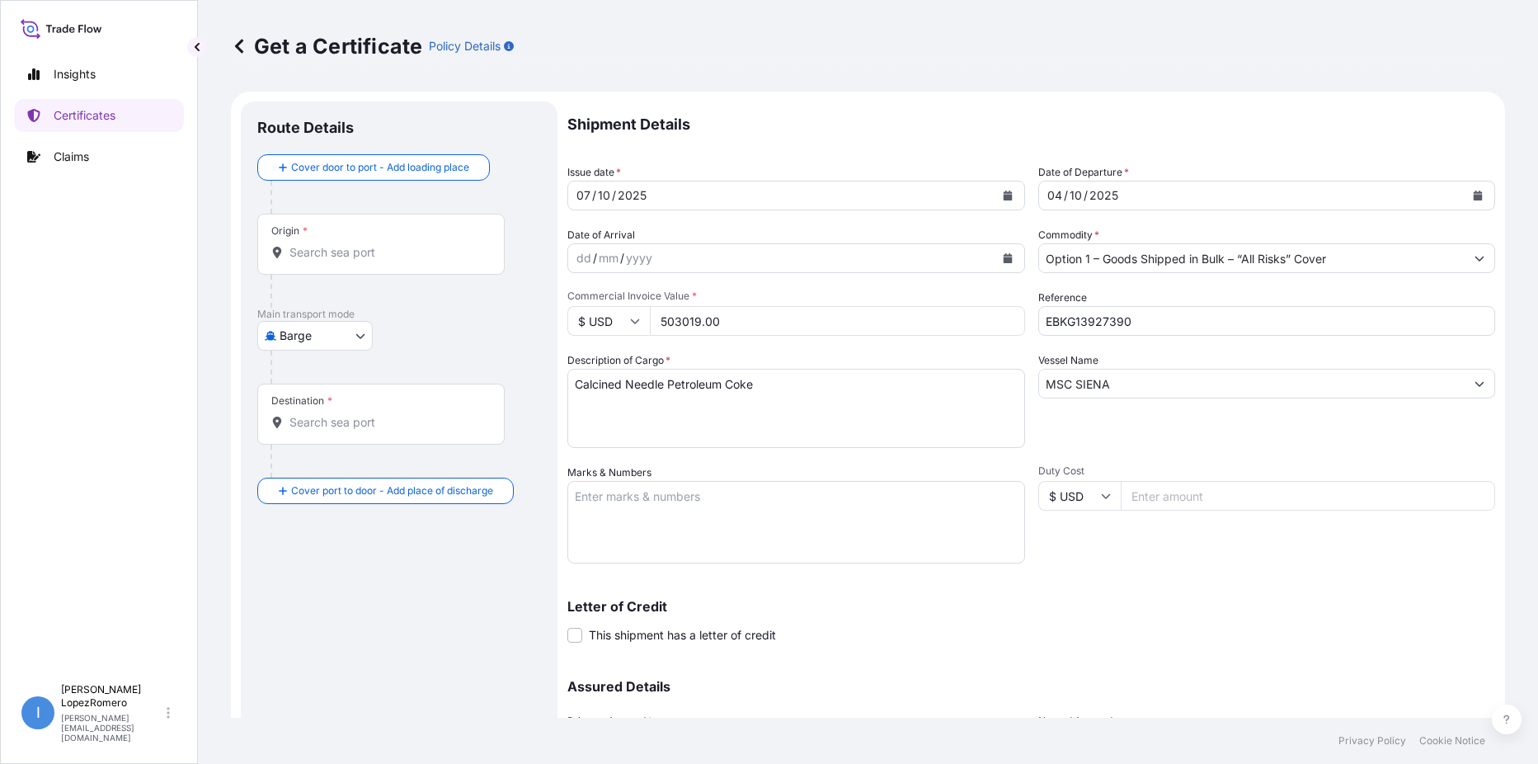
scroll to position [0, 0]
type input "Graphite India Limited"
click at [343, 245] on input "Origin *" at bounding box center [386, 253] width 195 height 16
click at [341, 238] on div "Origin *" at bounding box center [380, 244] width 247 height 61
click at [341, 245] on input "Origin * Please select an origin" at bounding box center [386, 253] width 195 height 16
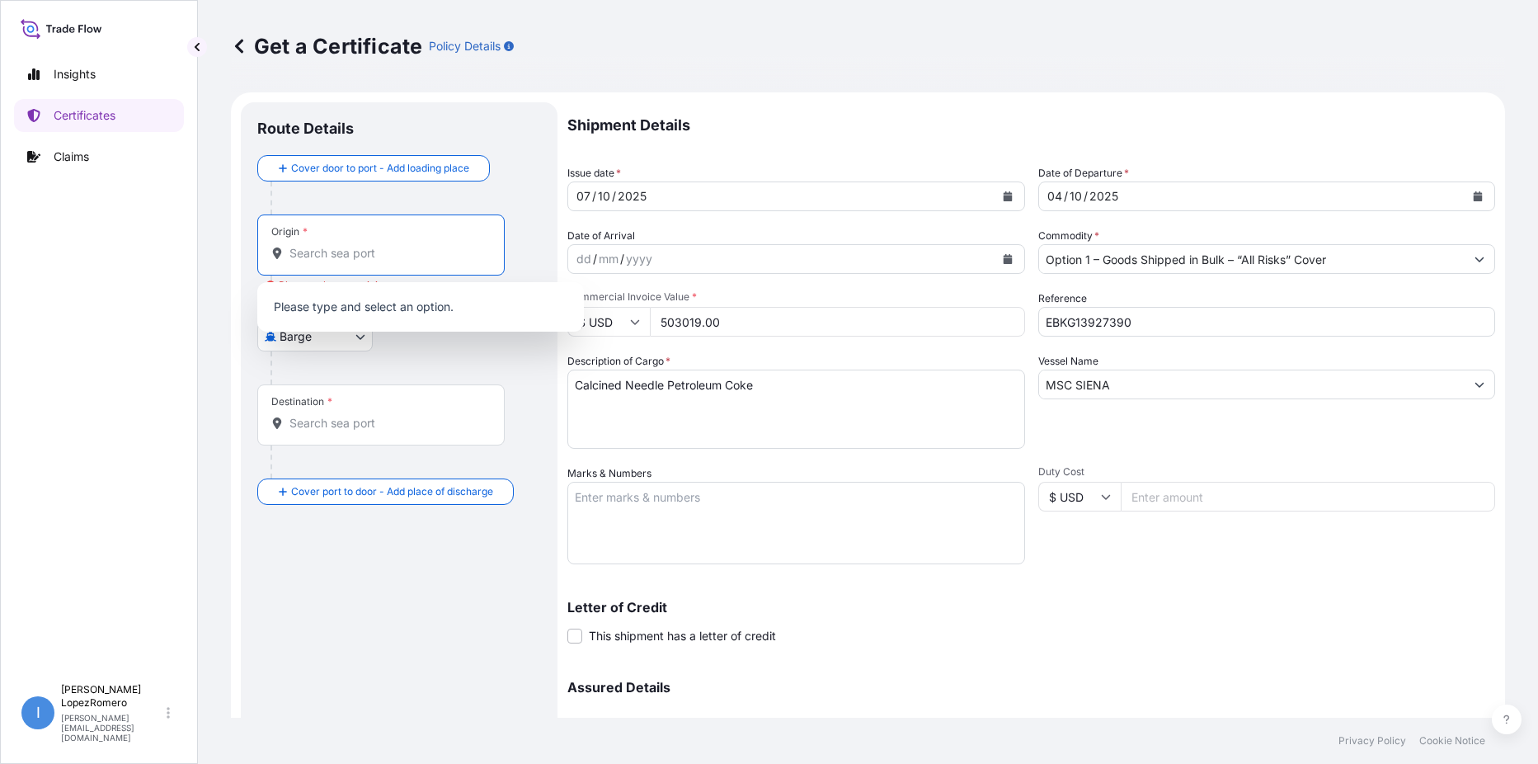
paste input "Killingholme"
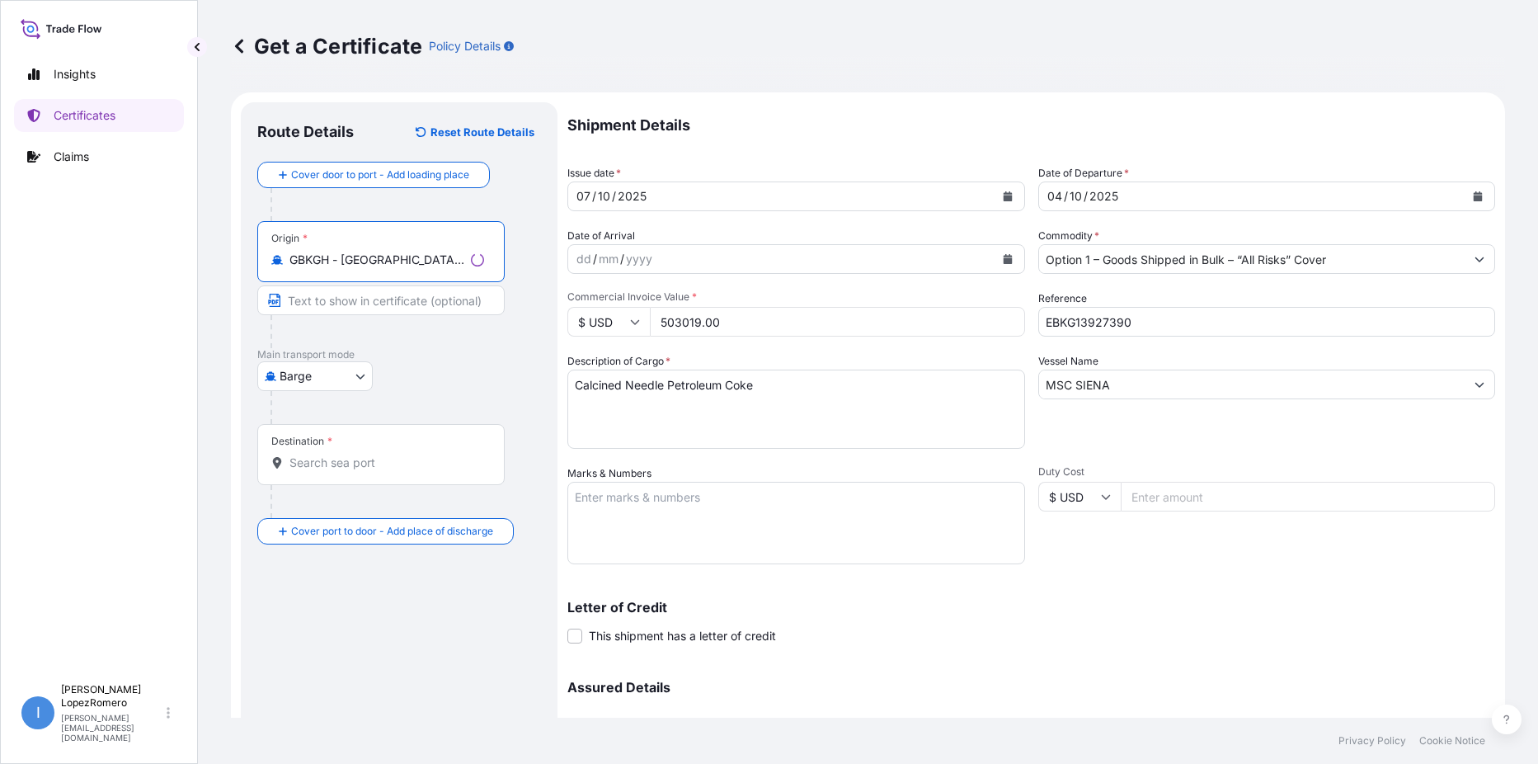
type input "GBKGH - [GEOGRAPHIC_DATA], [GEOGRAPHIC_DATA]"
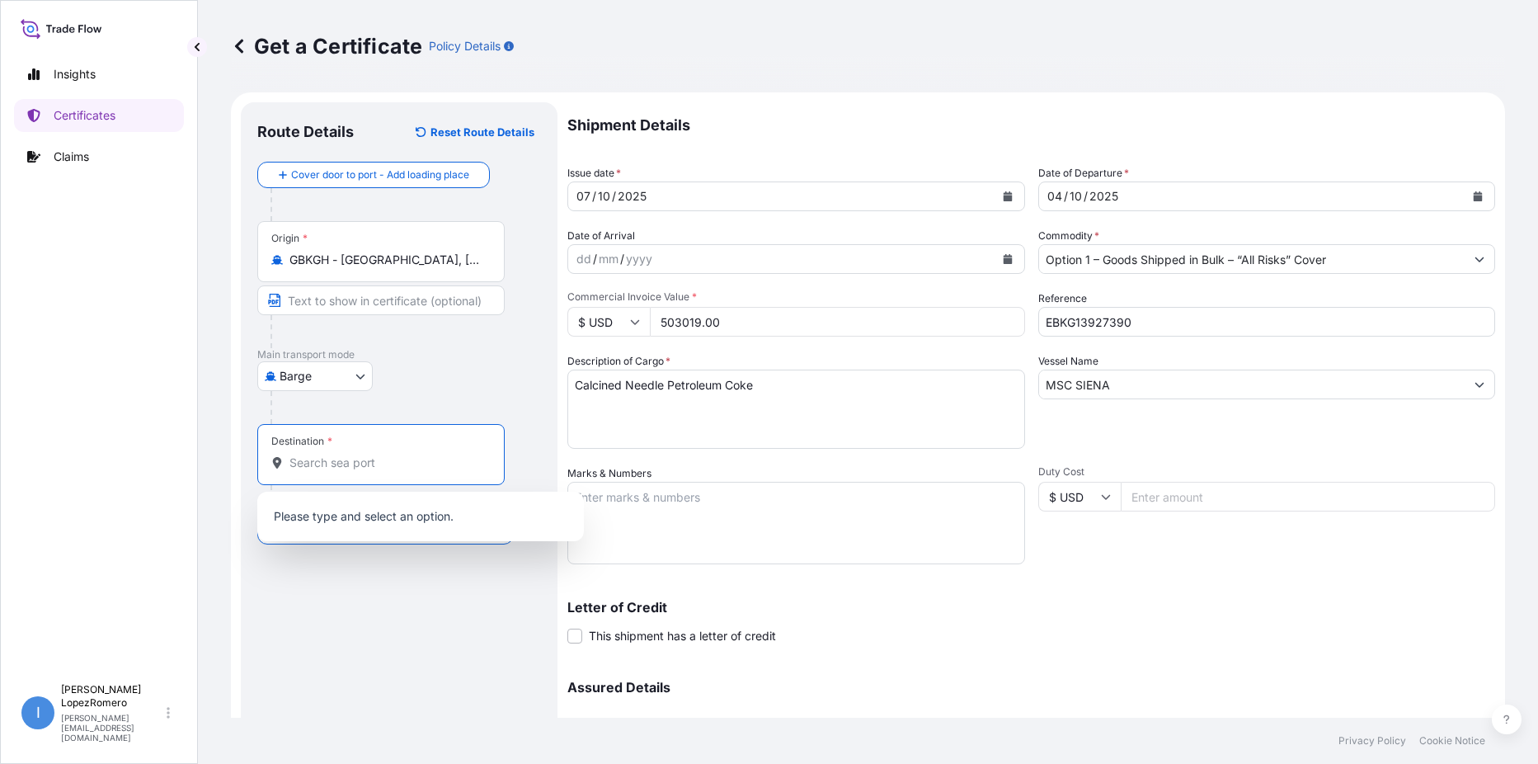
click at [349, 456] on input "Destination *" at bounding box center [386, 462] width 195 height 16
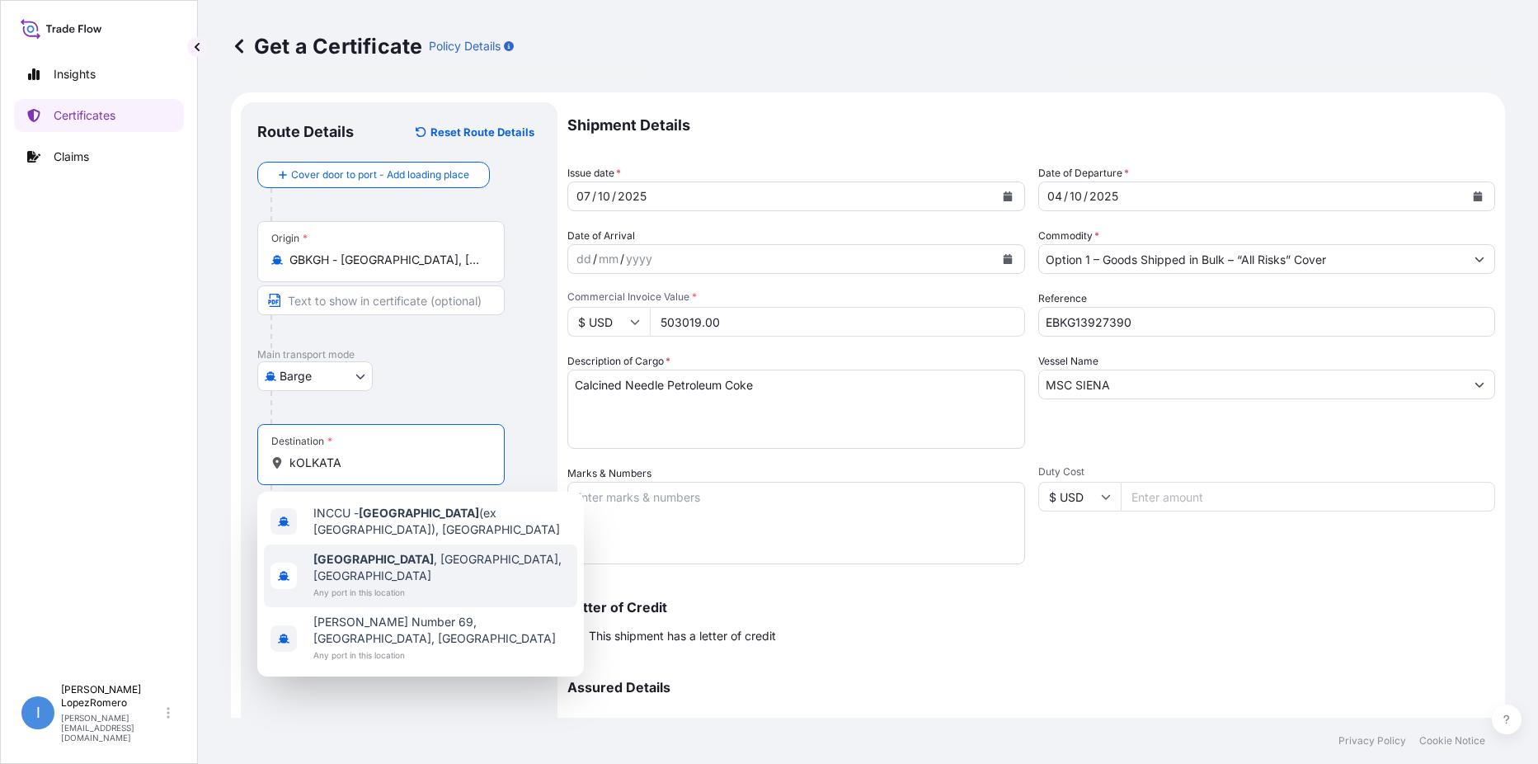
click at [468, 552] on div "[GEOGRAPHIC_DATA] , [GEOGRAPHIC_DATA], [GEOGRAPHIC_DATA] Any port in this locat…" at bounding box center [420, 575] width 313 height 63
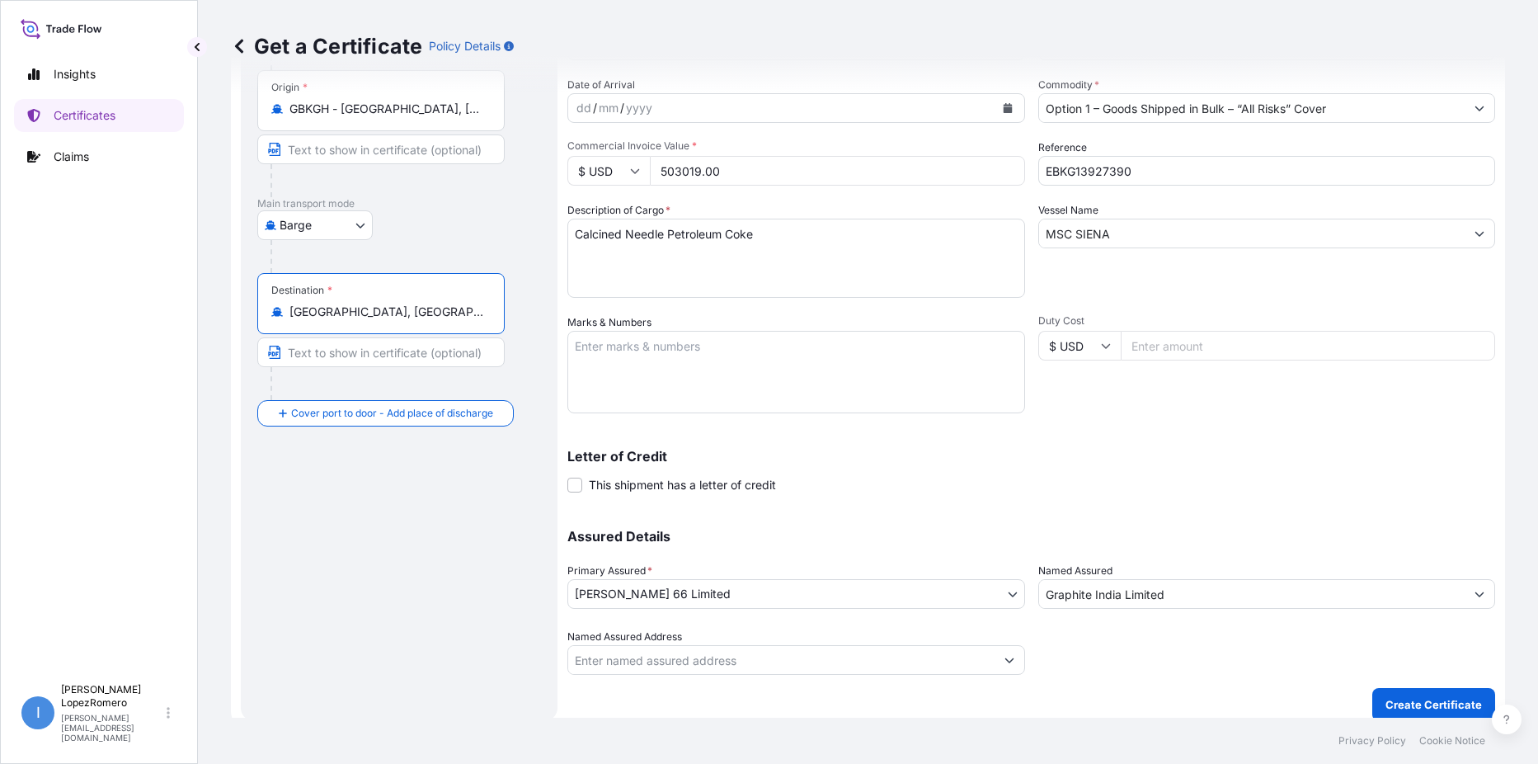
scroll to position [164, 0]
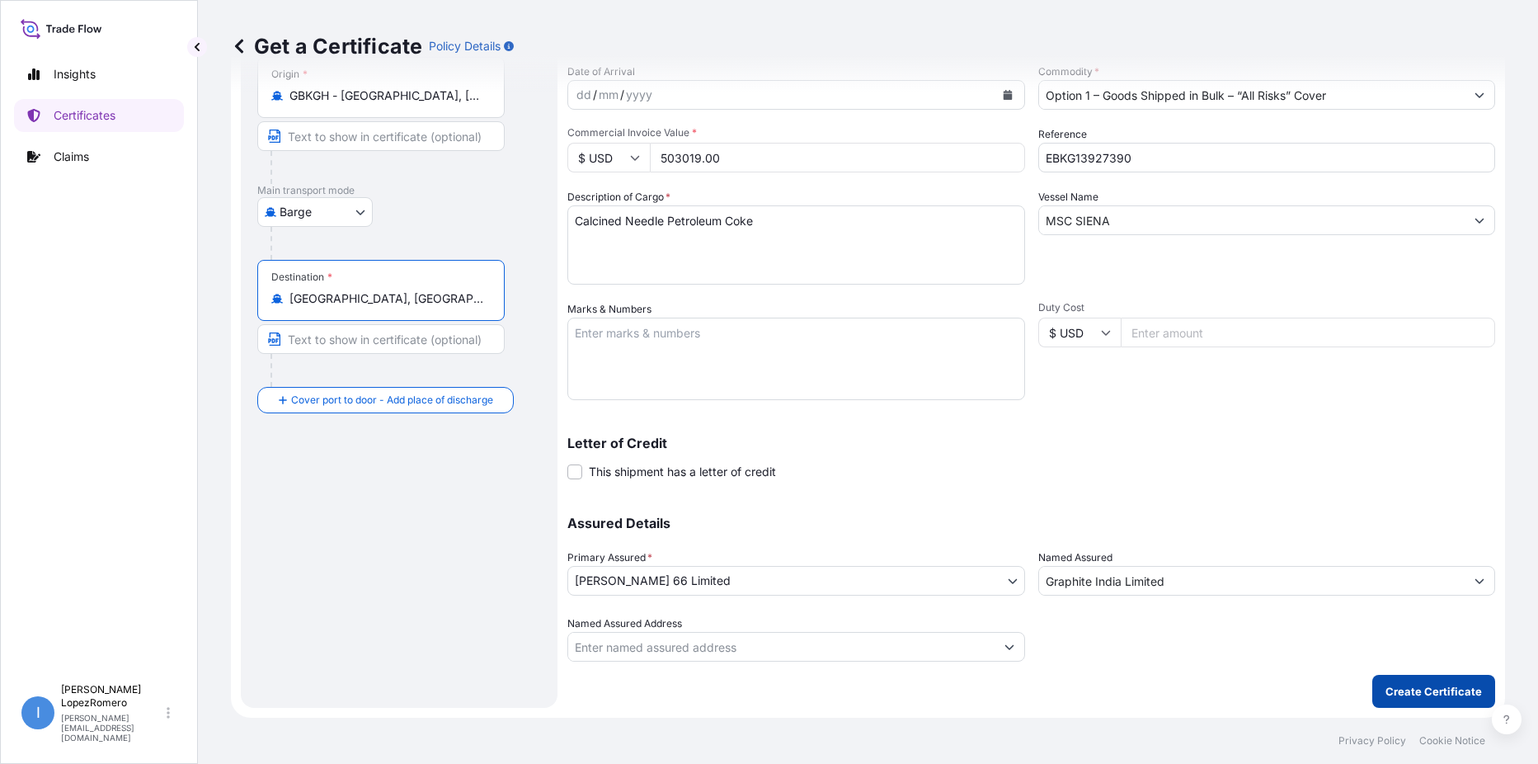
type input "[GEOGRAPHIC_DATA], [GEOGRAPHIC_DATA], [GEOGRAPHIC_DATA]"
click at [1398, 696] on p "Create Certificate" at bounding box center [1433, 691] width 96 height 16
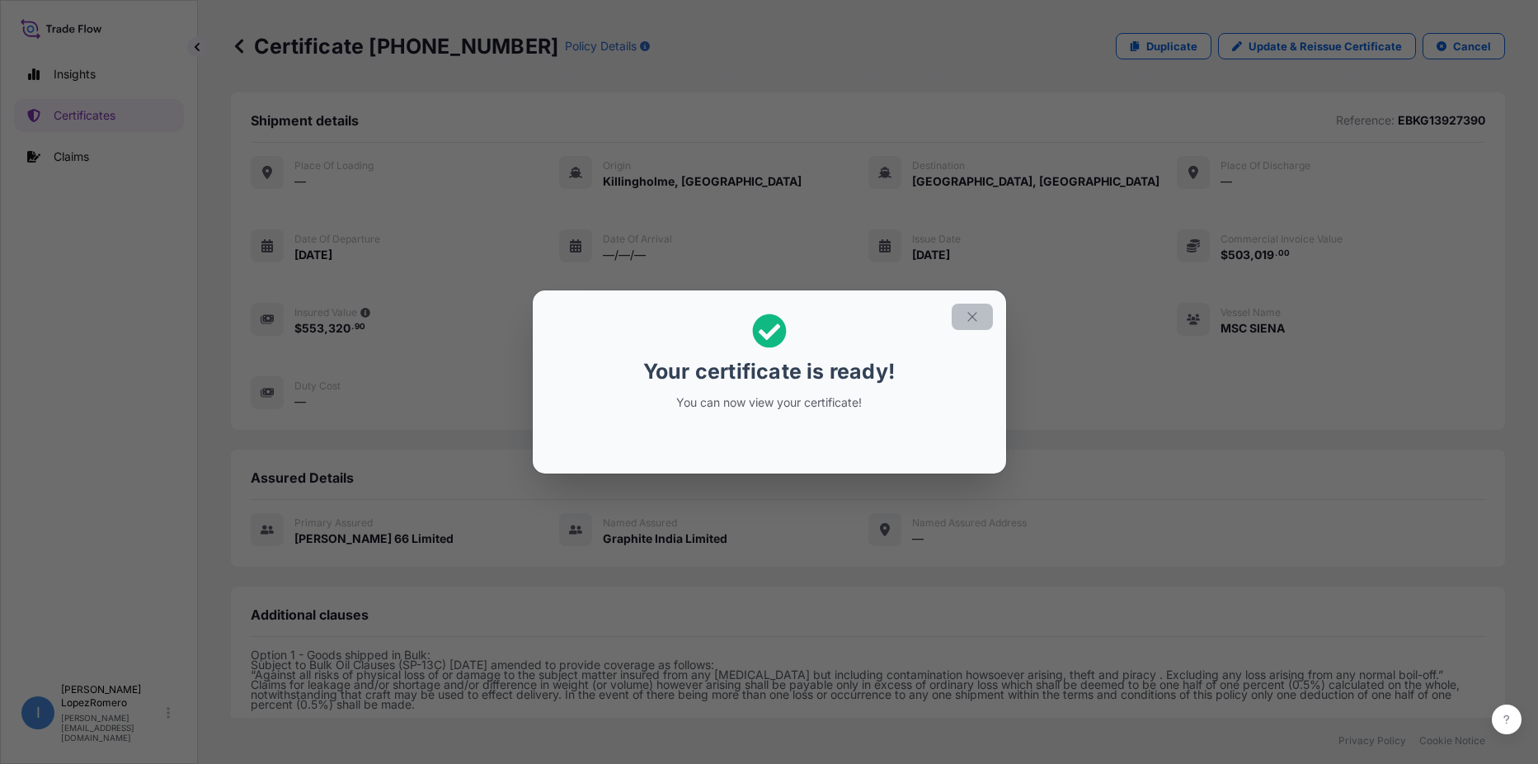
click at [970, 314] on icon "button" at bounding box center [971, 316] width 9 height 9
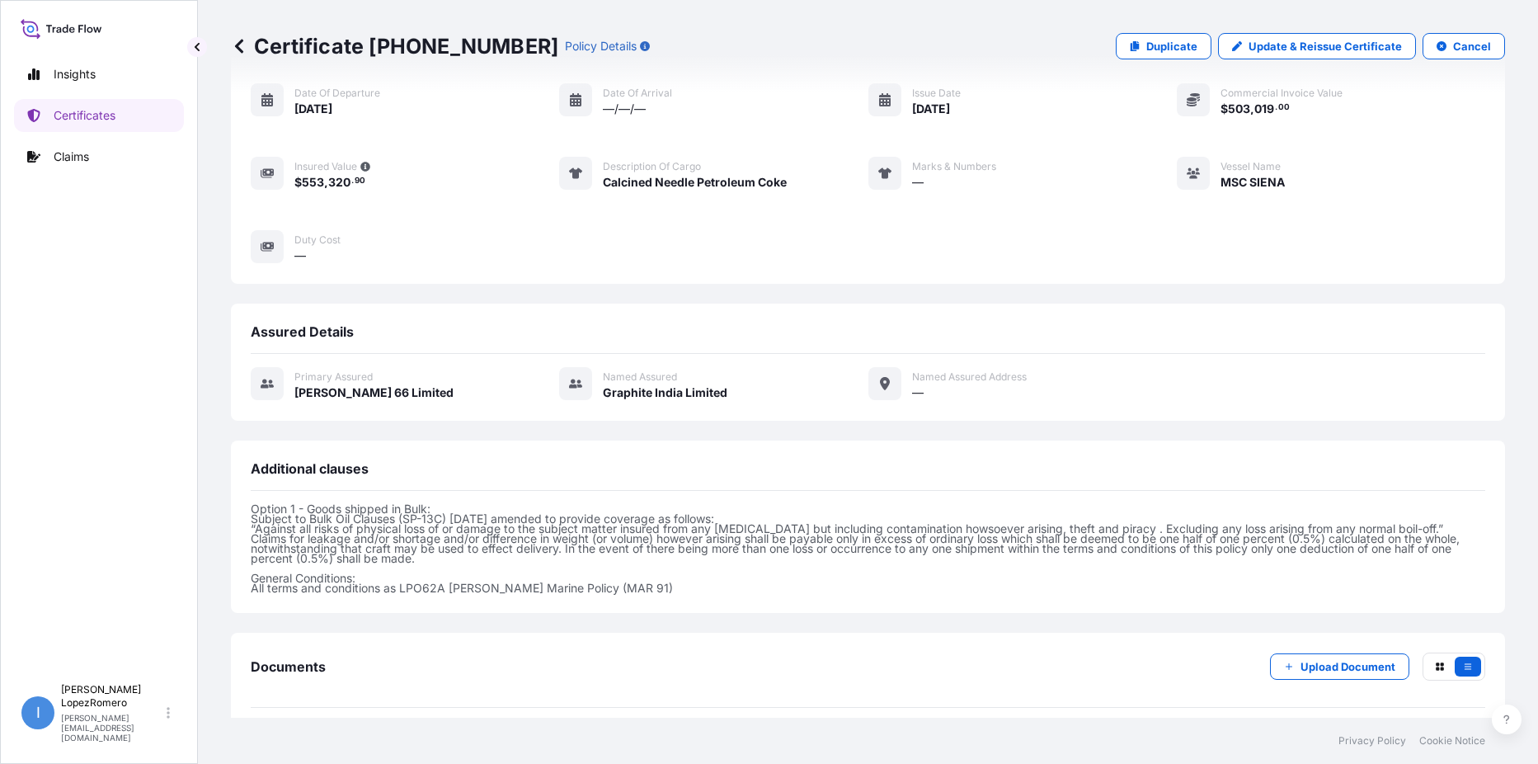
scroll to position [318, 0]
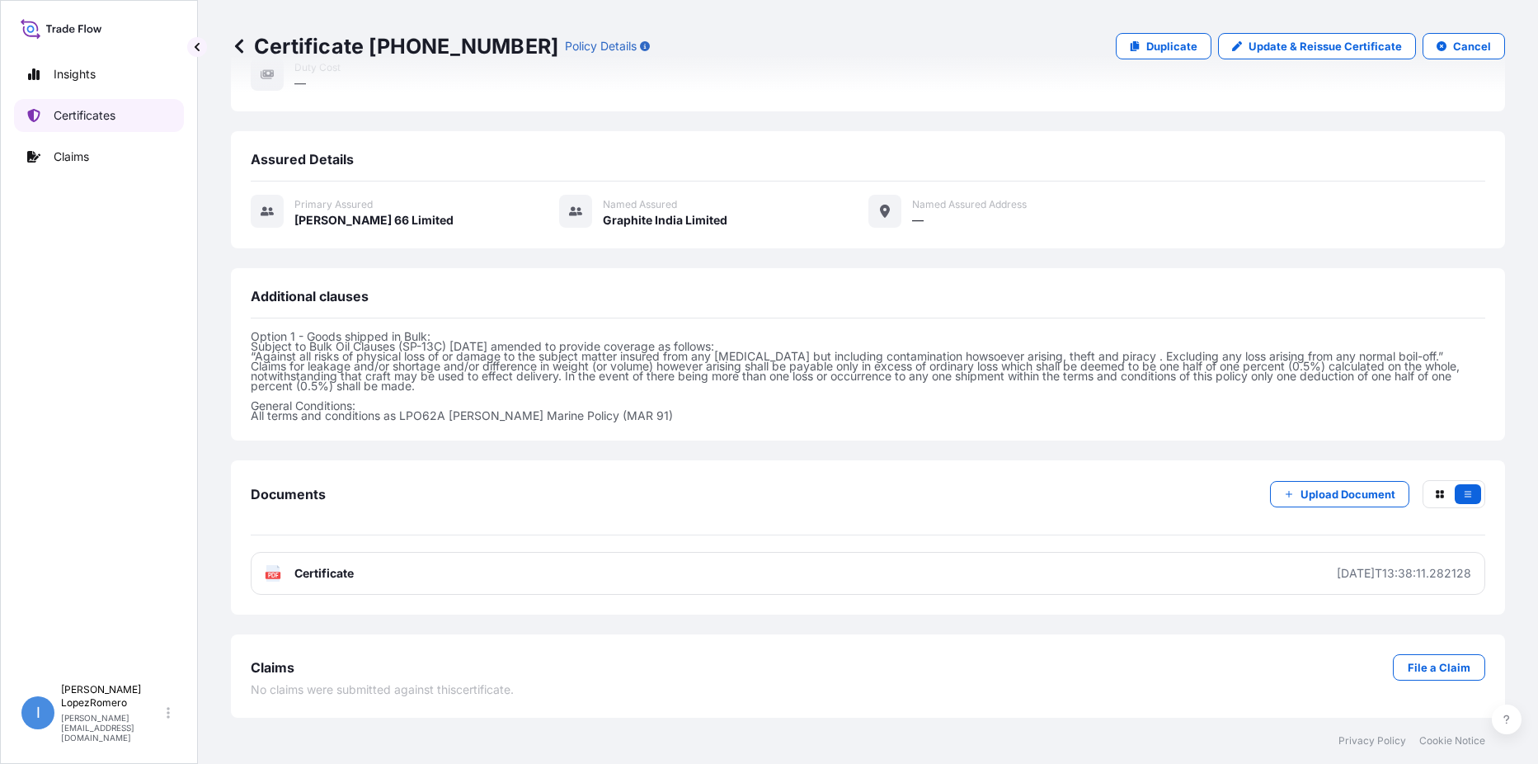
click at [82, 117] on p "Certificates" at bounding box center [85, 115] width 62 height 16
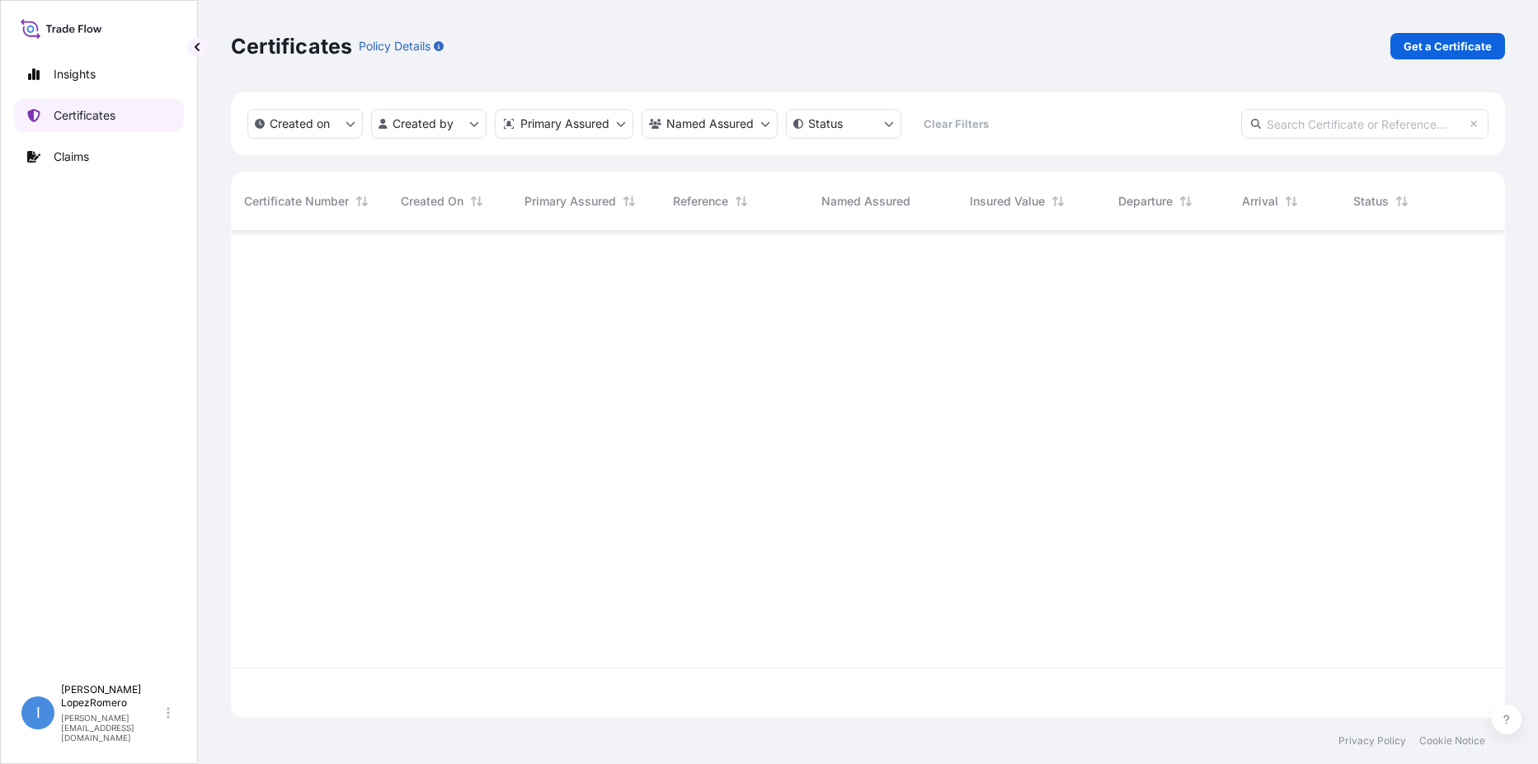
scroll to position [483, 1262]
click at [1453, 43] on p "Get a Certificate" at bounding box center [1447, 46] width 88 height 16
select select "Barge"
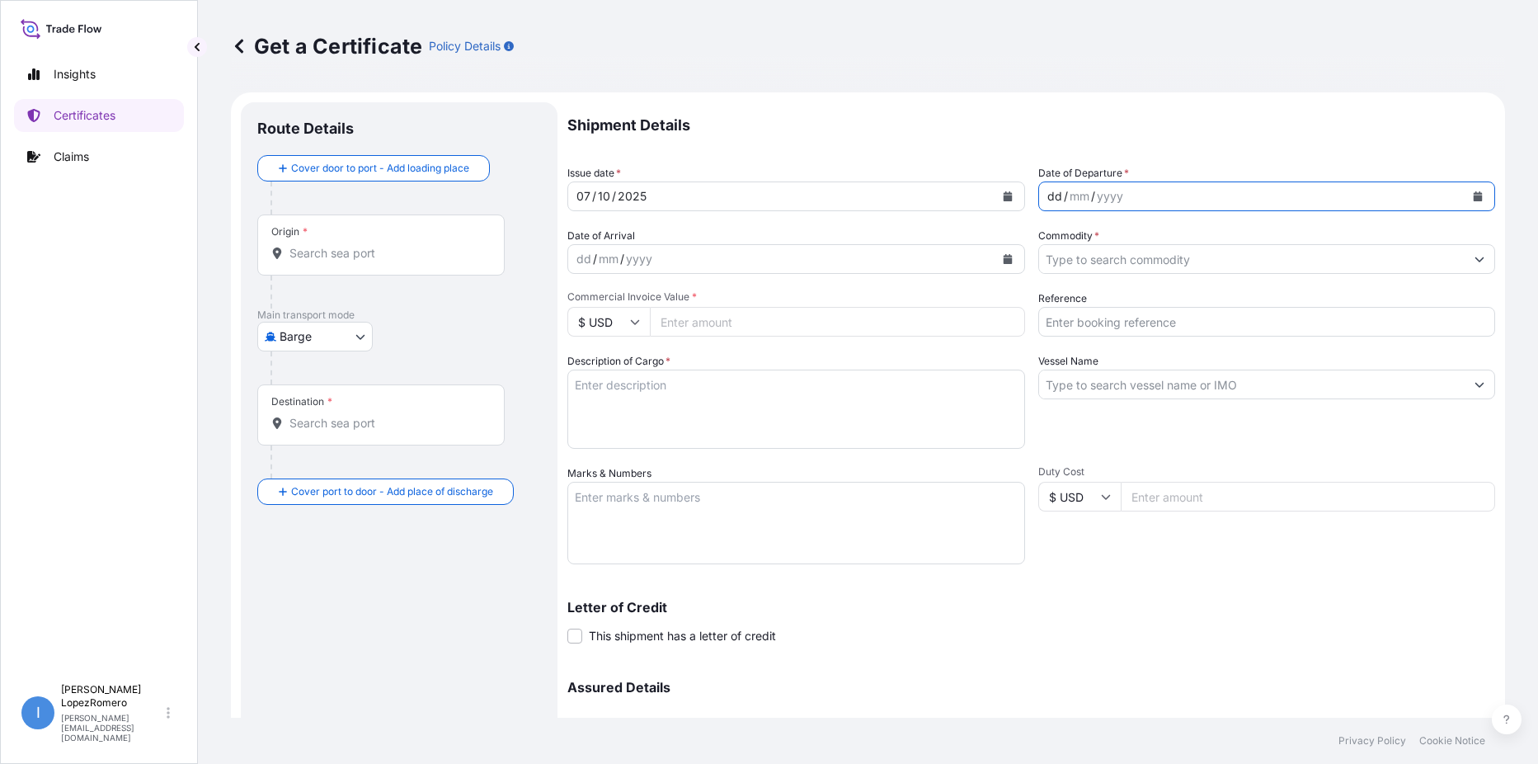
click at [1054, 184] on div "dd / mm / yyyy" at bounding box center [1252, 196] width 426 height 30
click at [1068, 199] on div "mm" at bounding box center [1079, 196] width 23 height 20
click at [1046, 192] on div "dd" at bounding box center [1055, 196] width 18 height 20
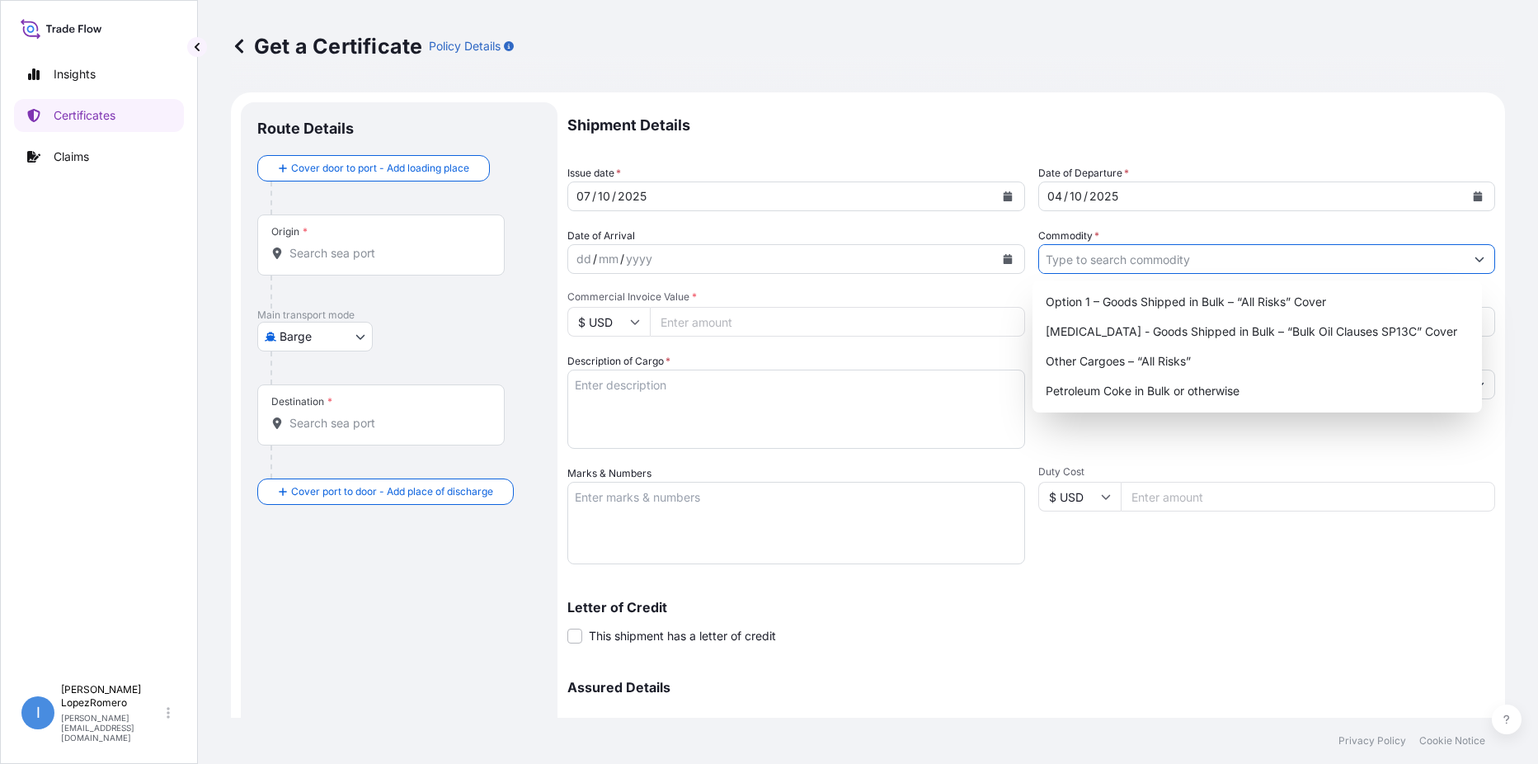
click at [1475, 258] on icon "Show suggestions" at bounding box center [1479, 259] width 9 height 5
click at [1212, 300] on div "Option 1 – Goods Shipped in Bulk – “All Risks” Cover" at bounding box center [1257, 302] width 436 height 30
type input "Option 1 – Goods Shipped in Bulk – “All Risks” Cover"
click at [684, 328] on input "Commercial Invoice Value *" at bounding box center [837, 322] width 375 height 30
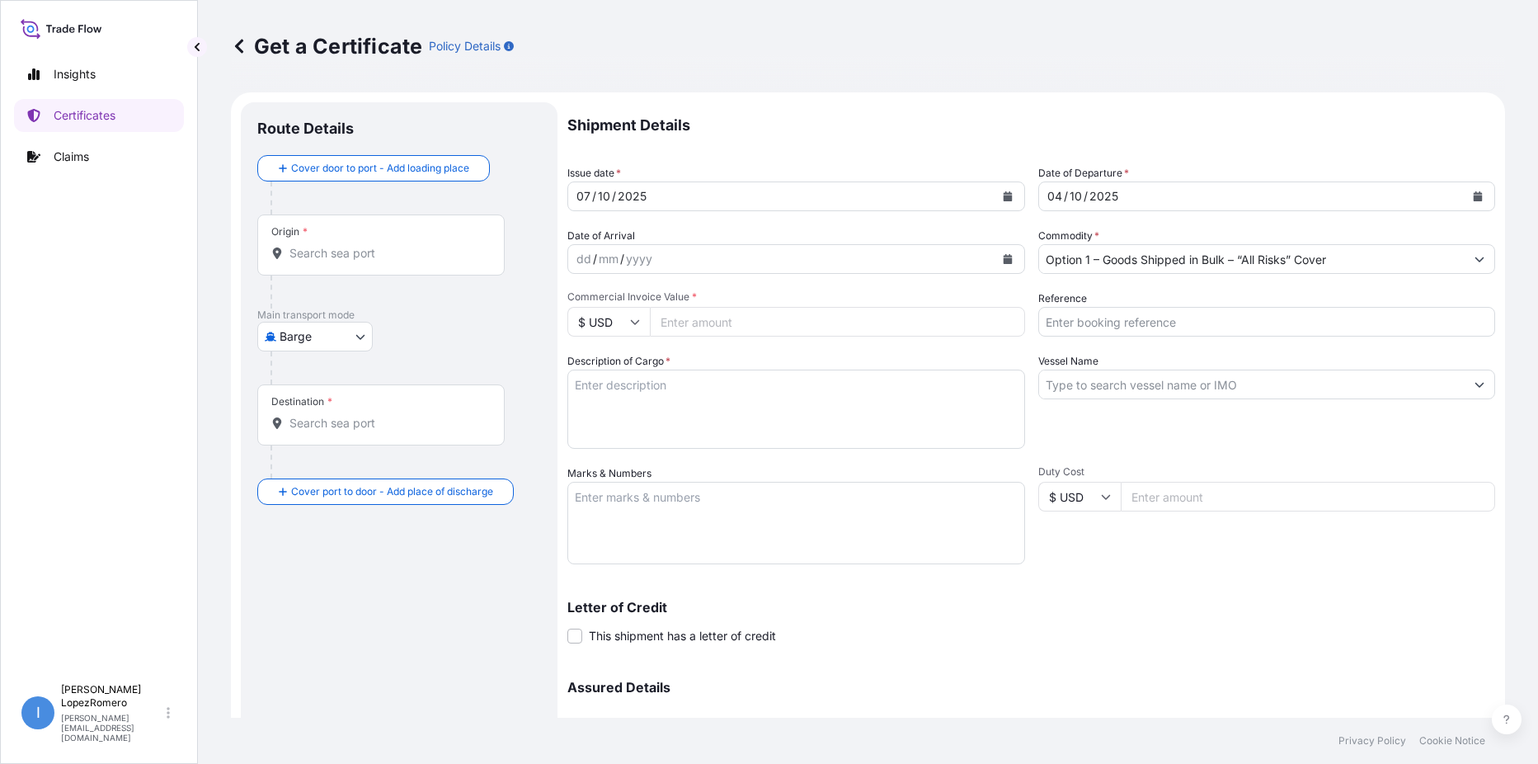
paste input "436729.00"
type input "436729.00"
click at [678, 389] on textarea "Description of Cargo *" at bounding box center [796, 408] width 458 height 79
click at [660, 382] on textarea "Description of Cargo *" at bounding box center [796, 408] width 458 height 79
paste textarea "Calcined Needle Petroleum Coke"
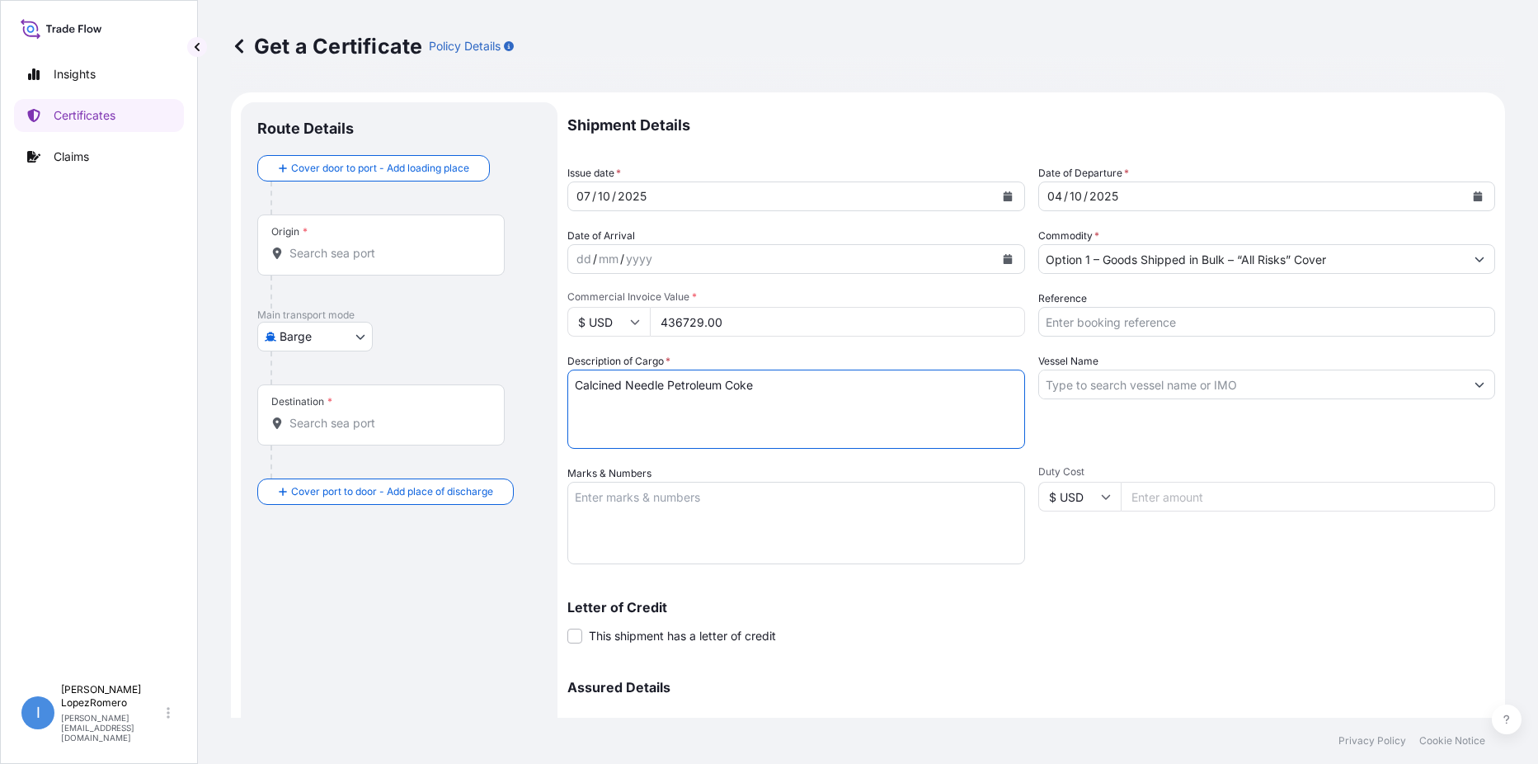
type textarea "Calcined Needle Petroleum Coke"
click at [1091, 323] on input "Reference" at bounding box center [1267, 322] width 458 height 30
paste input "EBKG13973738"
type input "EBKG13973738"
click at [1140, 373] on input "Vessel Name" at bounding box center [1252, 384] width 426 height 30
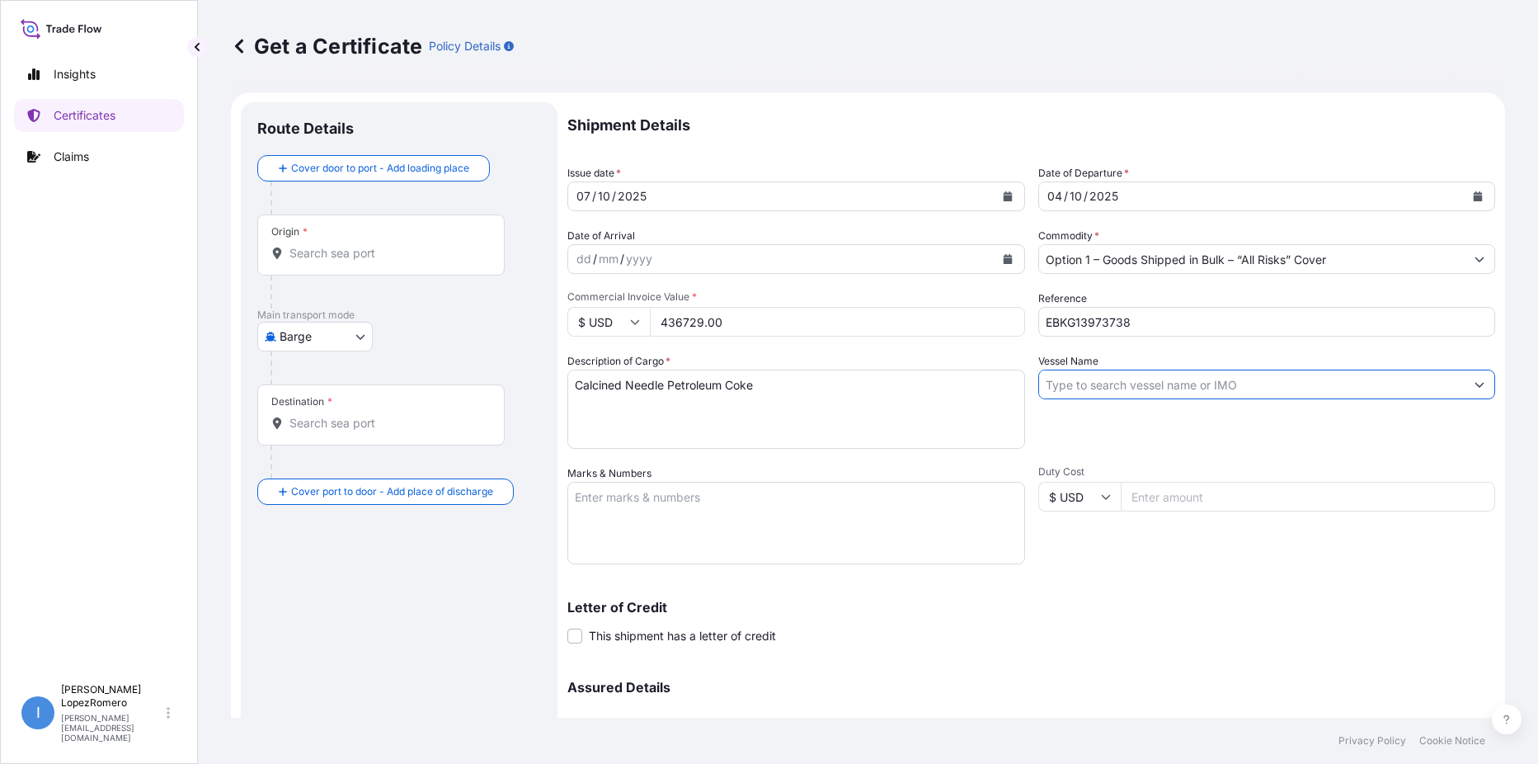
paste input "MSC SIENA"
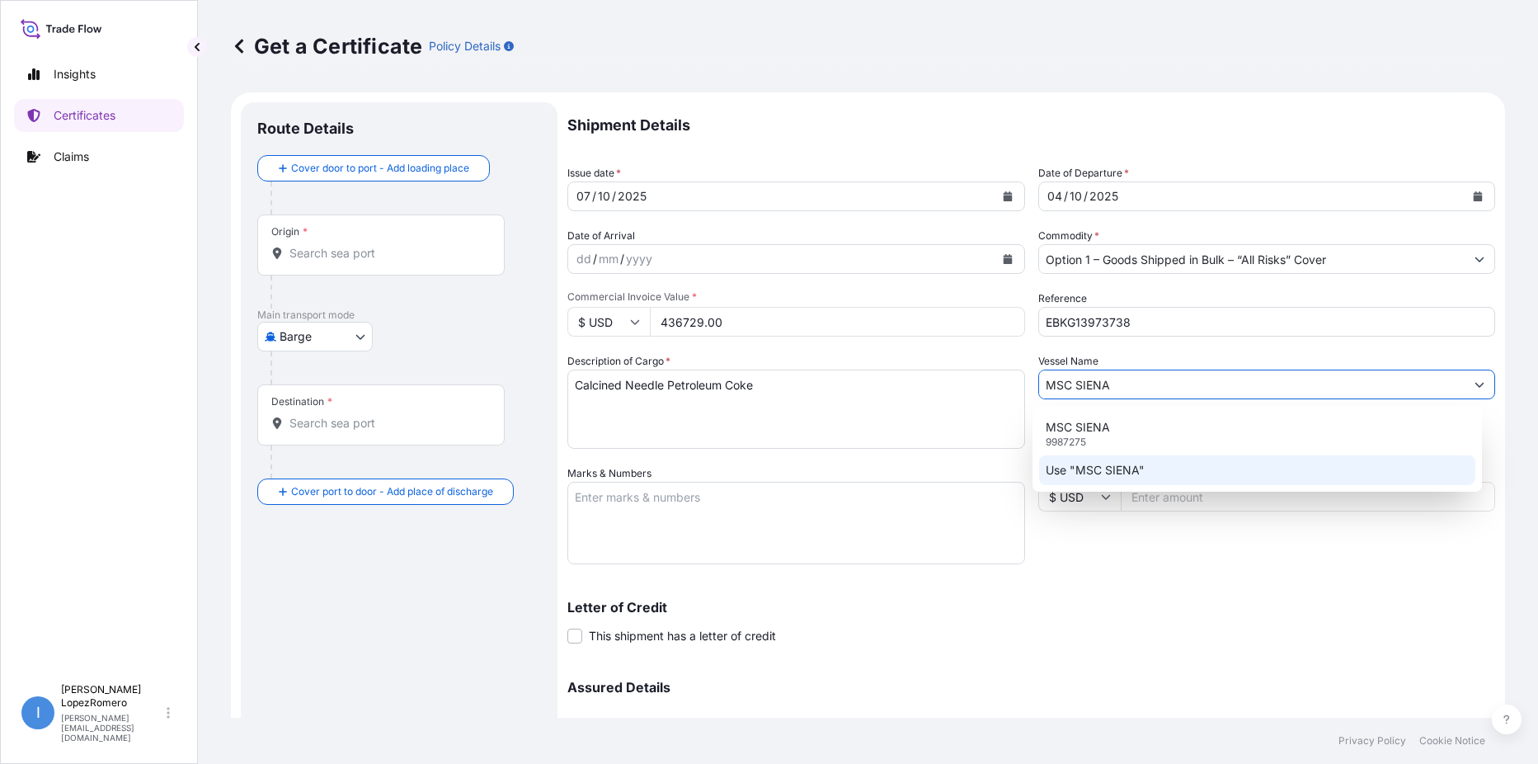
type input "MSC SIENA"
click at [1076, 552] on div "Duty Cost $ USD" at bounding box center [1267, 514] width 458 height 99
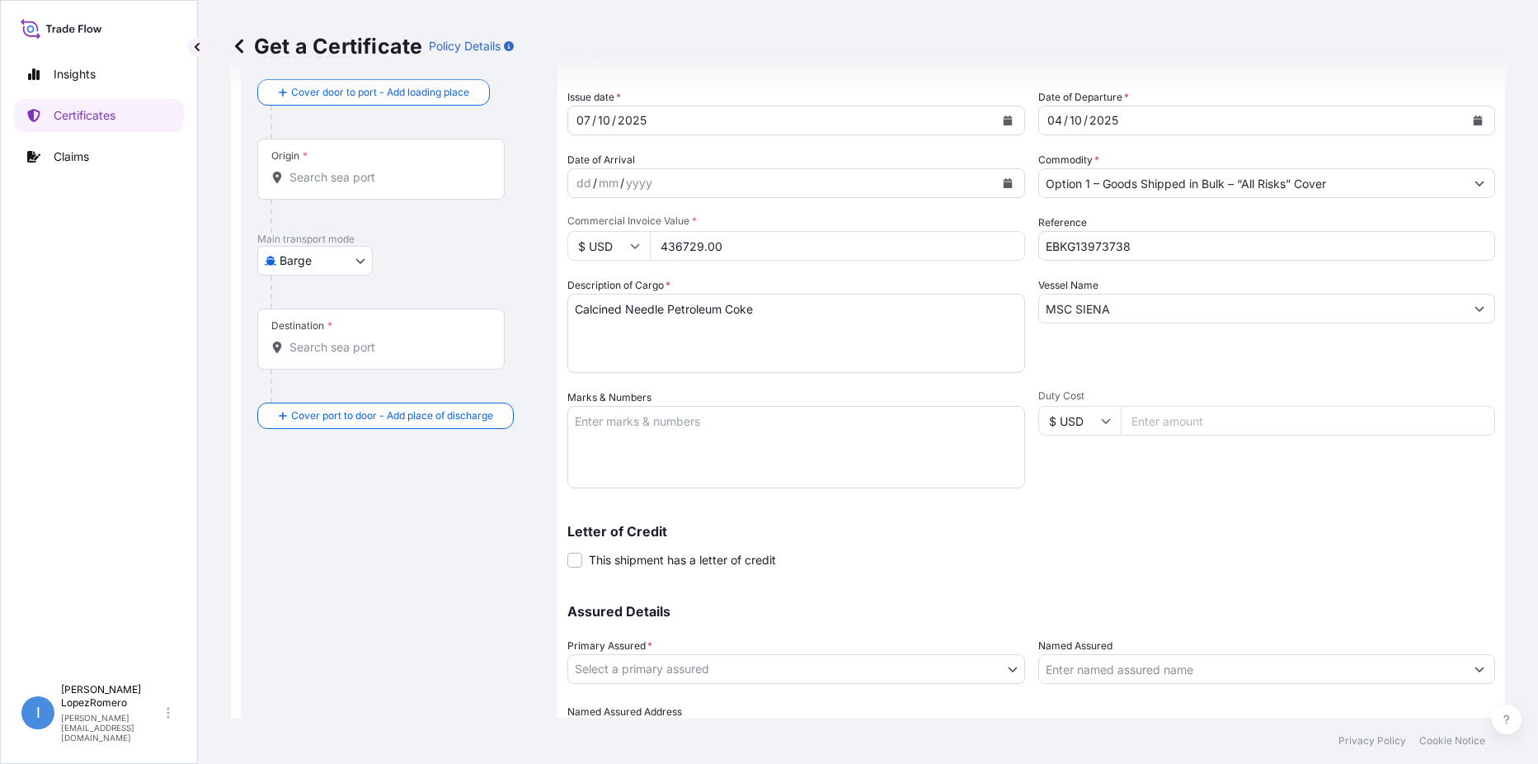
scroll to position [164, 0]
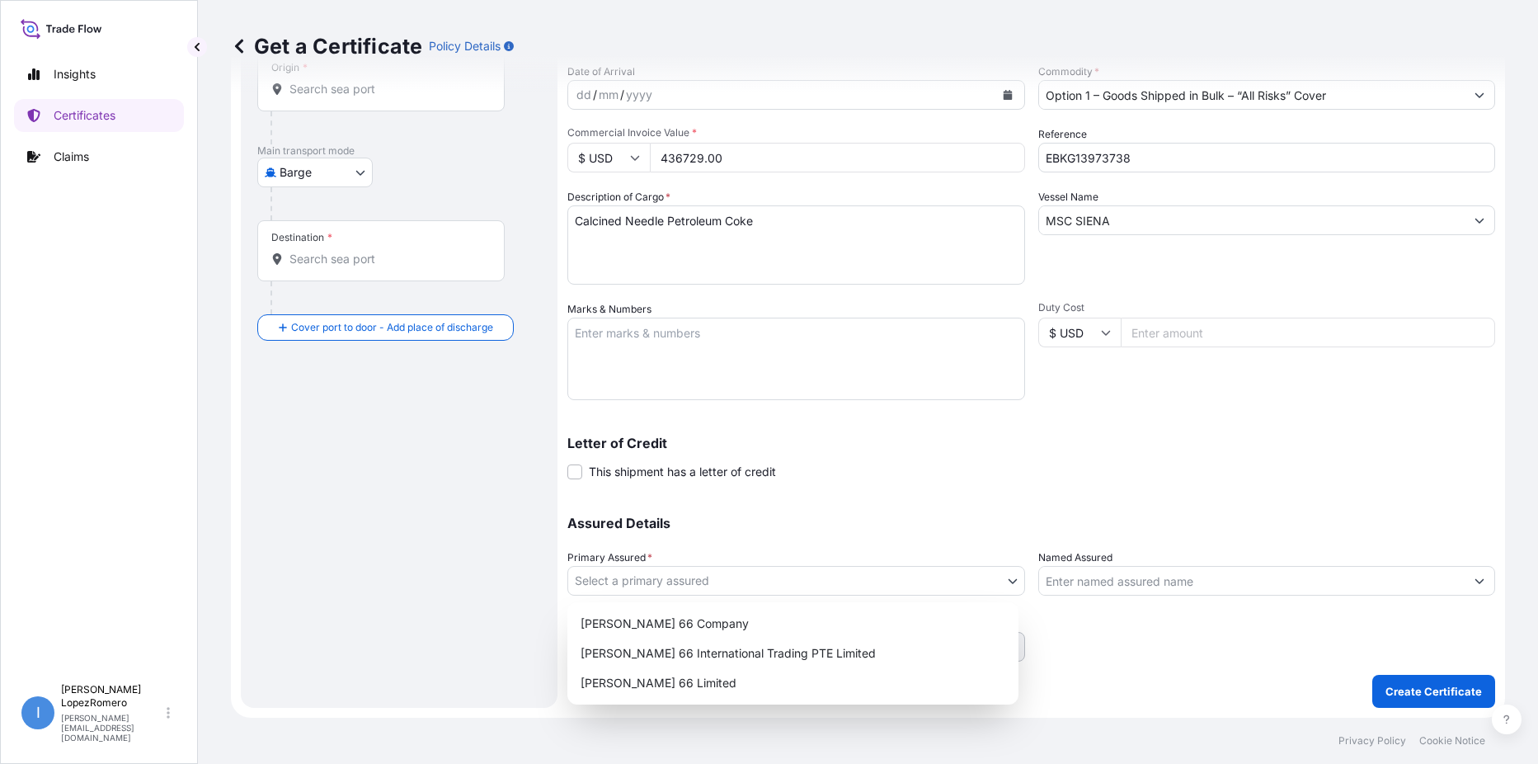
click at [1004, 582] on body "0 options available. 2 options available. Insights Certificates Claims I [PERSO…" at bounding box center [769, 382] width 1538 height 764
click at [702, 676] on div "[PERSON_NAME] 66 Limited" at bounding box center [793, 683] width 438 height 30
select select "31939"
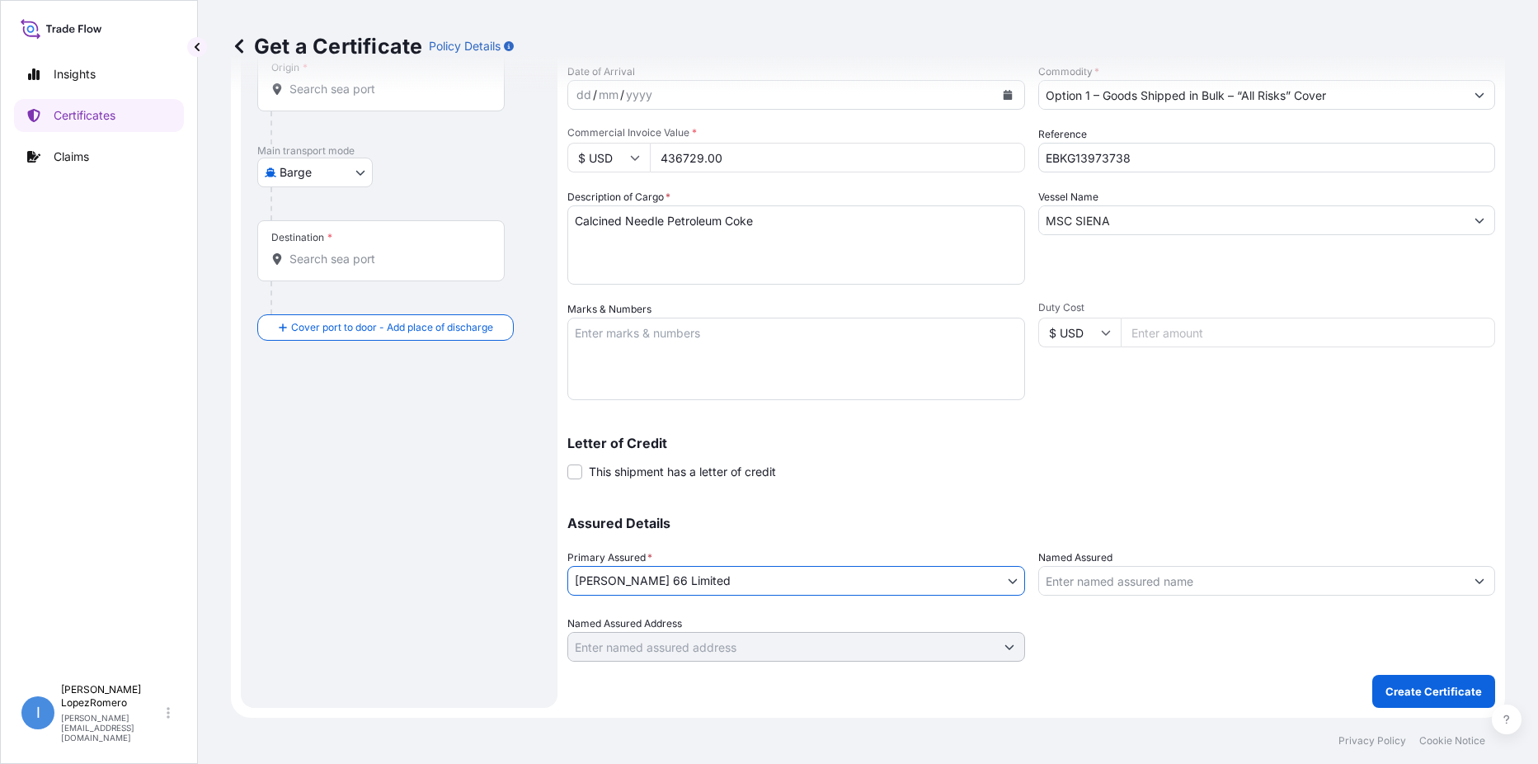
click at [1156, 581] on input "Named Assured" at bounding box center [1252, 581] width 426 height 30
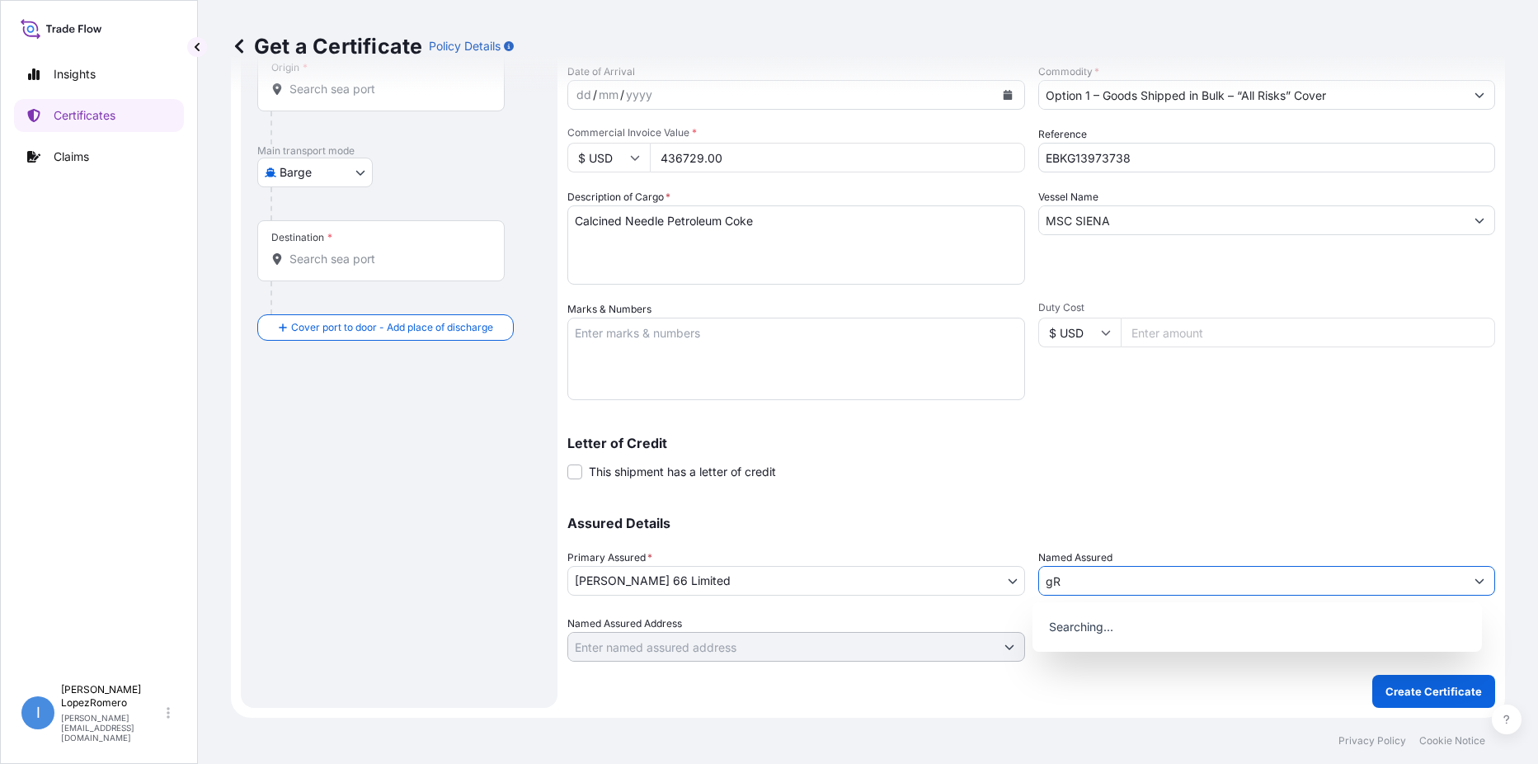
type input "g"
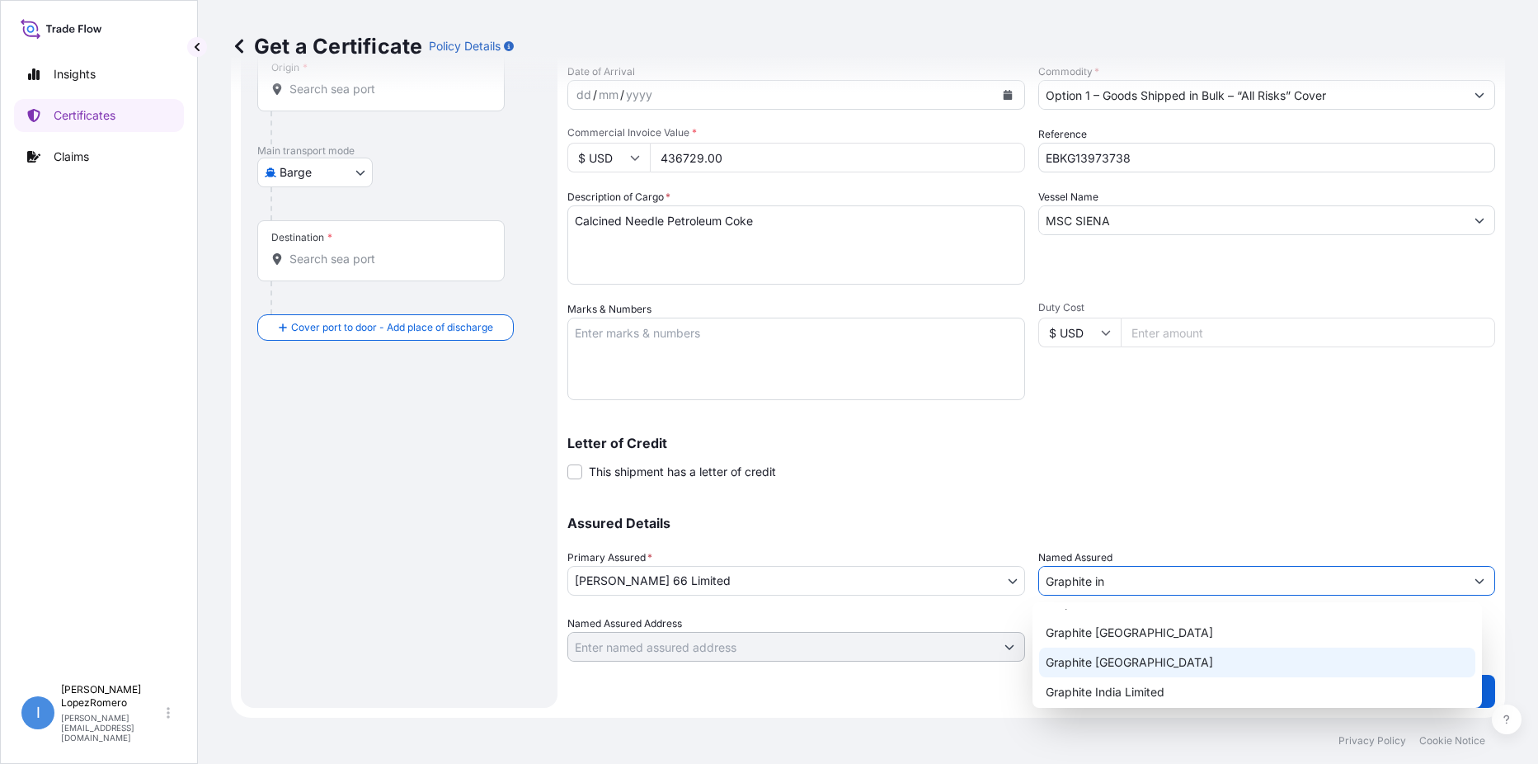
scroll to position [26, 0]
click at [1211, 679] on div "Graphite India Limited" at bounding box center [1257, 686] width 436 height 30
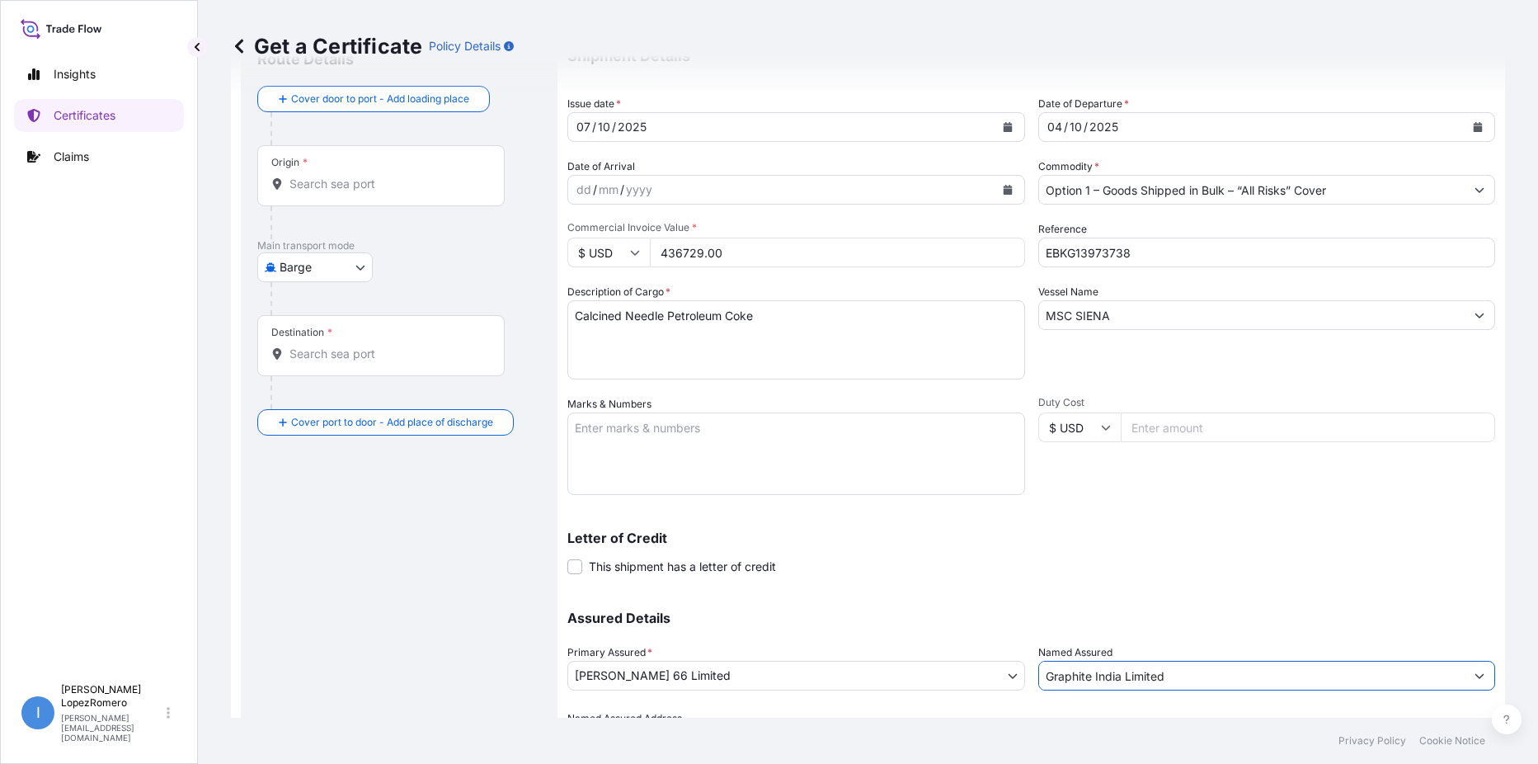
scroll to position [0, 0]
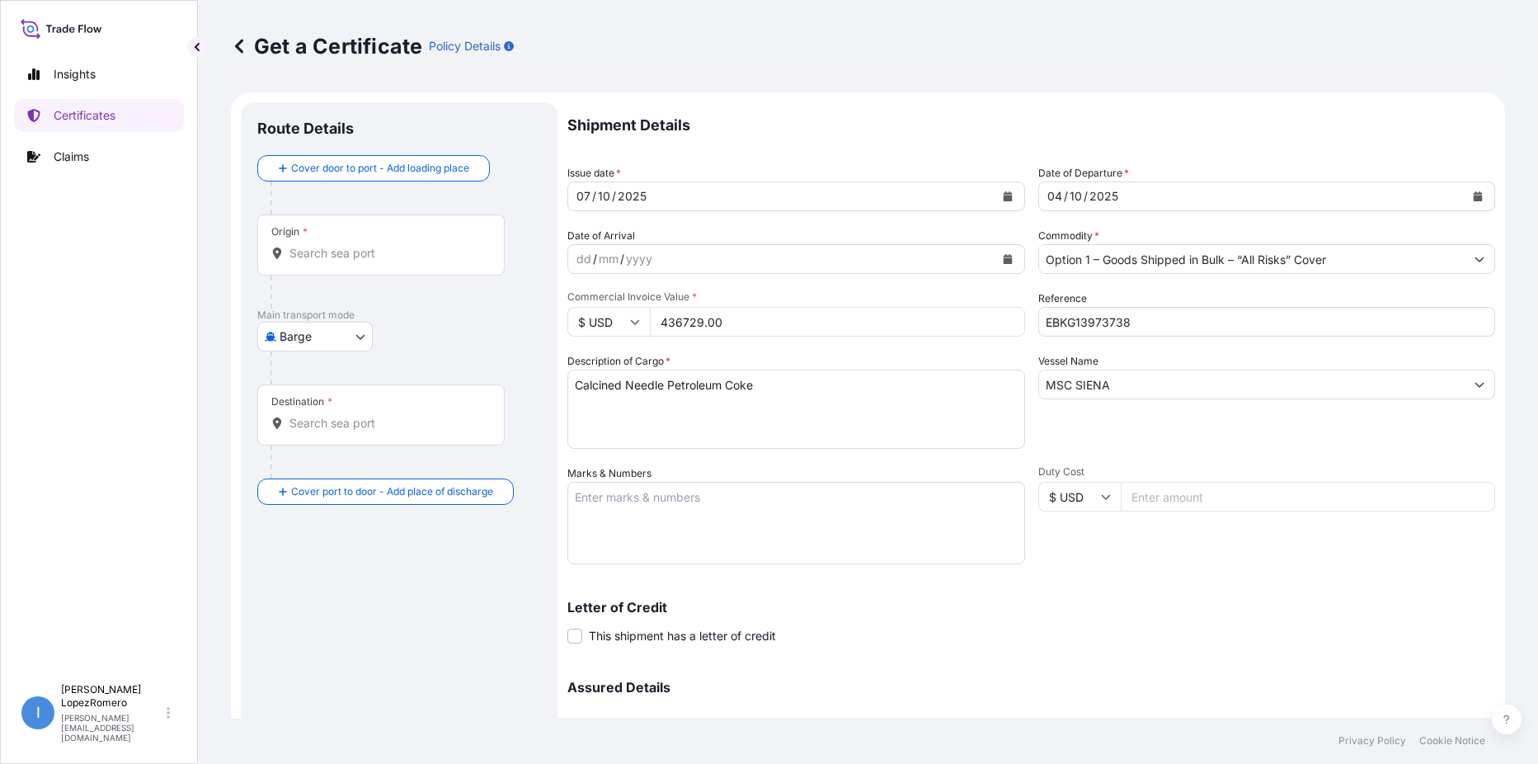
type input "Graphite India Limited"
click at [356, 235] on div "Origin *" at bounding box center [380, 244] width 247 height 61
click at [356, 245] on input "Origin *" at bounding box center [386, 253] width 195 height 16
paste input "Killingholme"
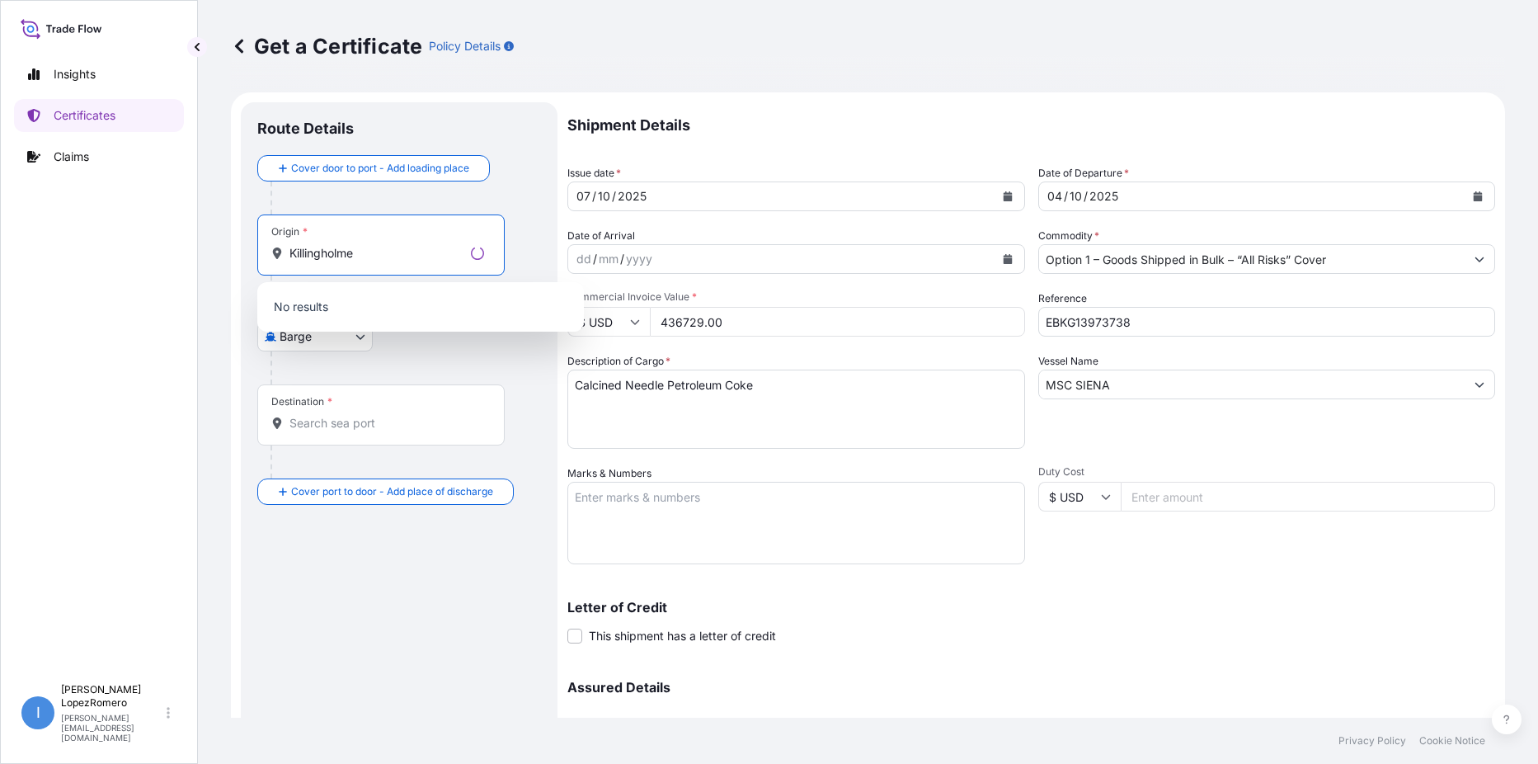
type input "Killingholme"
click at [331, 416] on input "Destination *" at bounding box center [386, 423] width 195 height 16
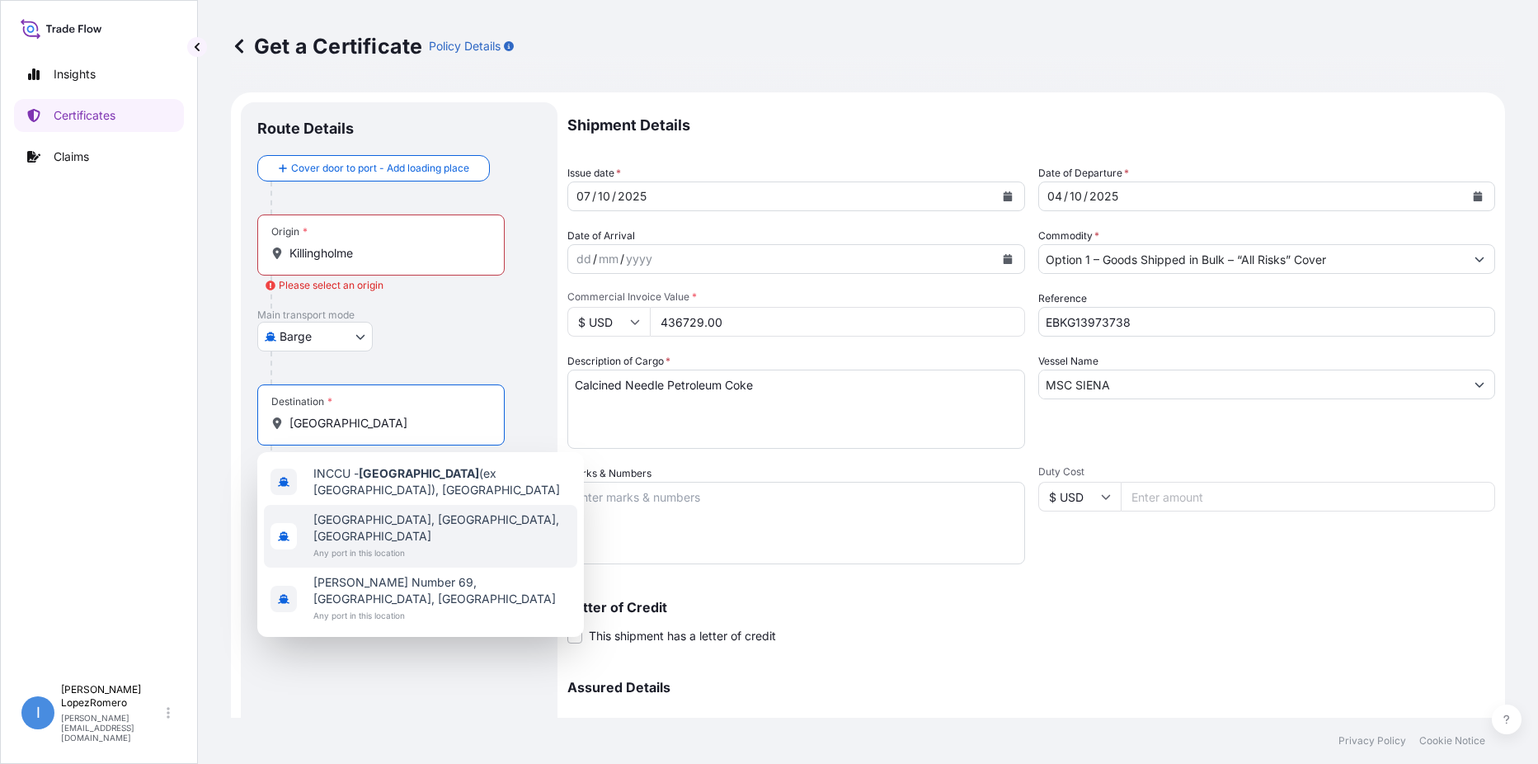
click at [441, 544] on span "Any port in this location" at bounding box center [441, 552] width 257 height 16
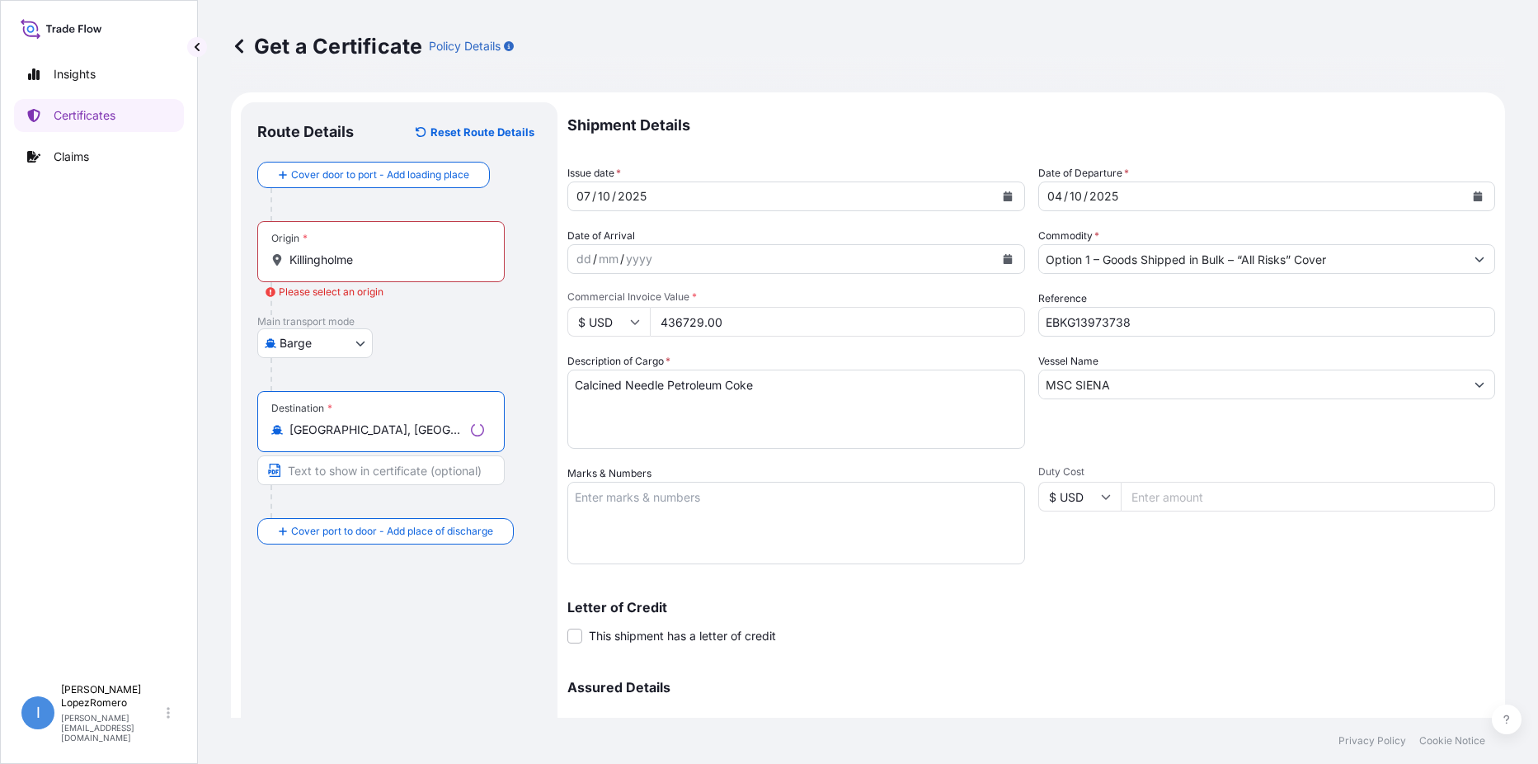
type input "[GEOGRAPHIC_DATA], [GEOGRAPHIC_DATA], [GEOGRAPHIC_DATA]"
click at [408, 254] on input "Killingholme" at bounding box center [386, 259] width 195 height 16
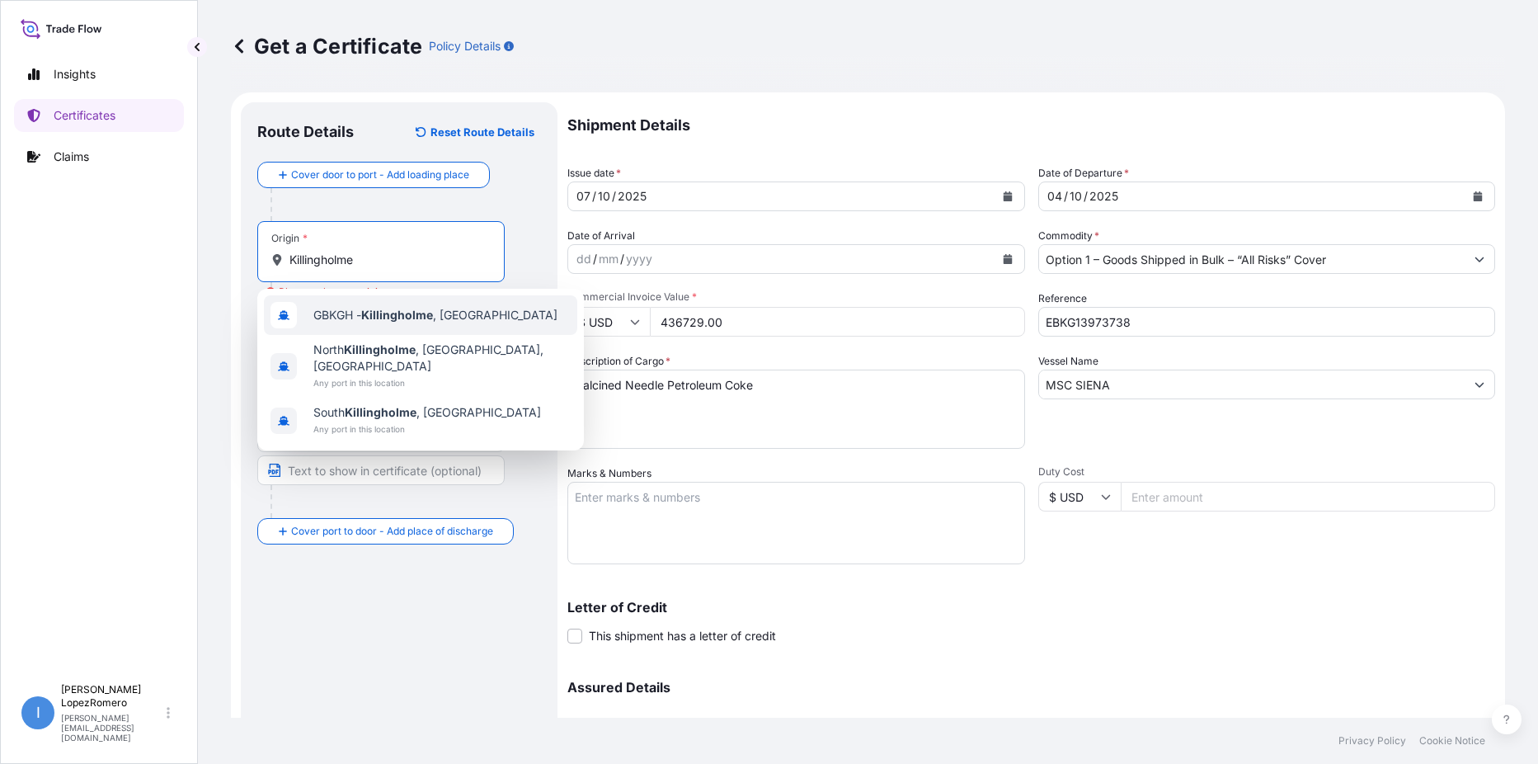
type input "GBKGH - [GEOGRAPHIC_DATA], [GEOGRAPHIC_DATA]"
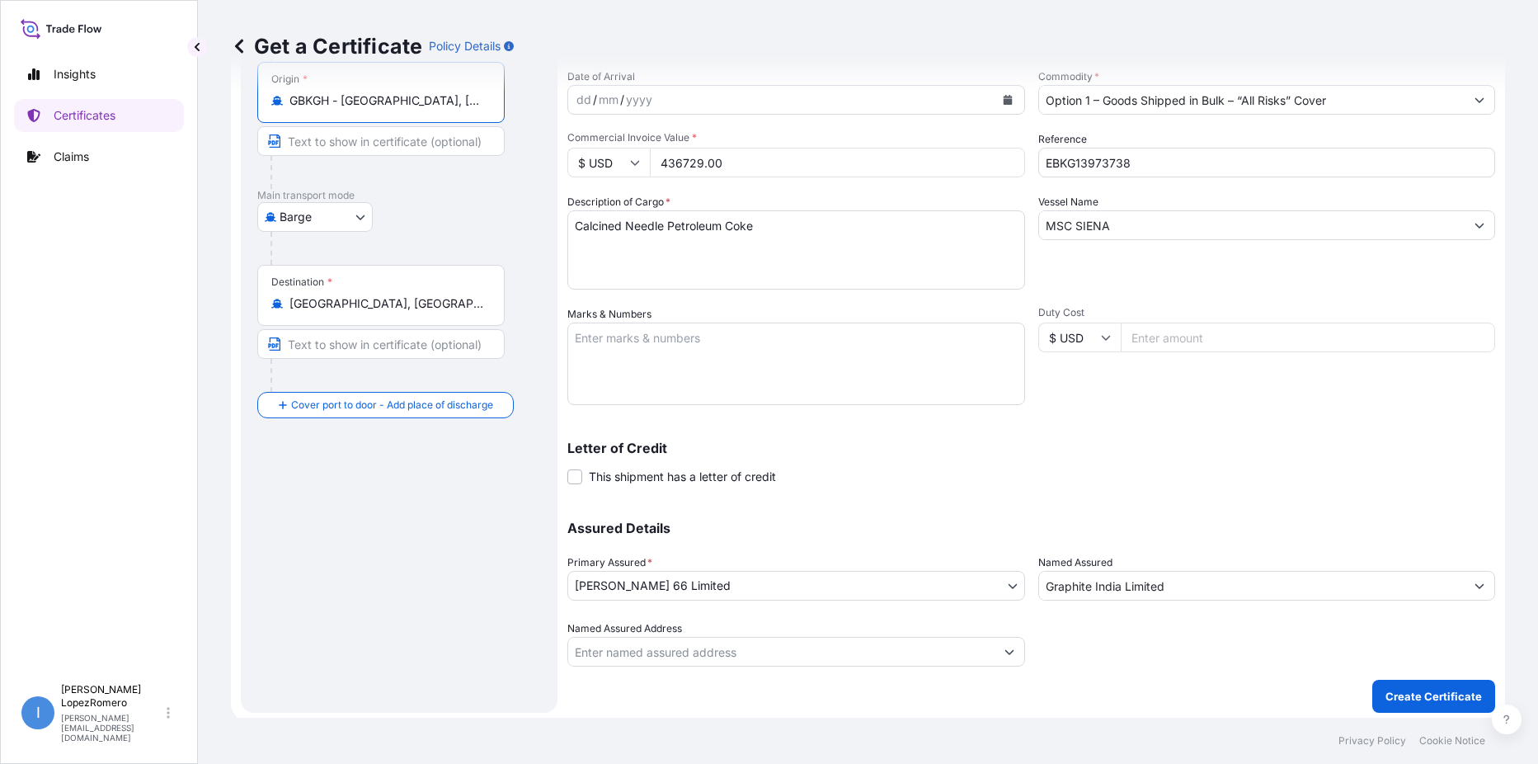
scroll to position [164, 0]
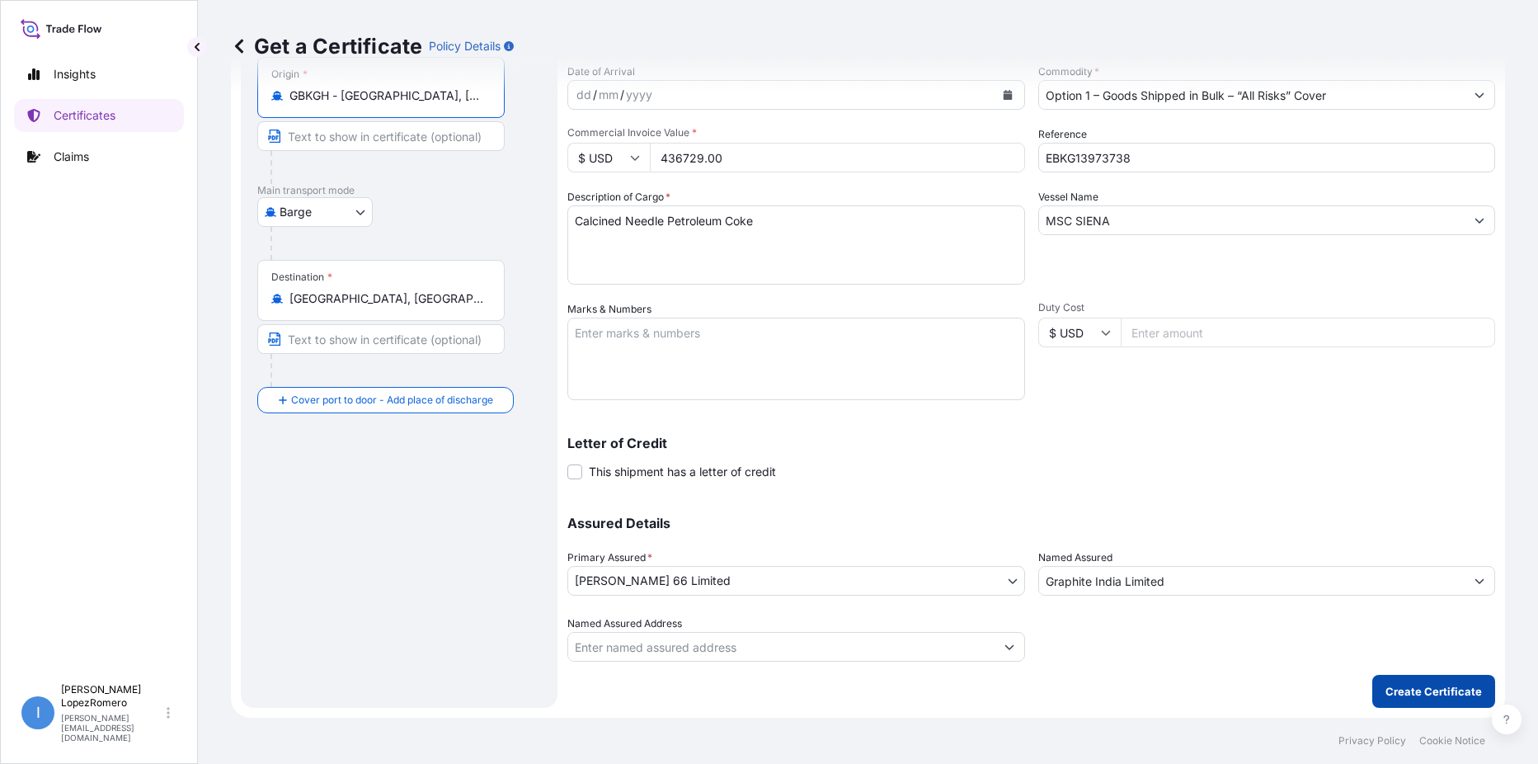
click at [1406, 690] on p "Create Certificate" at bounding box center [1433, 691] width 96 height 16
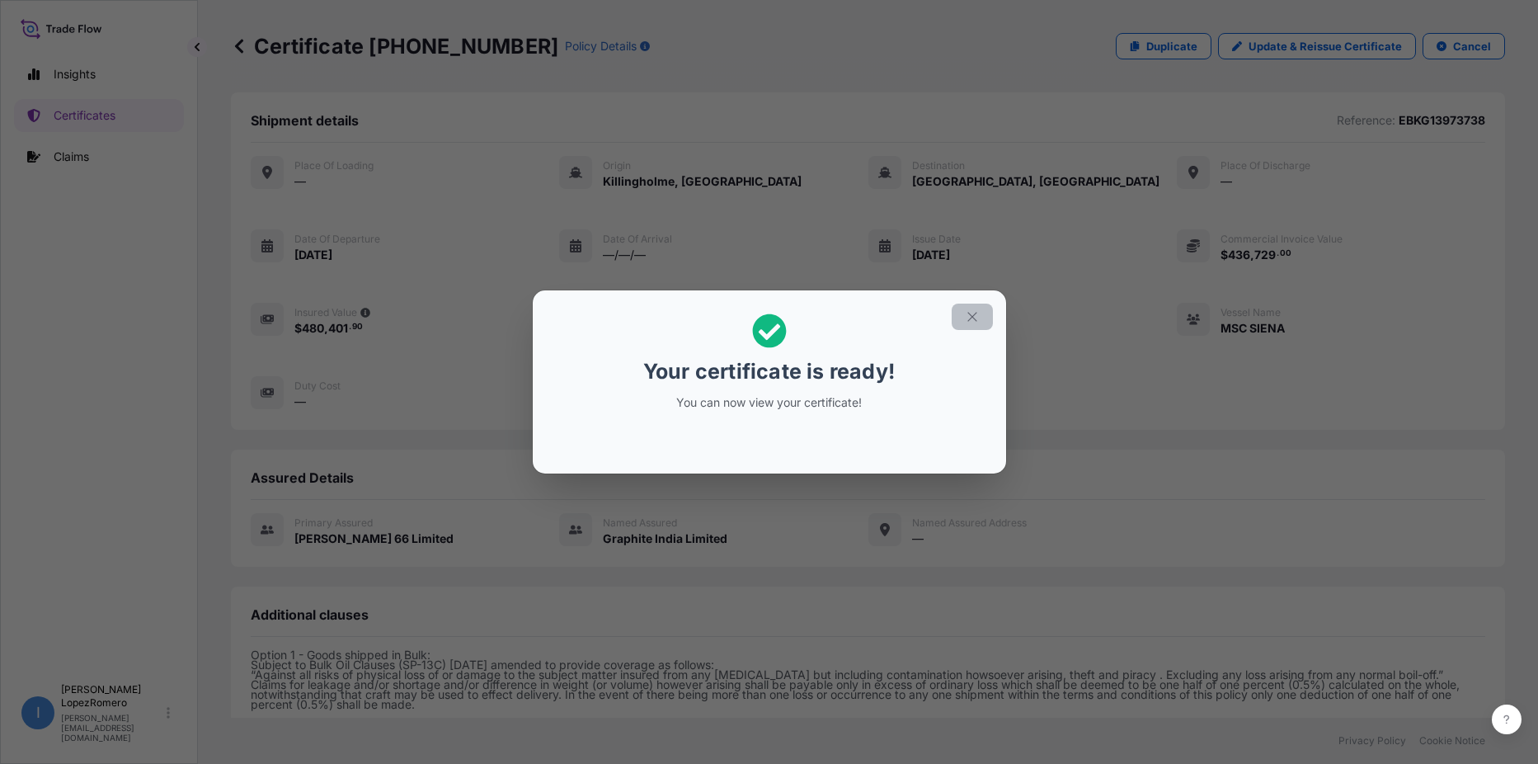
click at [968, 317] on icon "button" at bounding box center [972, 316] width 15 height 15
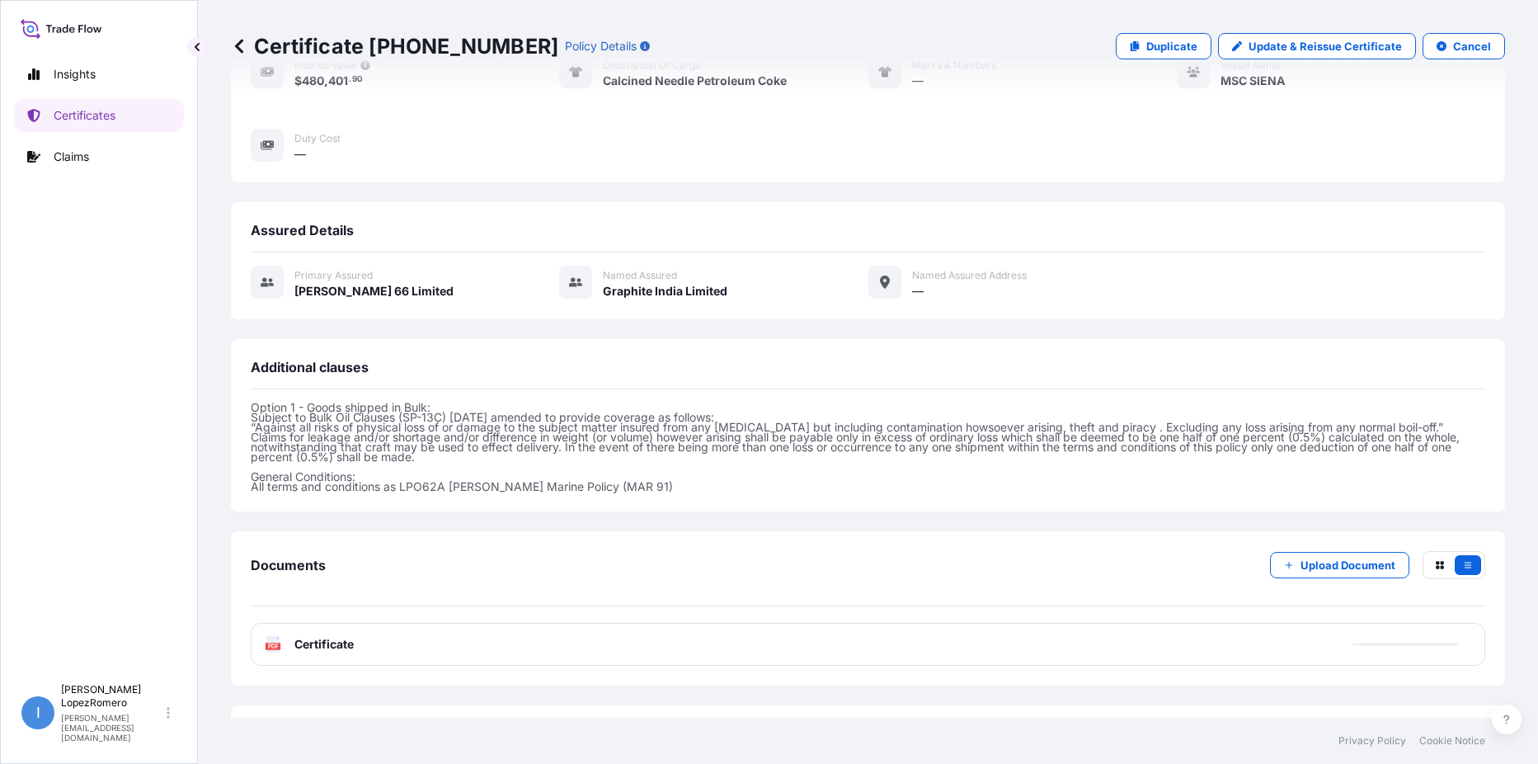
scroll to position [318, 0]
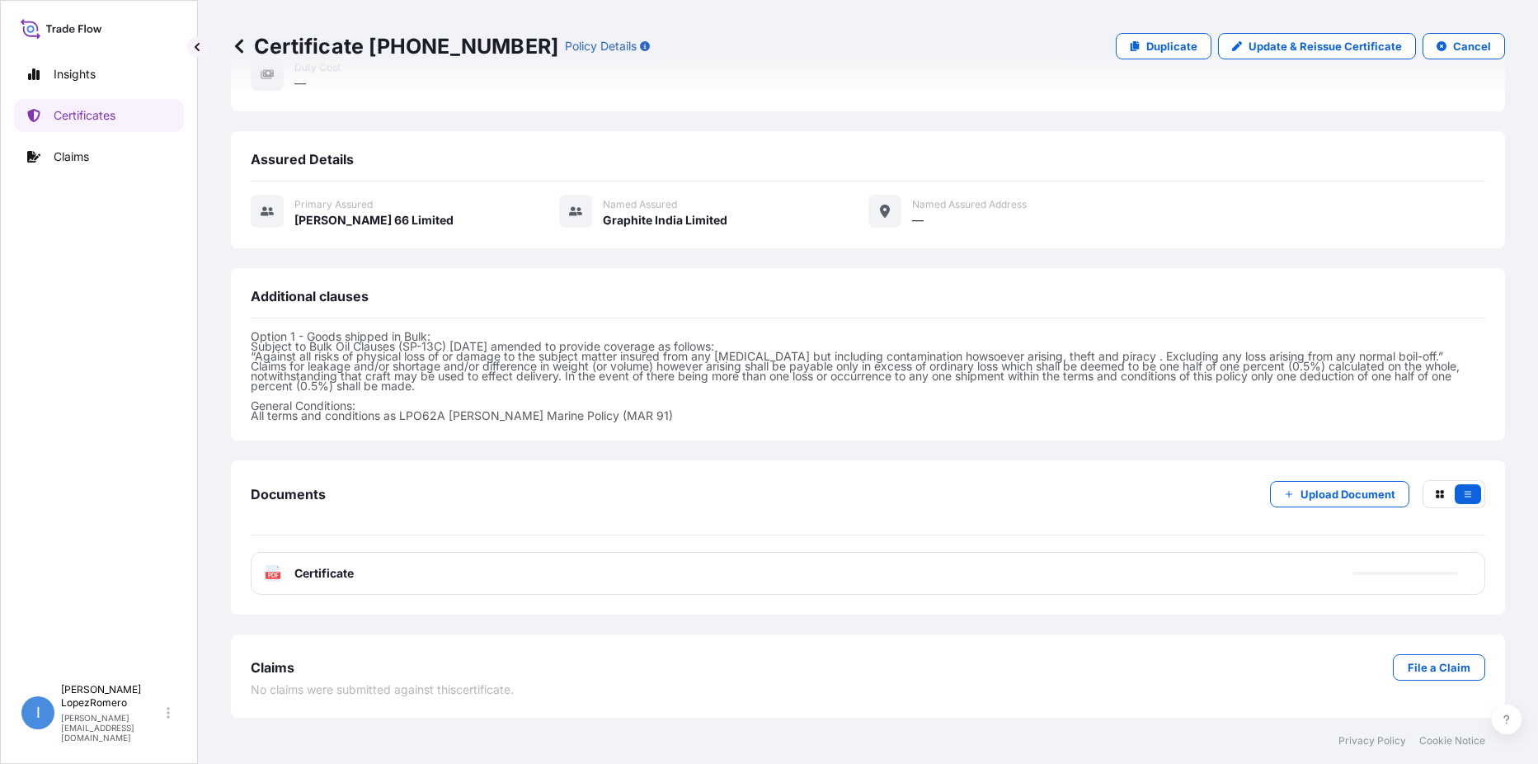
click at [313, 570] on span "Certificate" at bounding box center [323, 573] width 59 height 16
click at [268, 574] on text "PDF" at bounding box center [273, 575] width 11 height 6
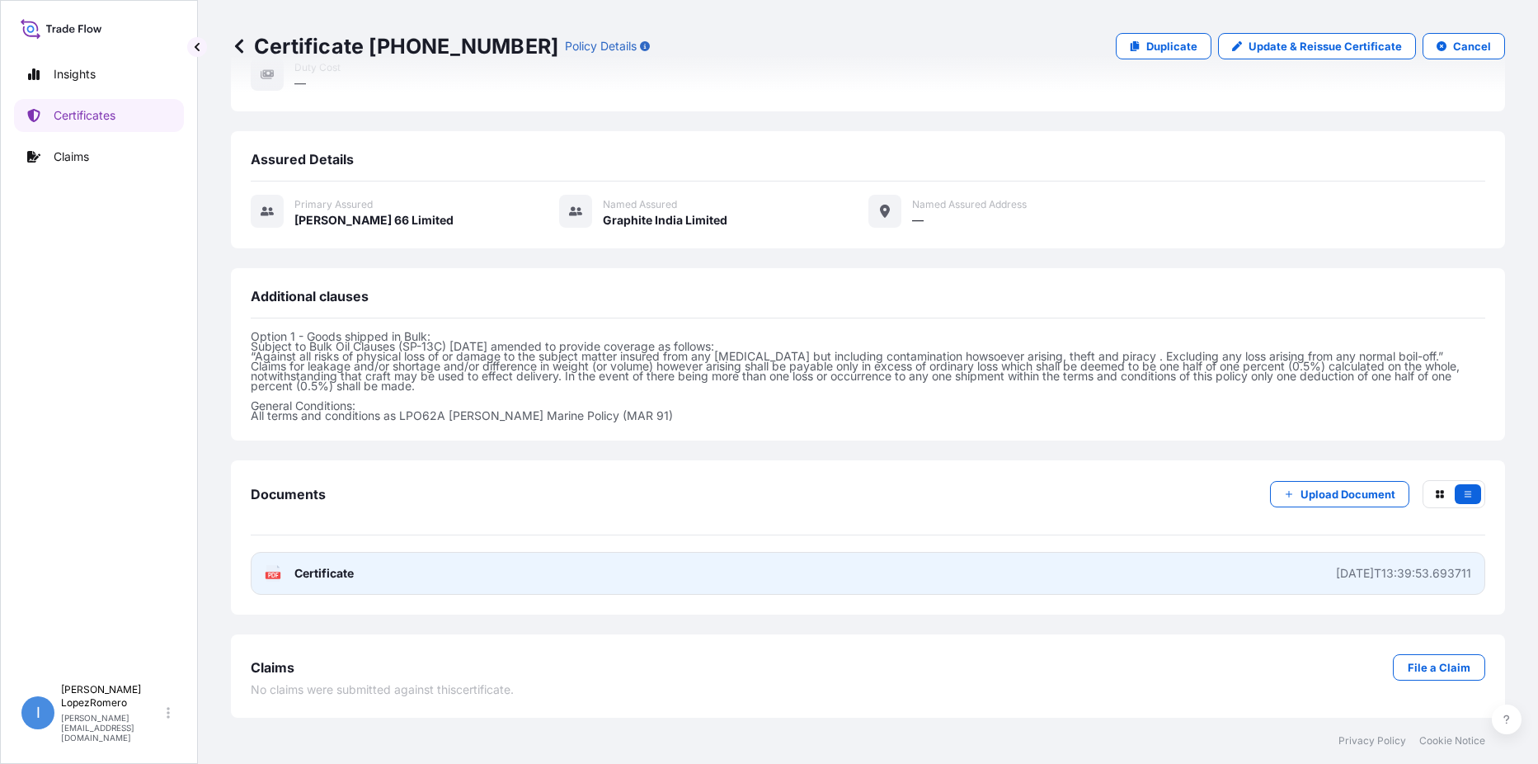
click at [360, 574] on link "PDF Certificate [DATE]T13:39:53.693711" at bounding box center [868, 573] width 1234 height 43
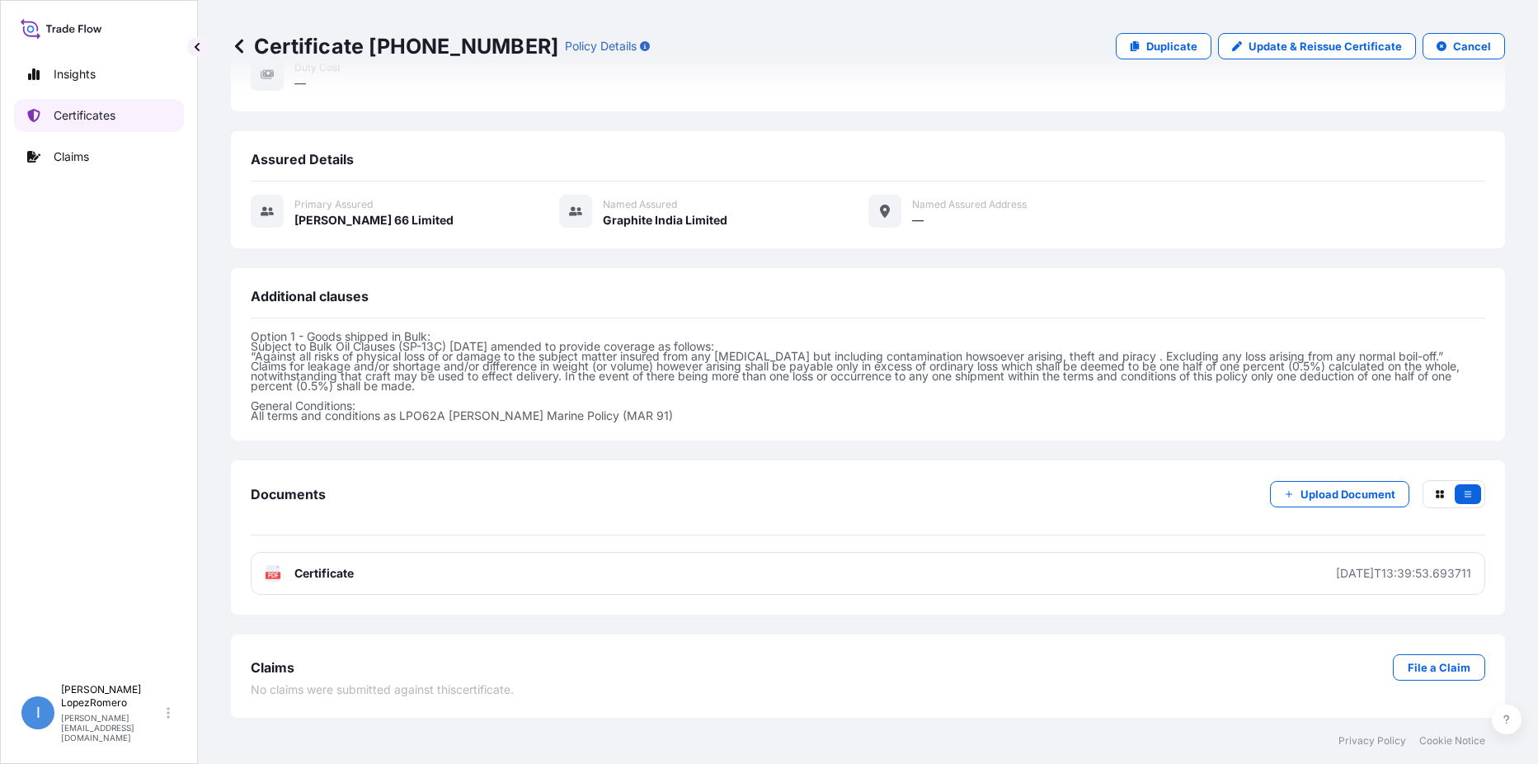
click at [91, 110] on p "Certificates" at bounding box center [85, 115] width 62 height 16
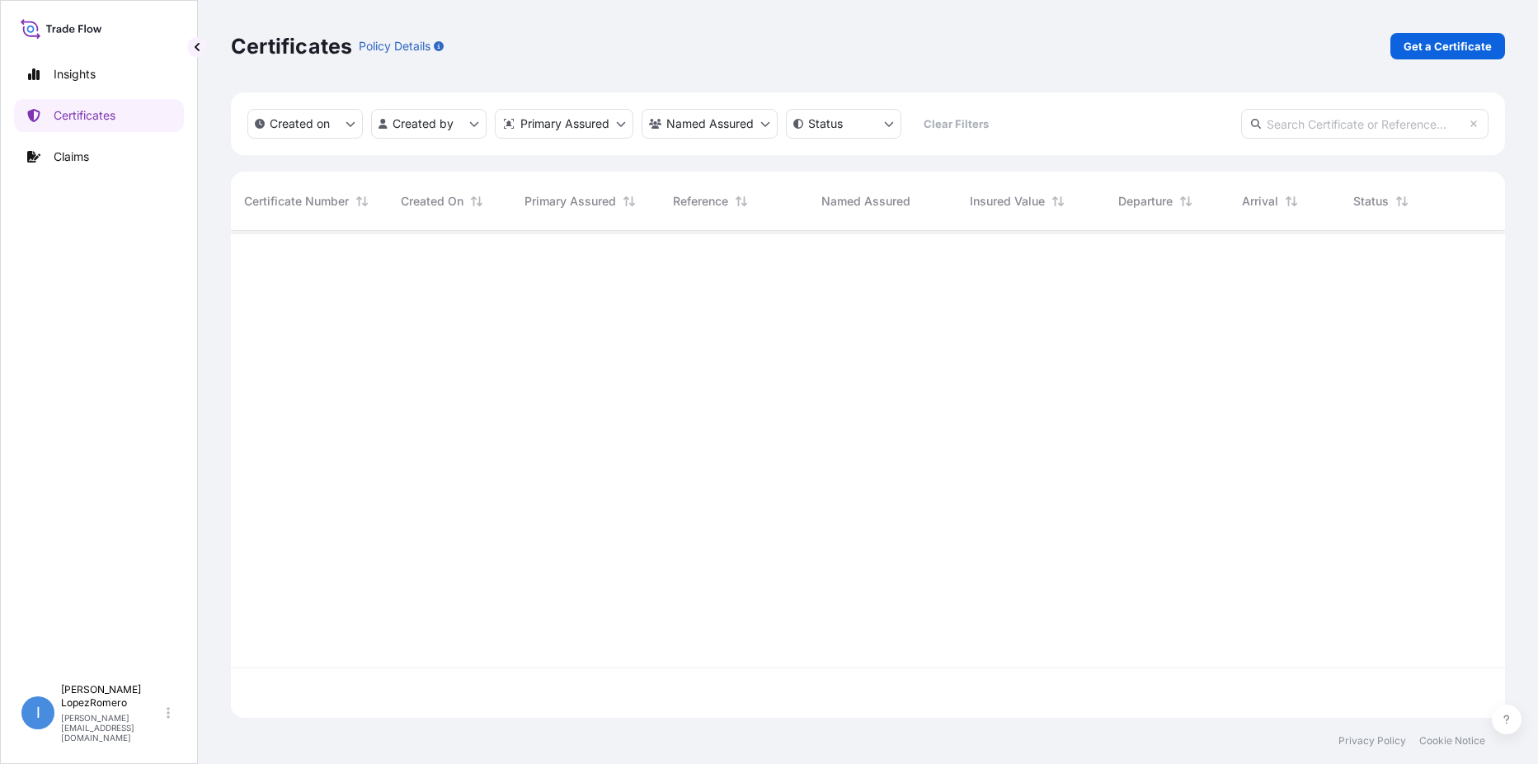
scroll to position [483, 1262]
click at [1448, 47] on p "Get a Certificate" at bounding box center [1447, 46] width 88 height 16
select select "Barge"
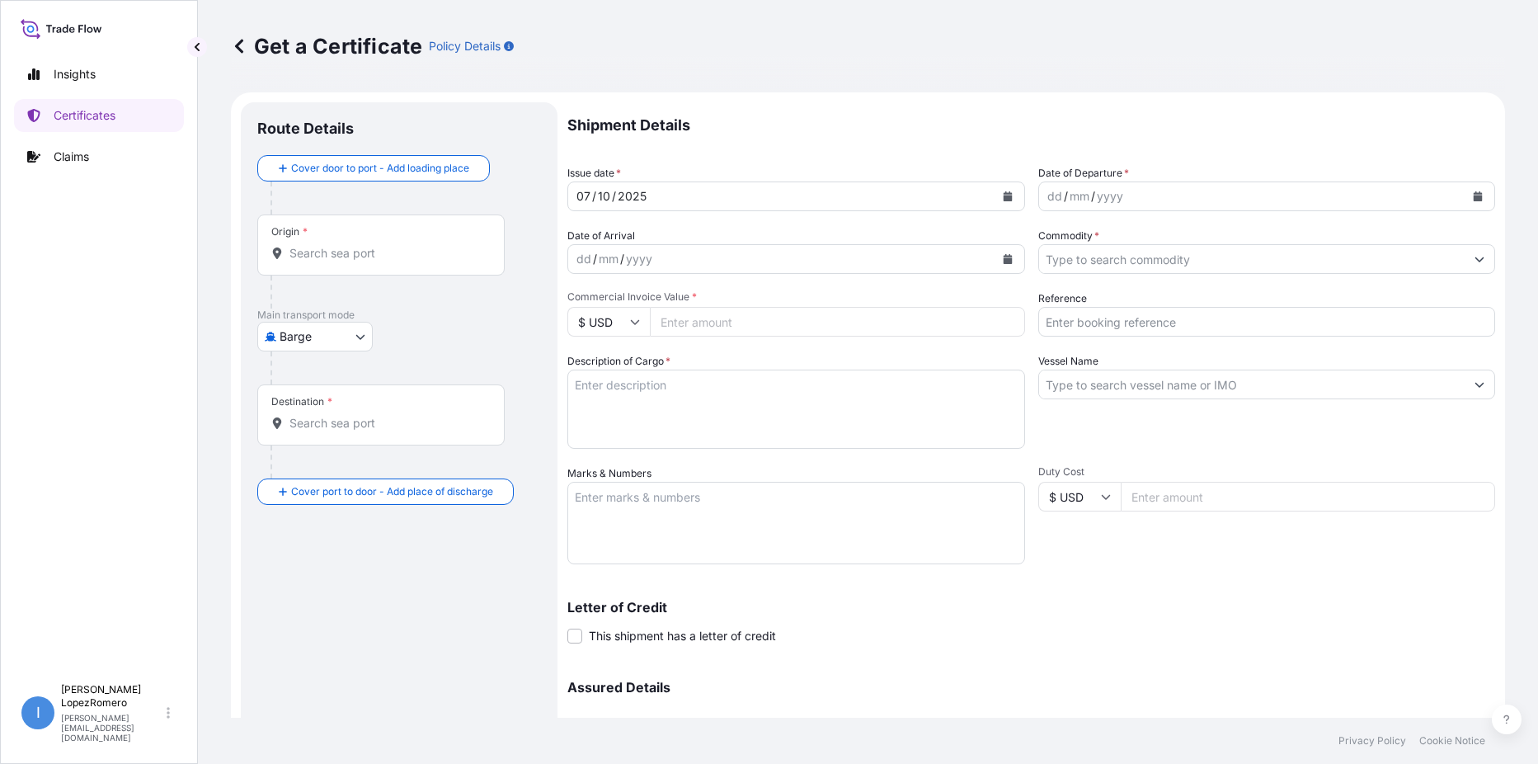
click at [1046, 187] on div "dd" at bounding box center [1055, 196] width 18 height 20
click at [1100, 257] on input "Commodity *" at bounding box center [1252, 259] width 426 height 30
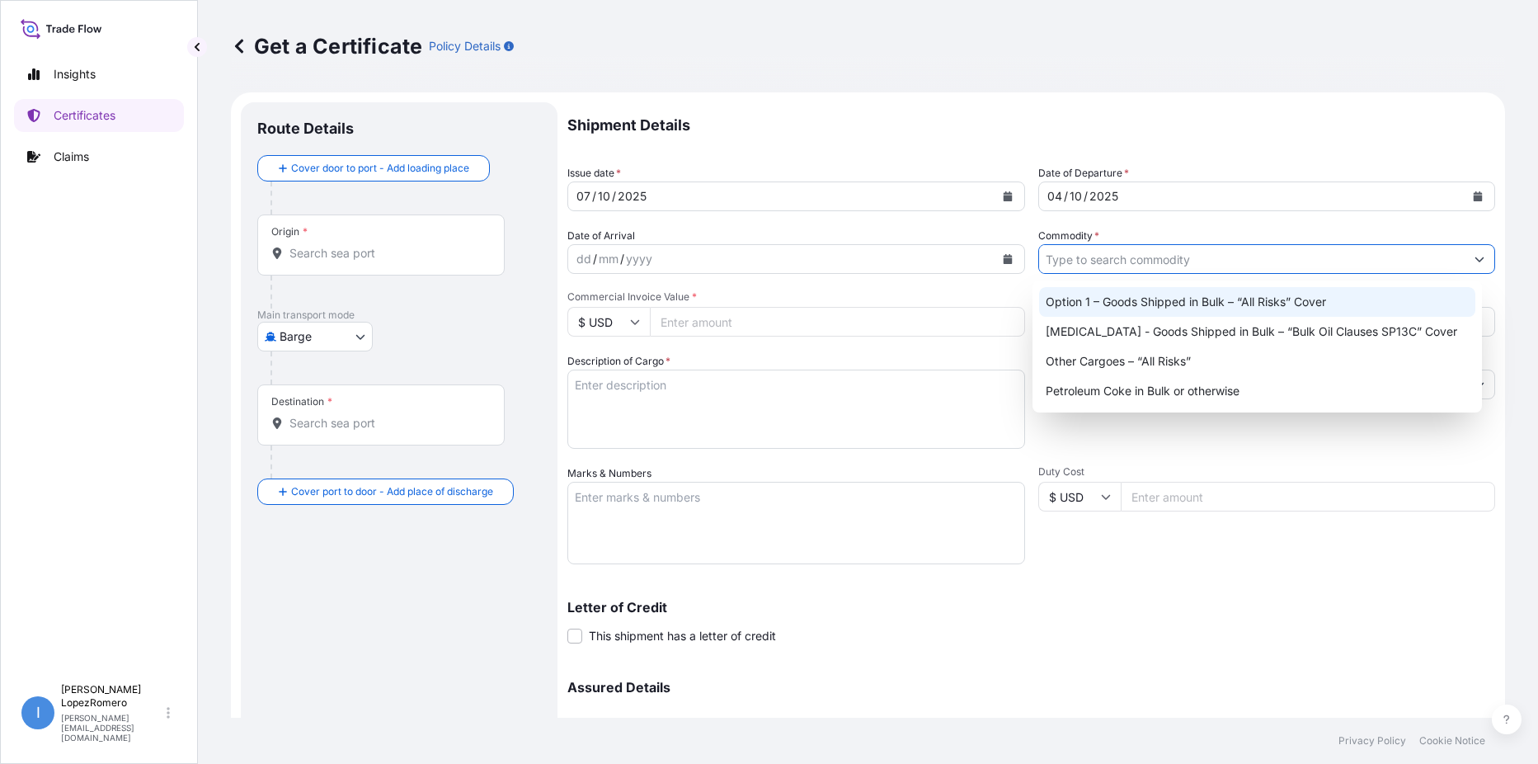
click at [1225, 298] on div "Option 1 – Goods Shipped in Bulk – “All Risks” Cover" at bounding box center [1257, 302] width 436 height 30
type input "Option 1 – Goods Shipped in Bulk – “All Risks” Cover"
click at [1157, 309] on div "Option 1 – Goods Shipped in Bulk – “All Risks” Cover" at bounding box center [1257, 302] width 436 height 30
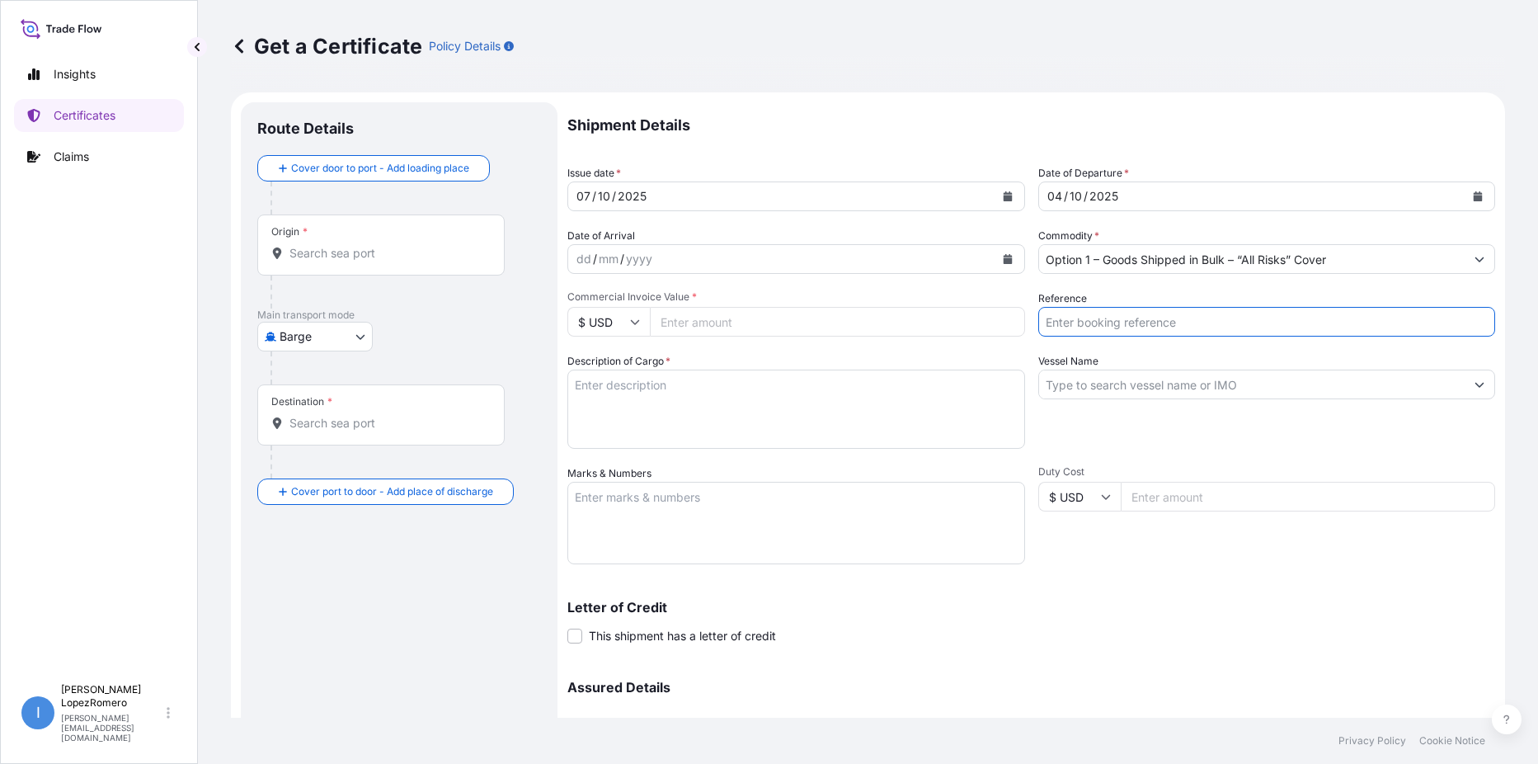
click at [1135, 321] on input "Reference" at bounding box center [1267, 322] width 458 height 30
paste input "EBKG13973755"
type input "EBKG13973755"
click at [1148, 385] on input "Vessel Name" at bounding box center [1252, 384] width 426 height 30
click at [1066, 392] on input "Vessel Name" at bounding box center [1252, 384] width 426 height 30
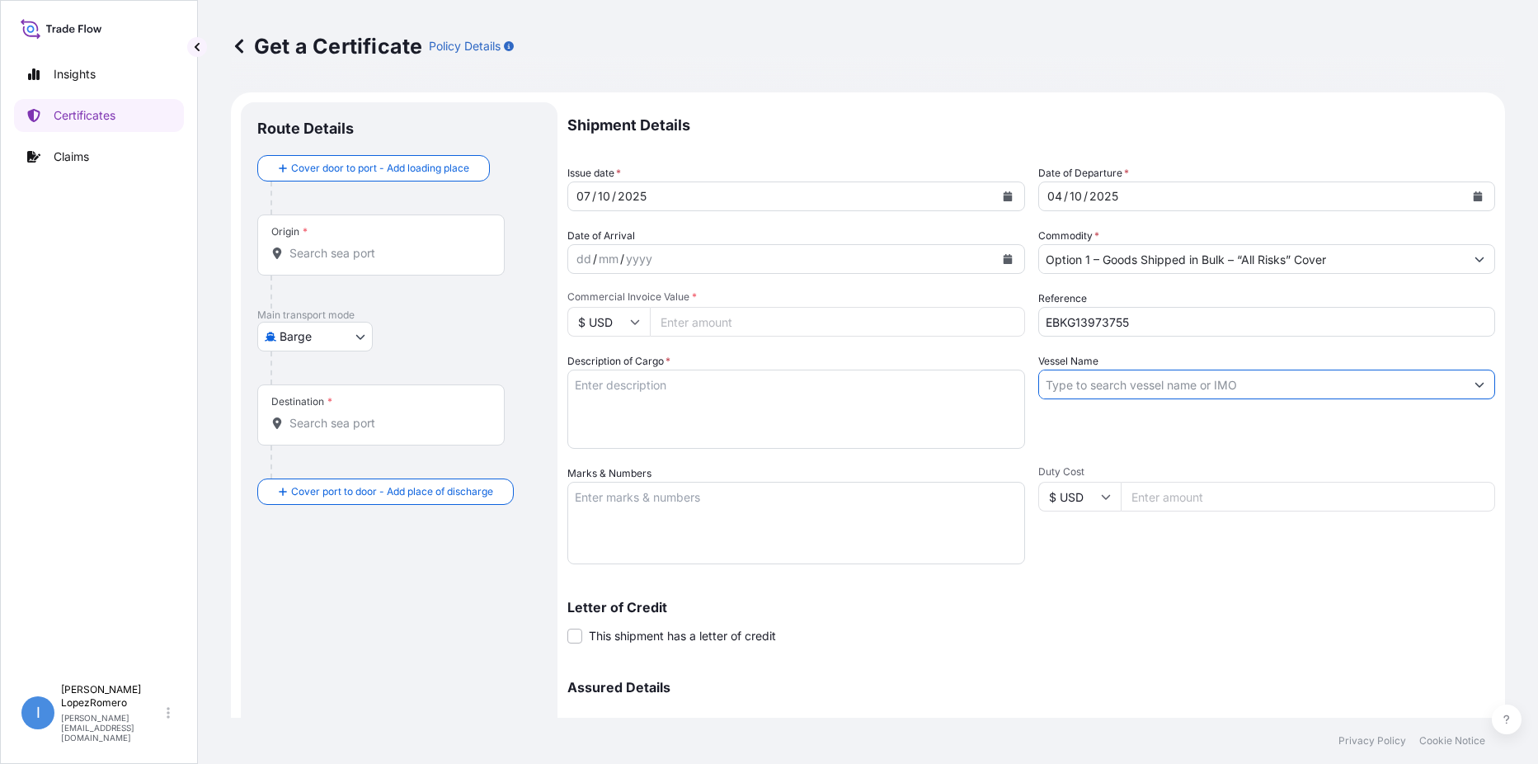
paste input "MSC SIENA"
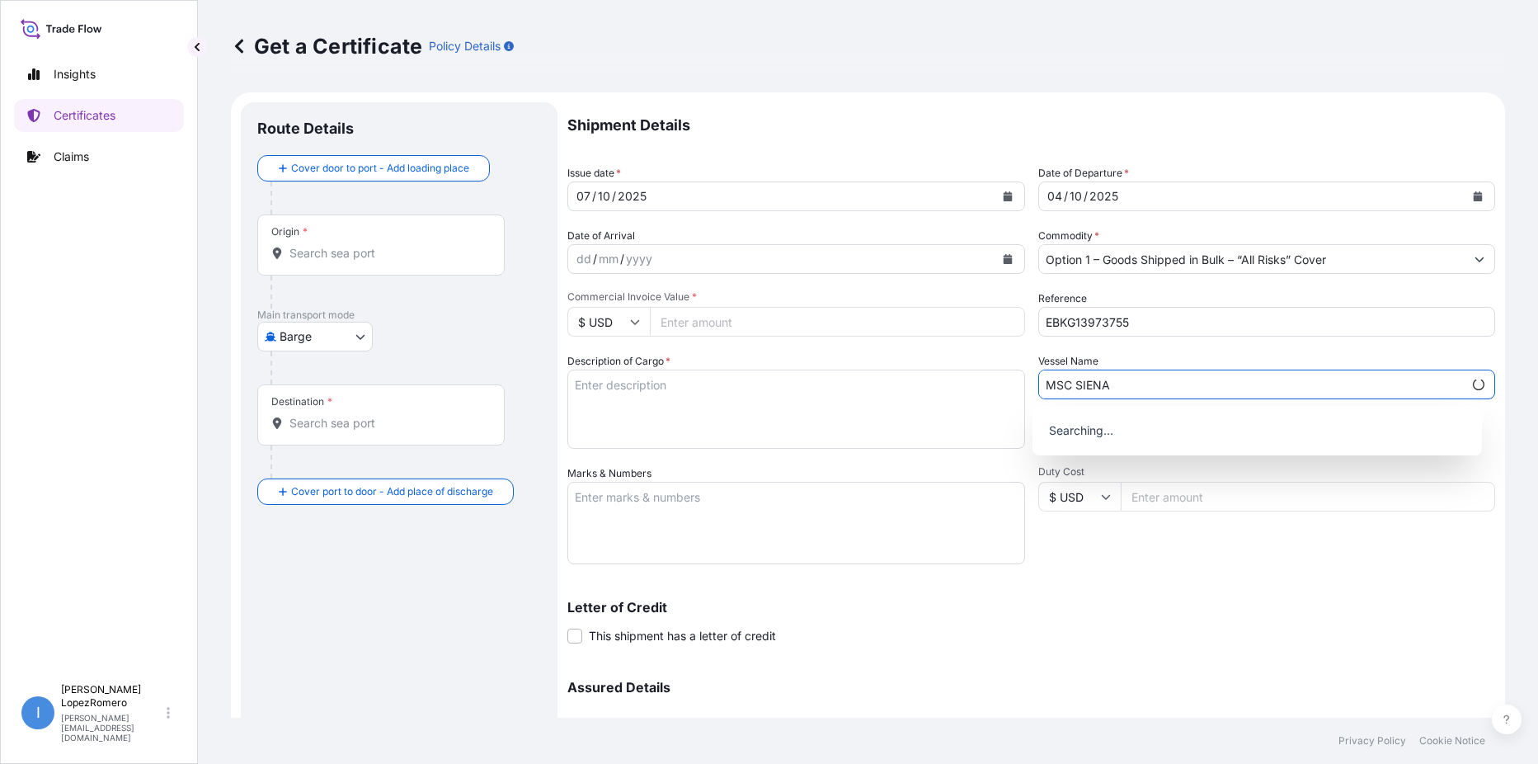
type input "MSC SIENA"
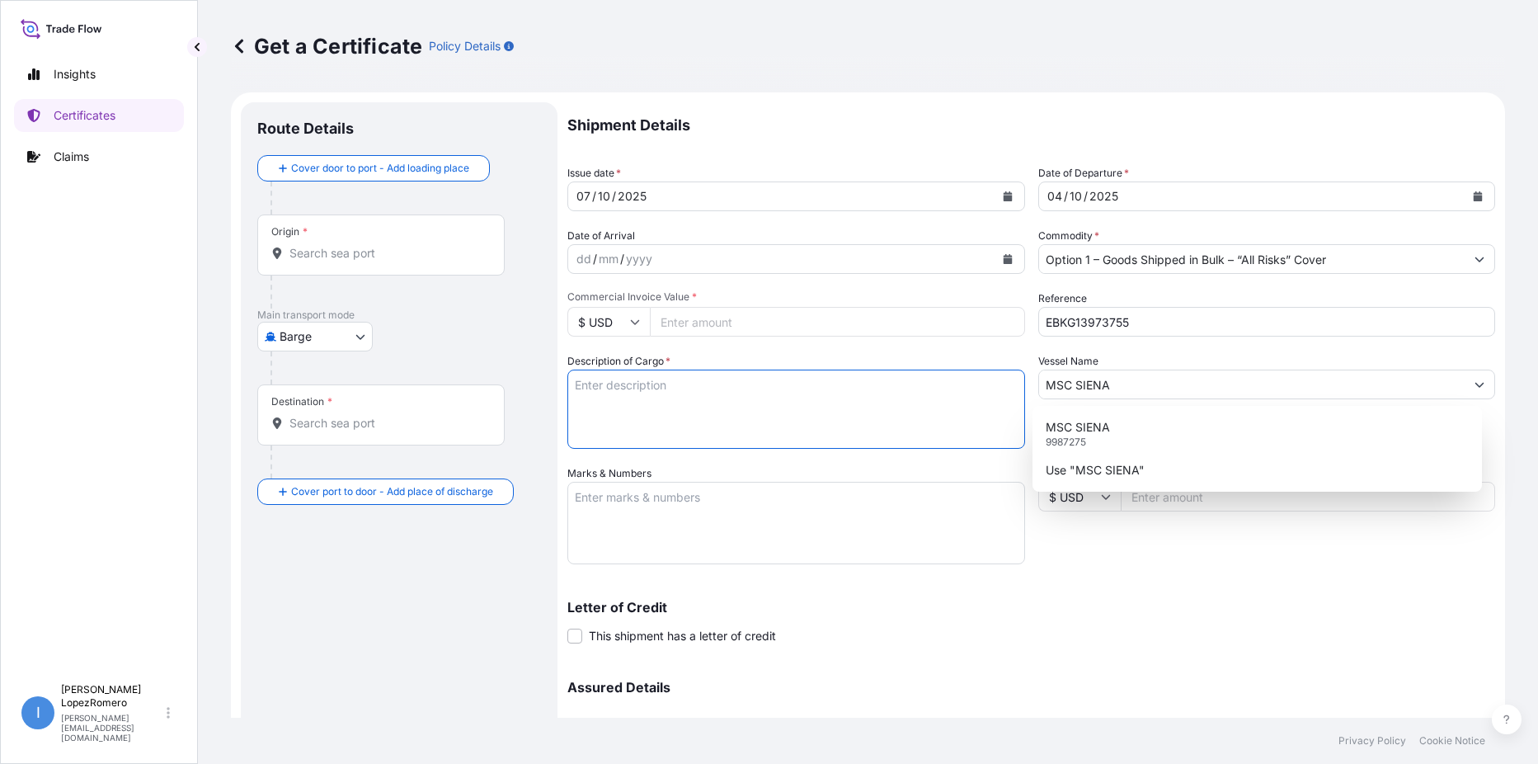
click at [769, 403] on textarea "Description of Cargo *" at bounding box center [796, 408] width 458 height 79
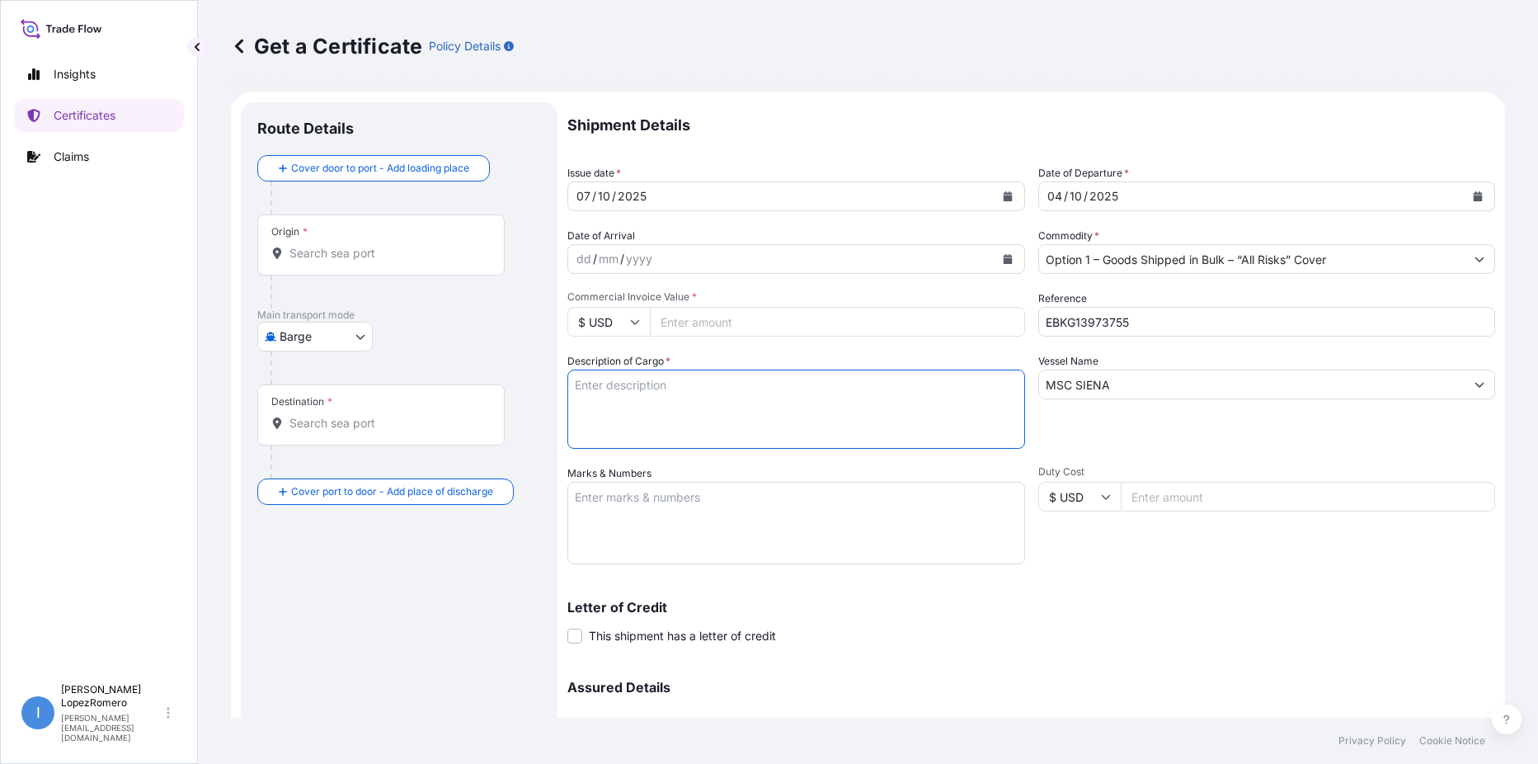
click at [660, 402] on textarea "Description of Cargo *" at bounding box center [796, 408] width 458 height 79
paste textarea "Calcined Needle Petroleum Coke"
type textarea "Calcined Needle Petroleum Coke"
click at [690, 325] on input "Commercial Invoice Value *" at bounding box center [837, 322] width 375 height 30
paste input "396409.20"
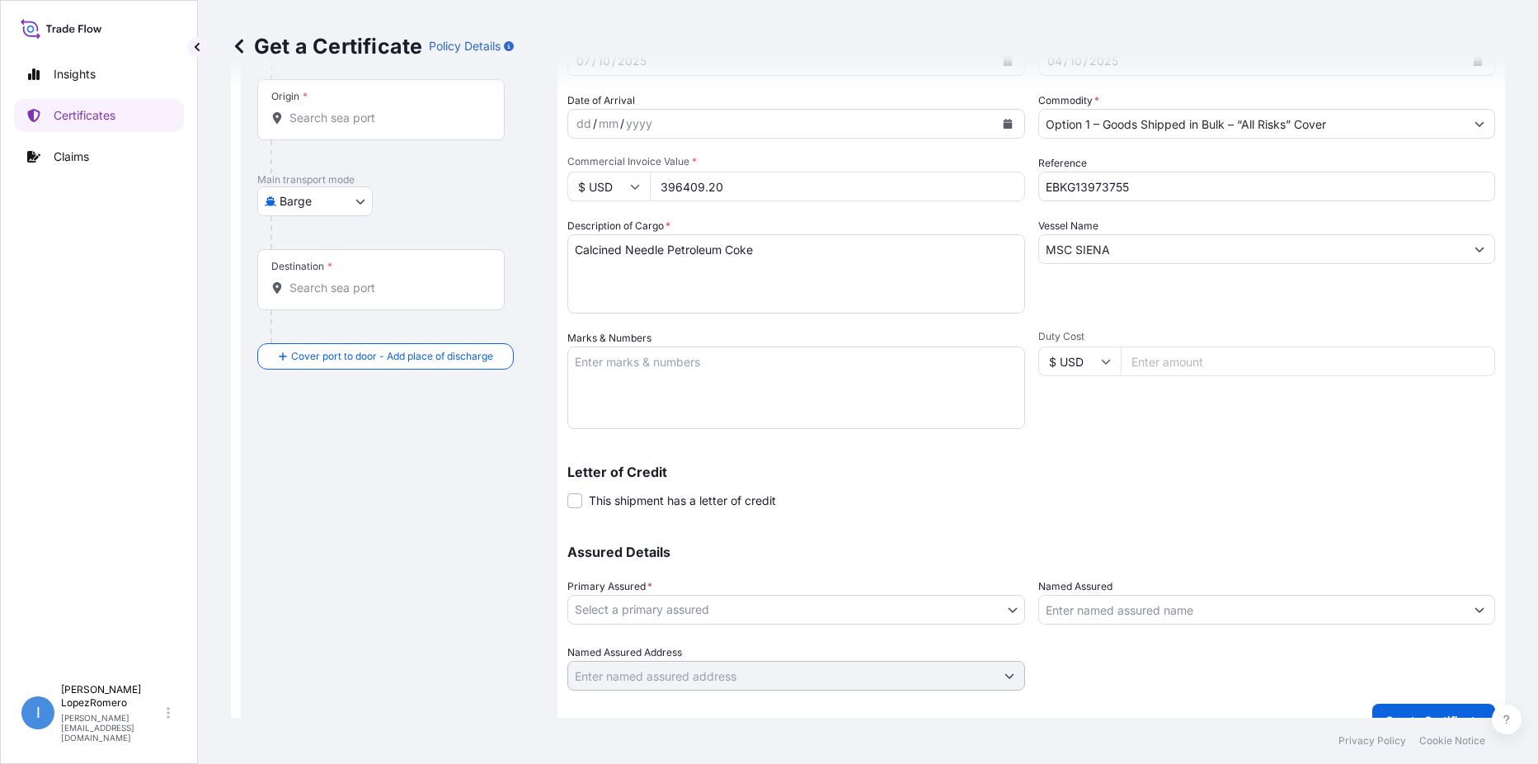
scroll to position [164, 0]
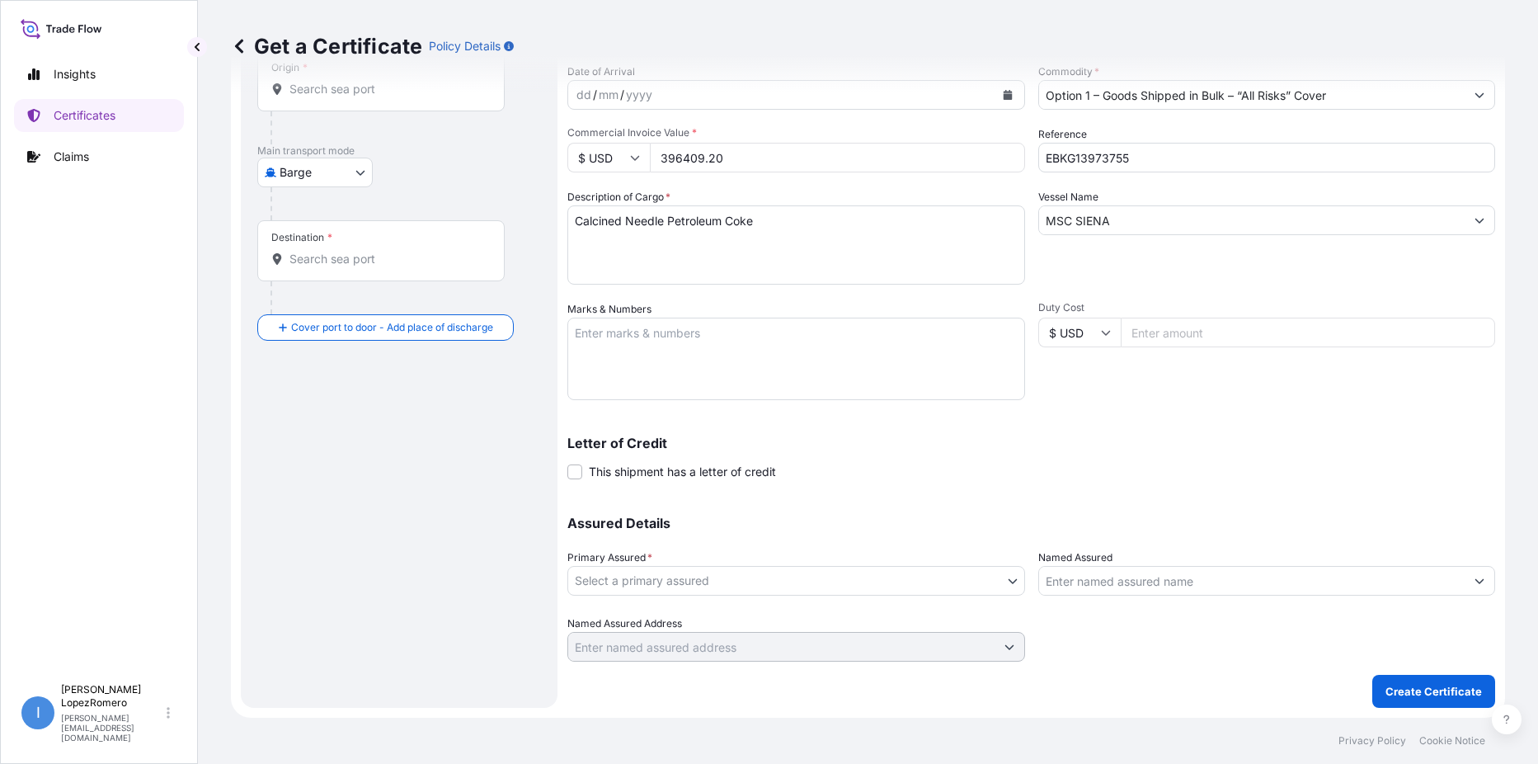
type input "396409.20"
click at [989, 583] on body "Insights Certificates Claims I [PERSON_NAME] [PERSON_NAME][EMAIL_ADDRESS][DOMAI…" at bounding box center [769, 382] width 1538 height 764
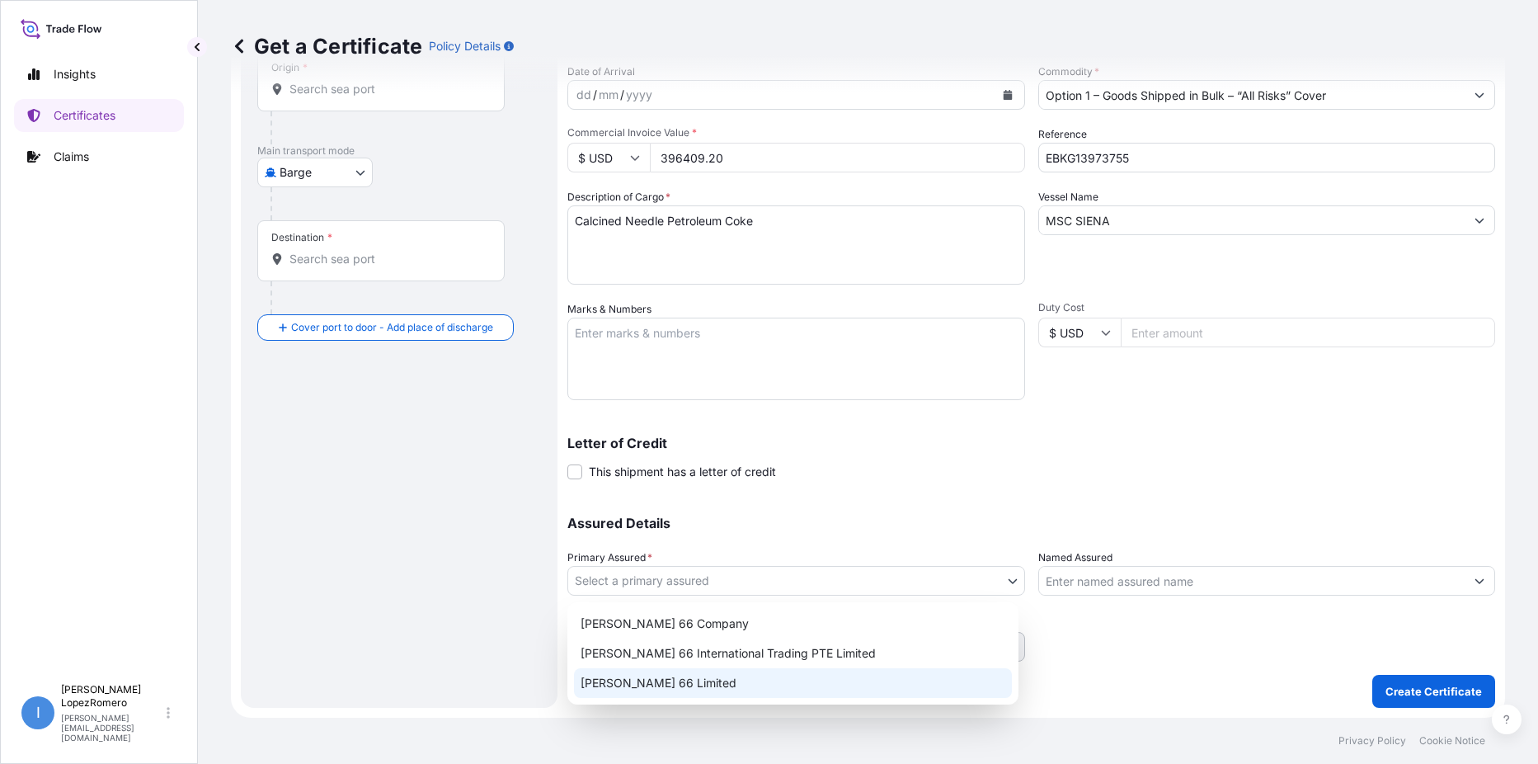
click at [833, 672] on div "[PERSON_NAME] 66 Limited" at bounding box center [793, 683] width 438 height 30
select select "31939"
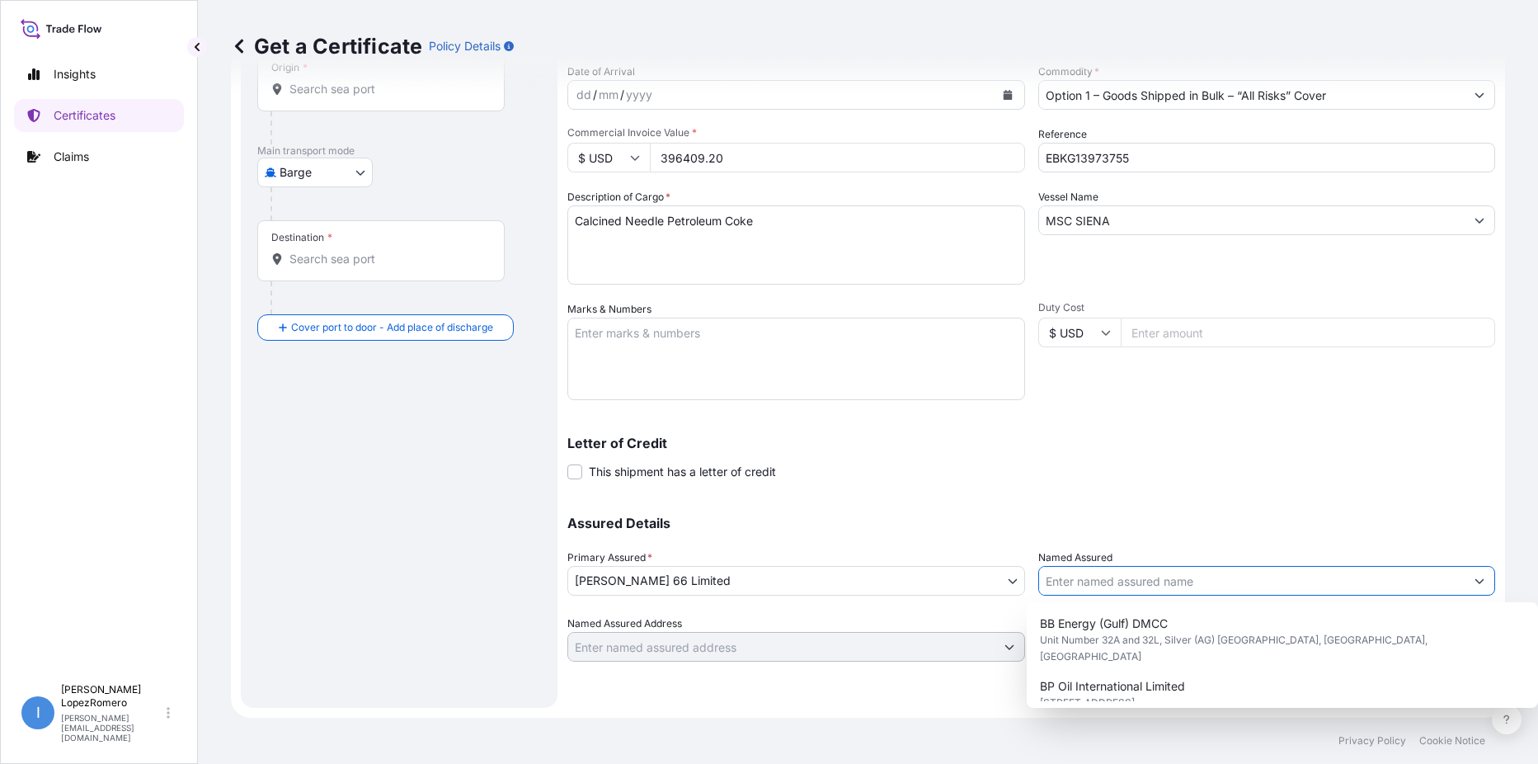
click at [1130, 586] on input "Named Assured" at bounding box center [1252, 581] width 426 height 30
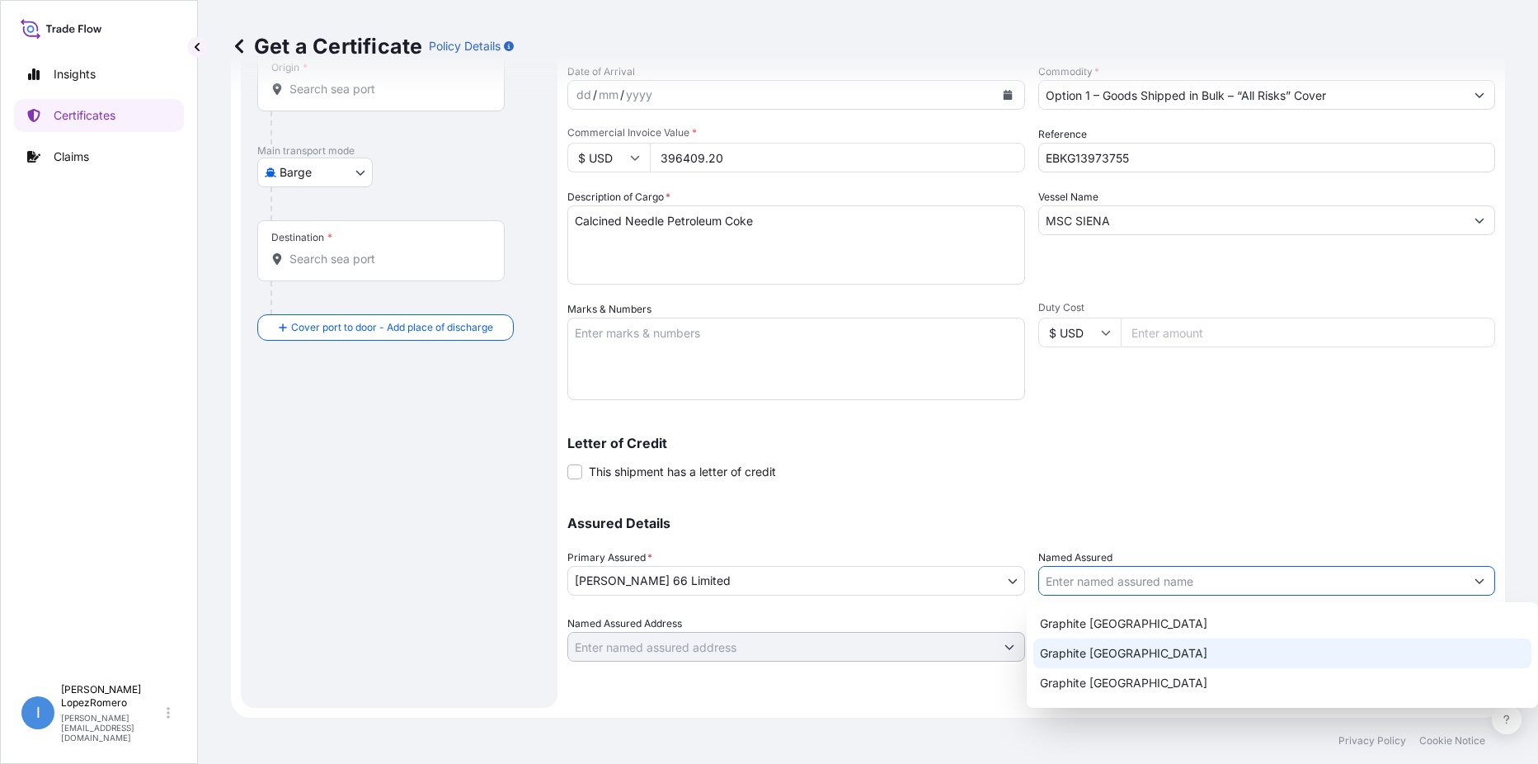
scroll to position [257, 0]
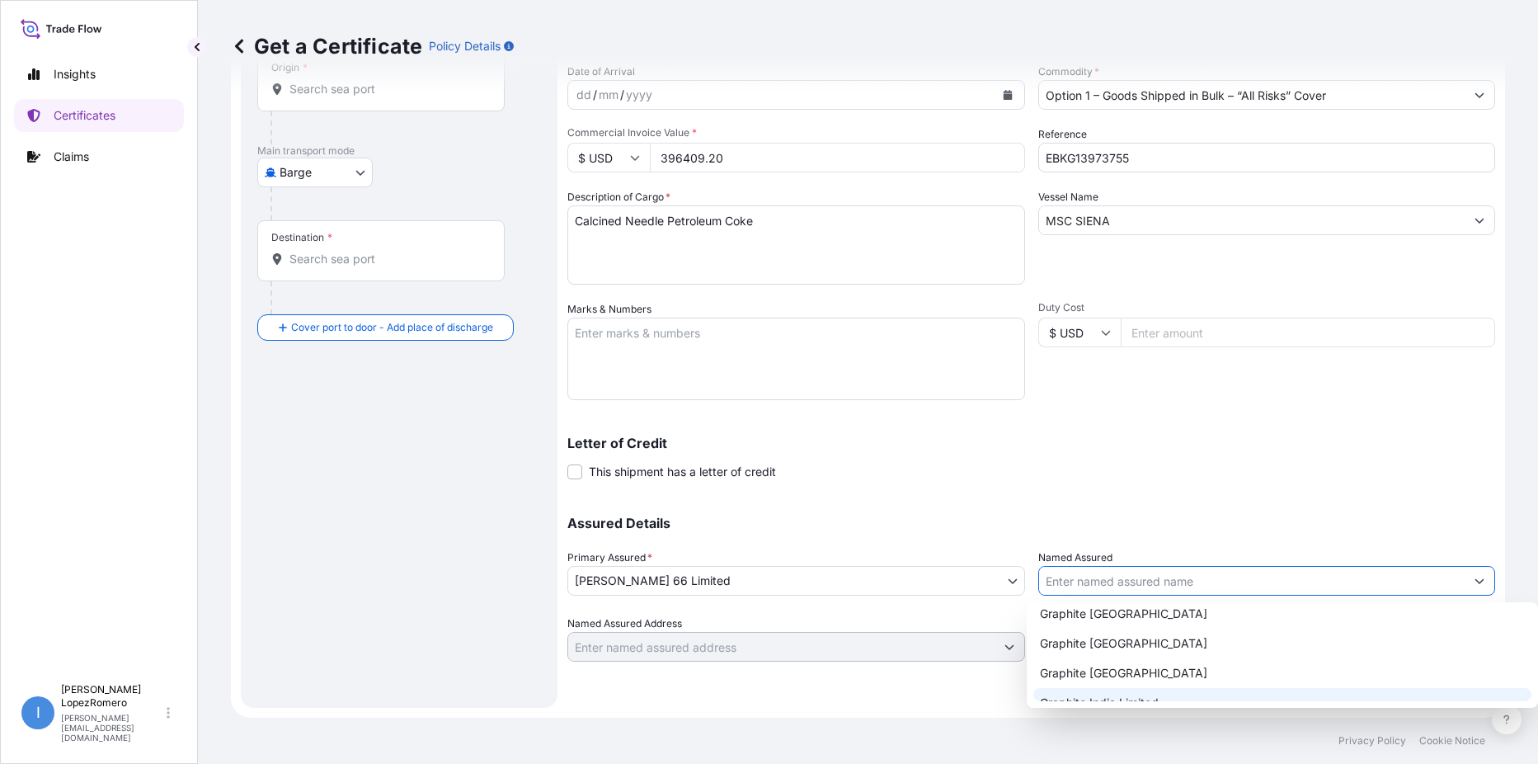
click at [1163, 688] on div "Graphite India Limited" at bounding box center [1282, 703] width 498 height 30
type input "Graphite India Limited"
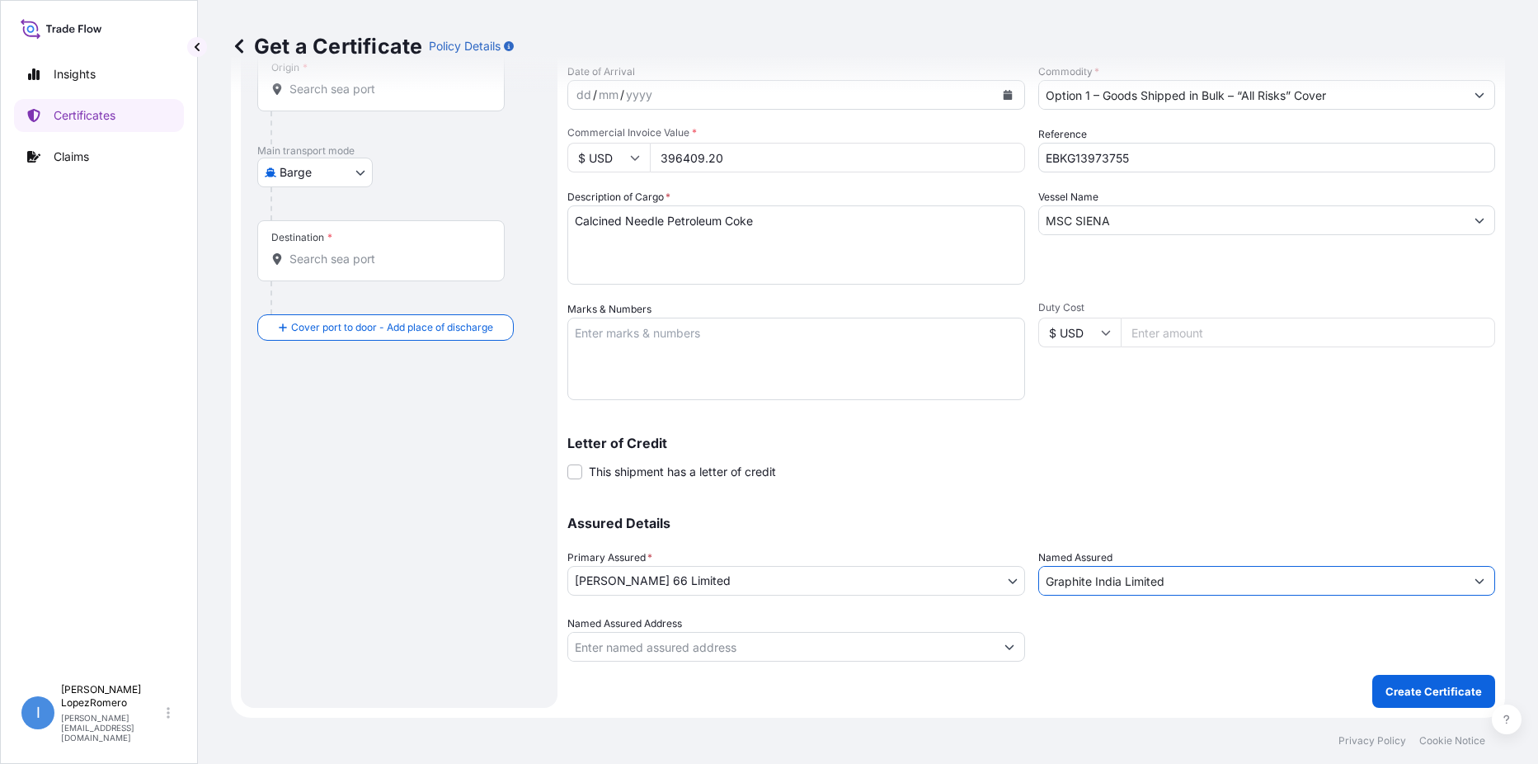
scroll to position [0, 0]
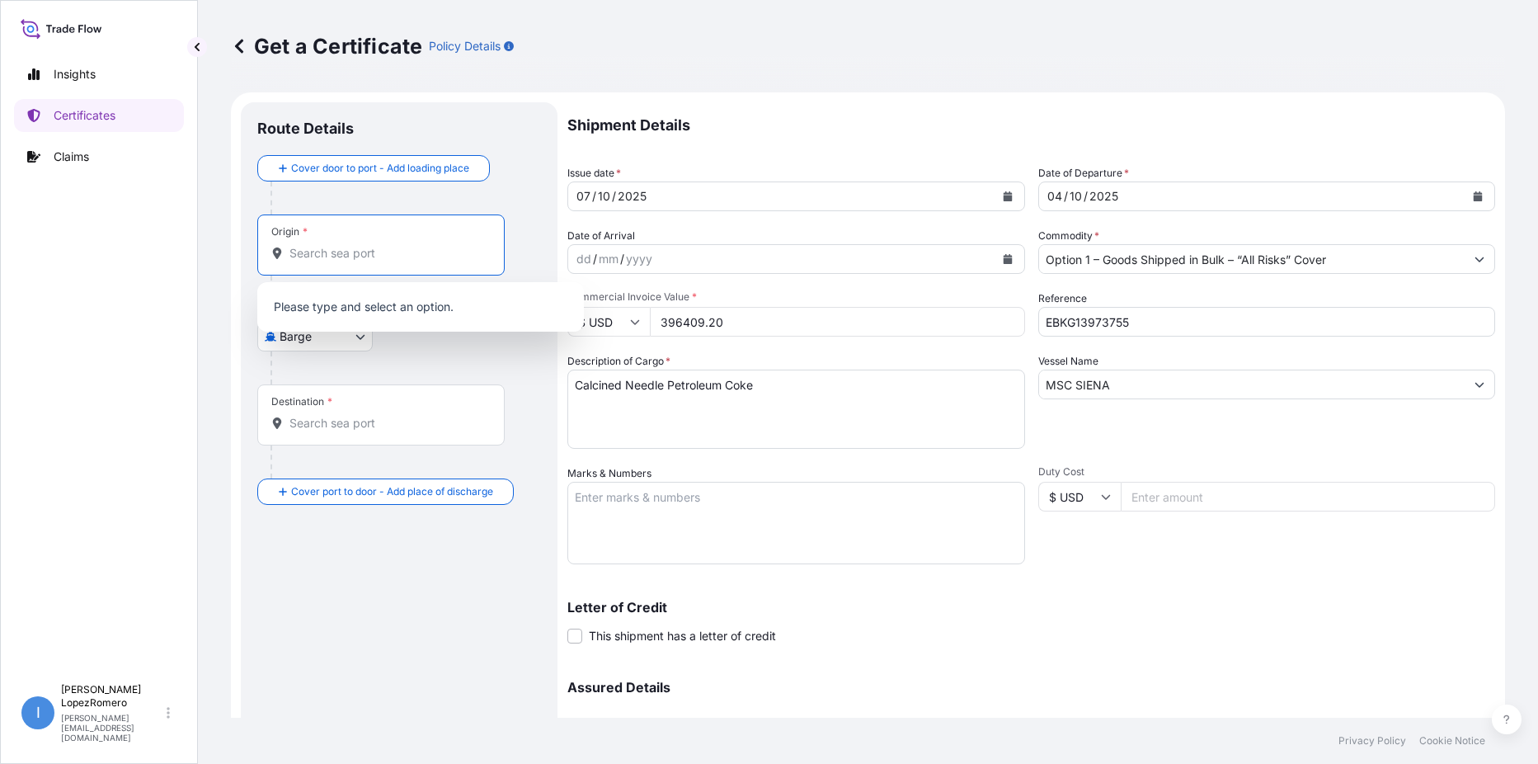
click at [355, 255] on input "Origin *" at bounding box center [386, 253] width 195 height 16
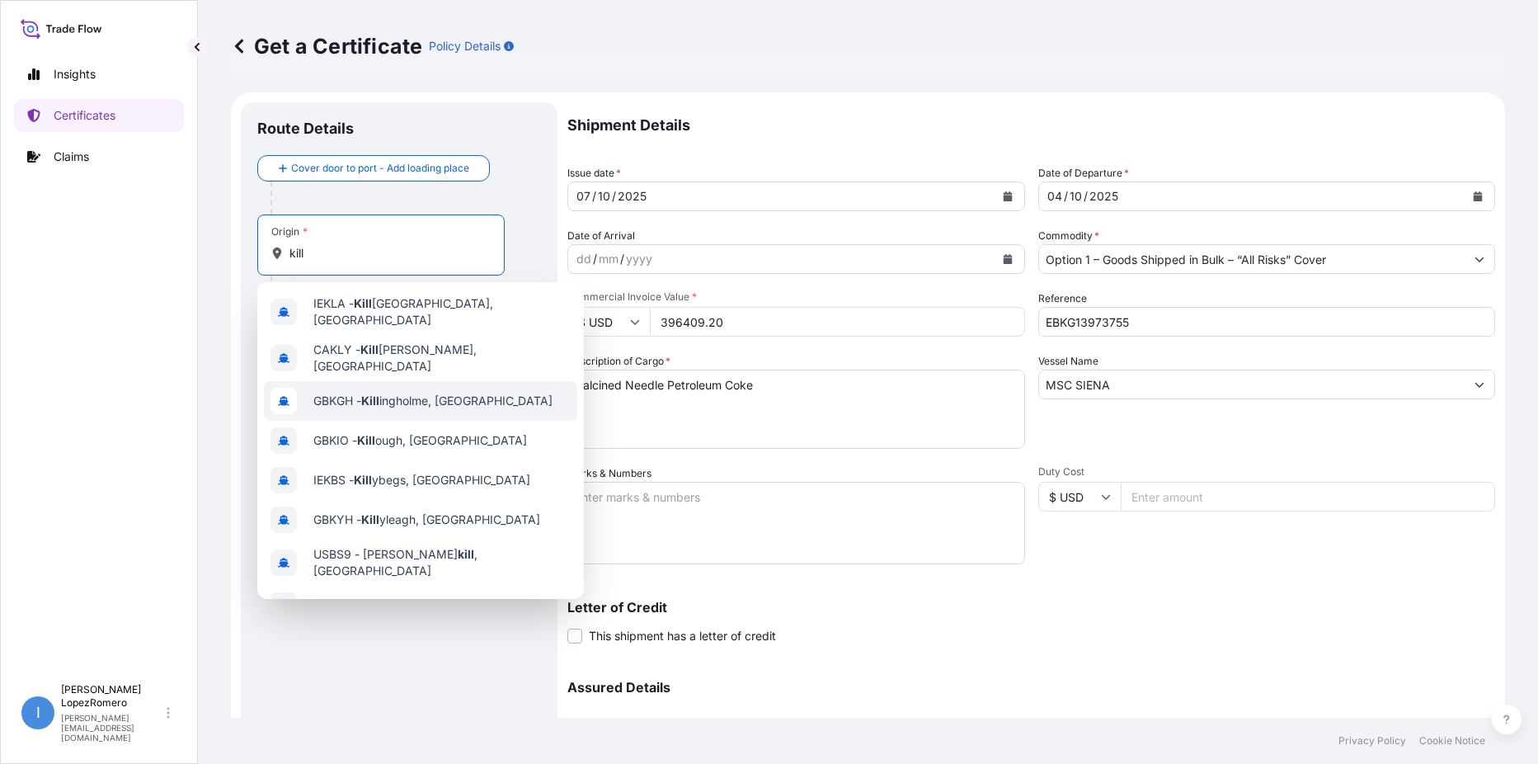
click at [495, 393] on span "GBKGH - Kill ingholme, [GEOGRAPHIC_DATA]" at bounding box center [432, 401] width 239 height 16
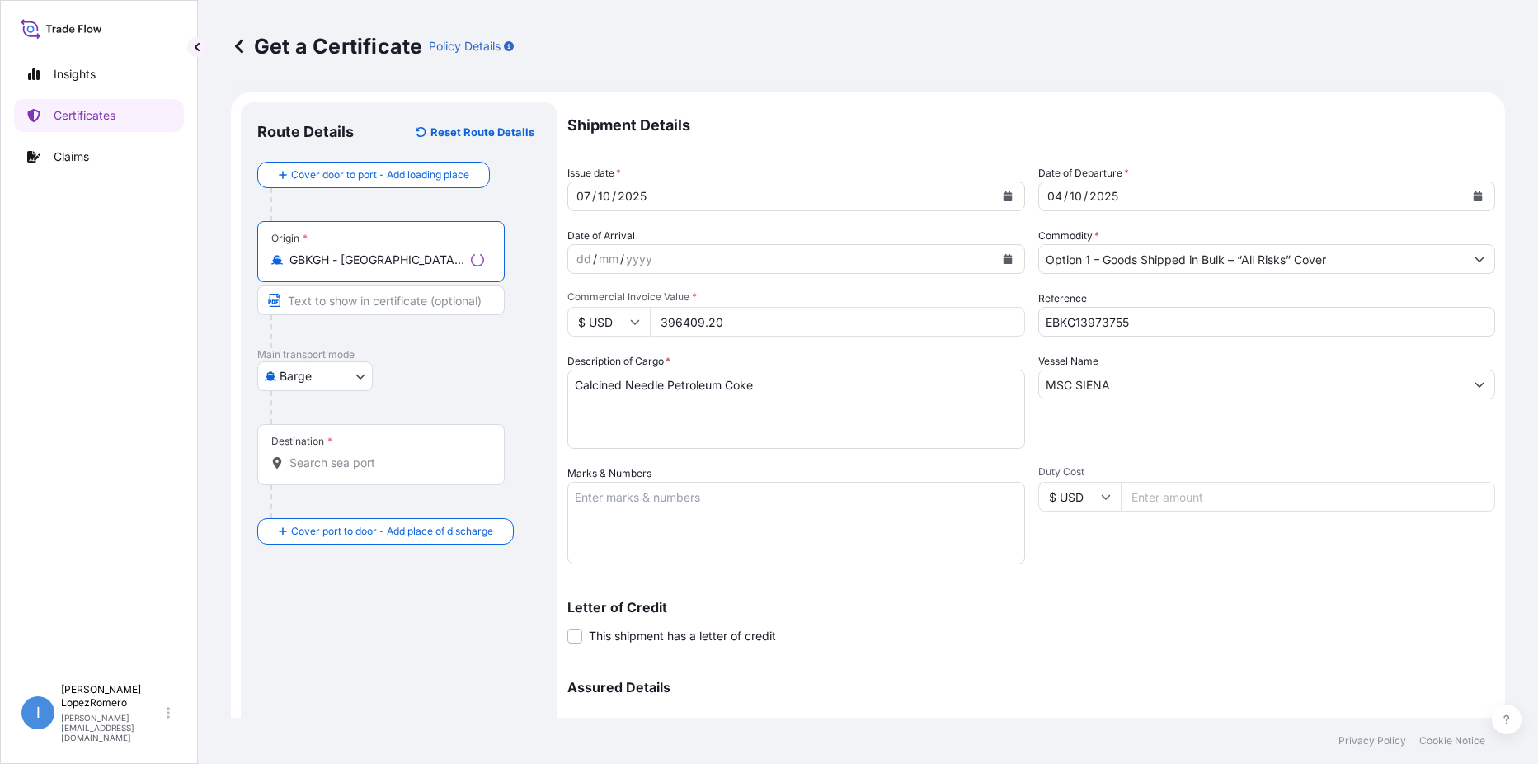
type input "GBKGH - [GEOGRAPHIC_DATA], [GEOGRAPHIC_DATA]"
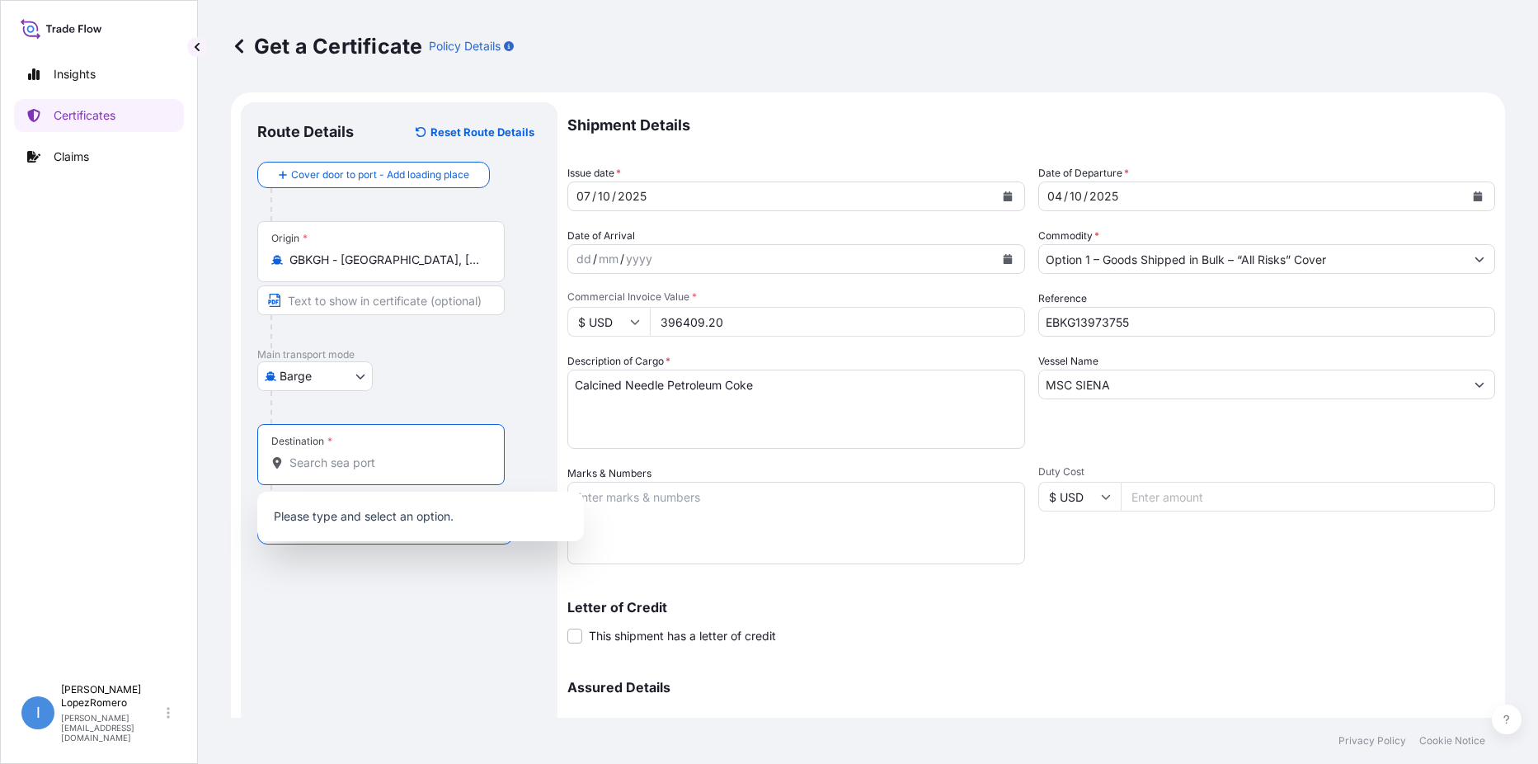
click at [336, 467] on input "Destination *" at bounding box center [386, 462] width 195 height 16
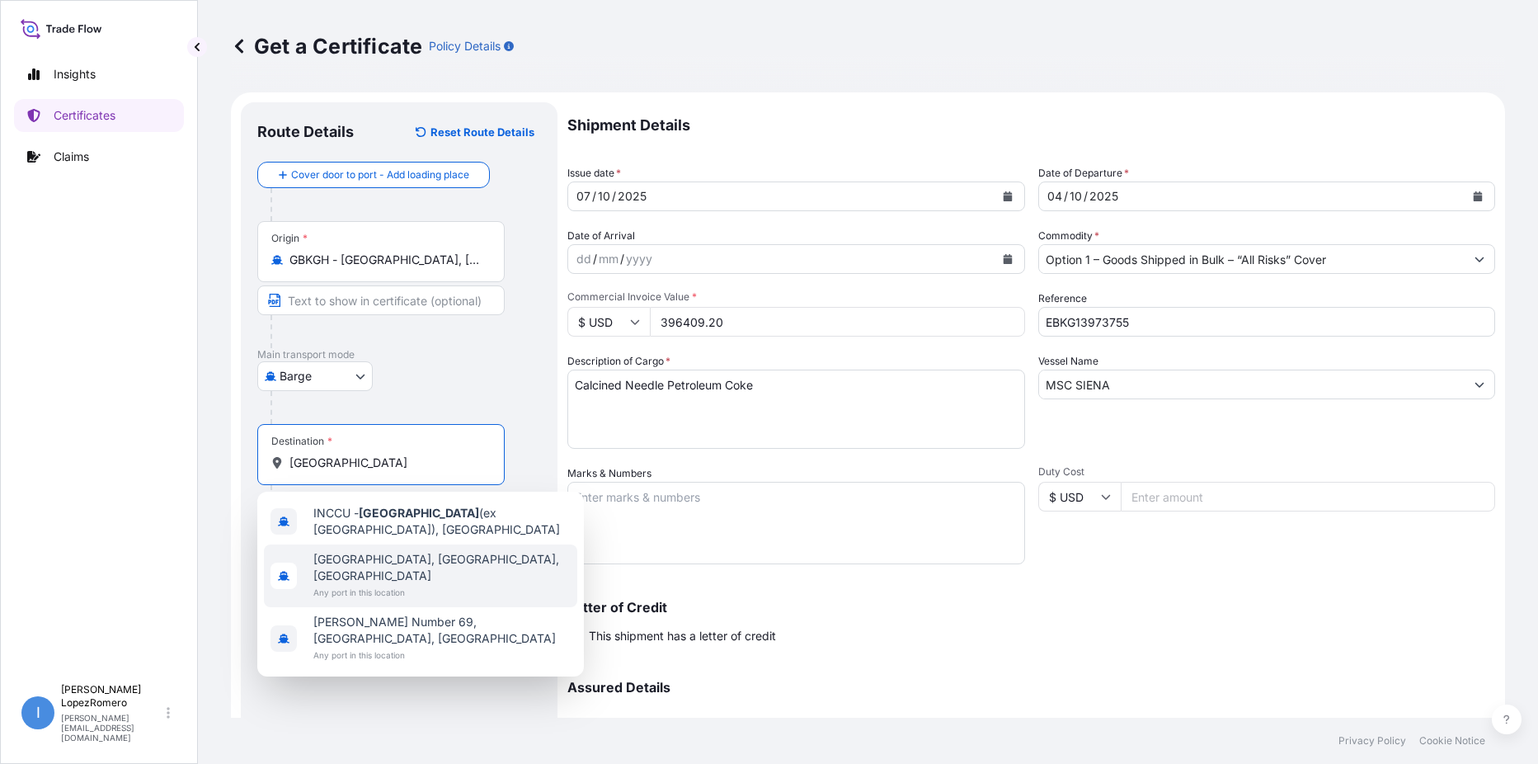
click at [470, 566] on div "[GEOGRAPHIC_DATA], [GEOGRAPHIC_DATA], [GEOGRAPHIC_DATA] Any port in this locati…" at bounding box center [420, 575] width 313 height 63
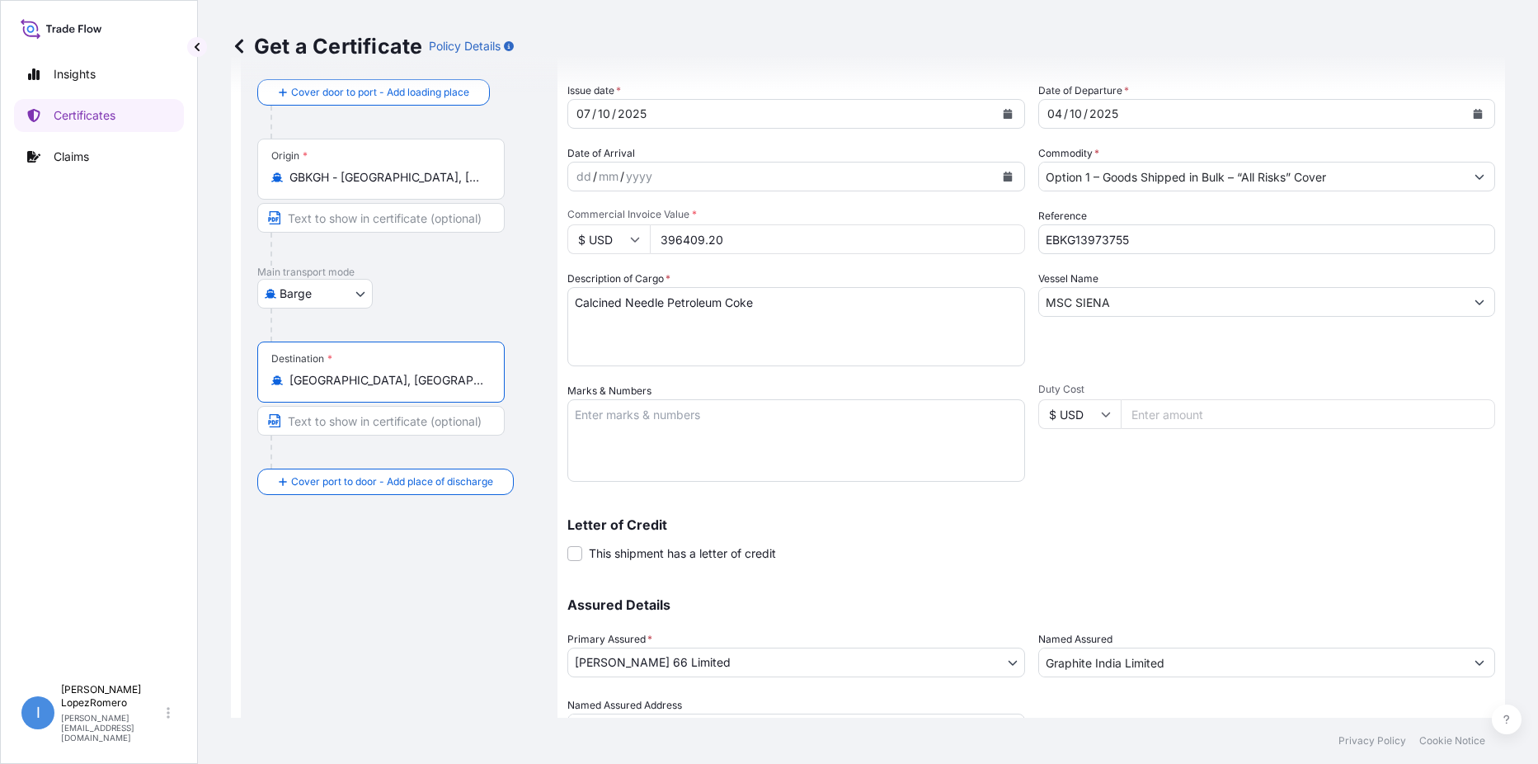
scroll to position [164, 0]
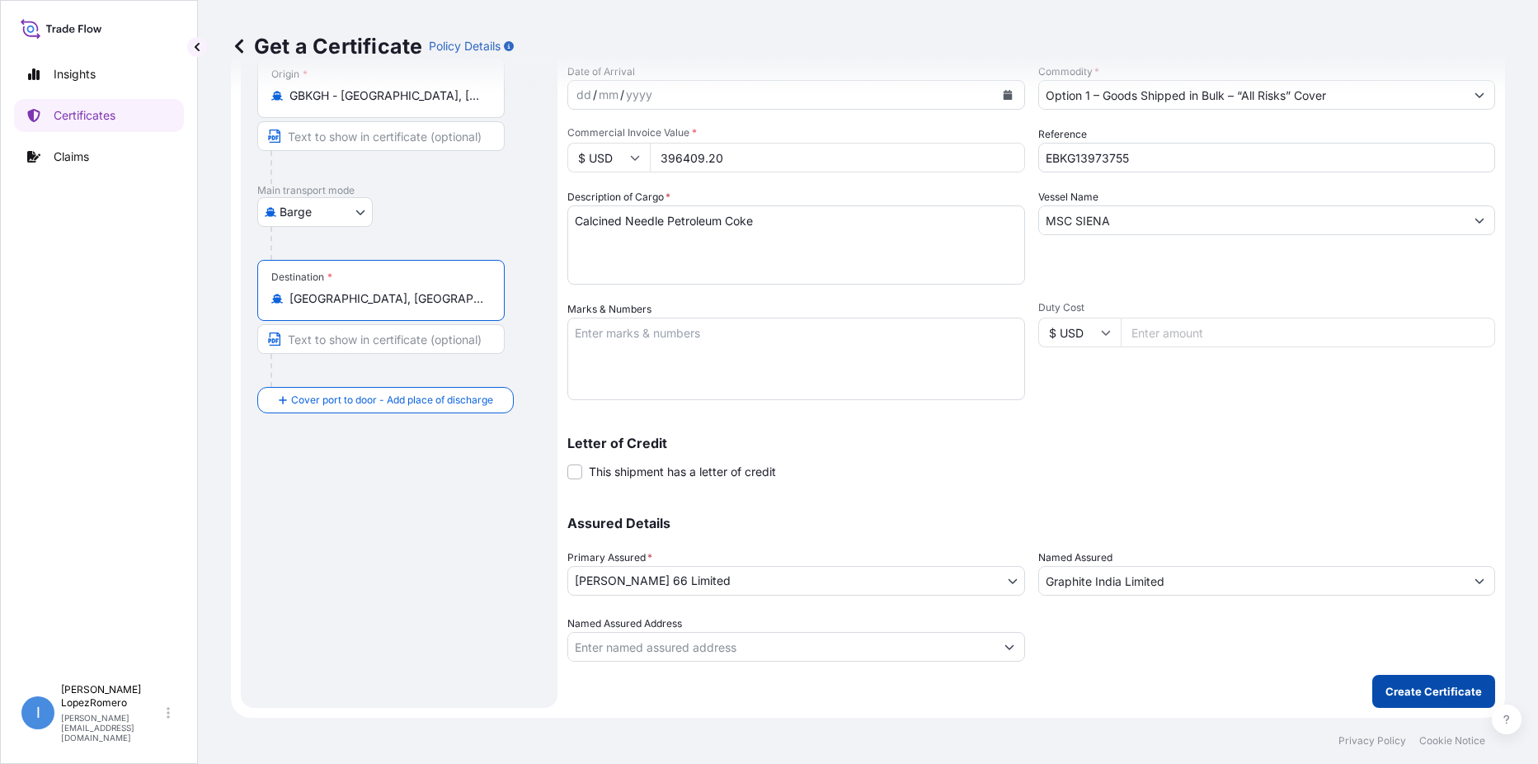
type input "[GEOGRAPHIC_DATA], [GEOGRAPHIC_DATA], [GEOGRAPHIC_DATA]"
click at [1401, 703] on button "Create Certificate" at bounding box center [1433, 691] width 123 height 33
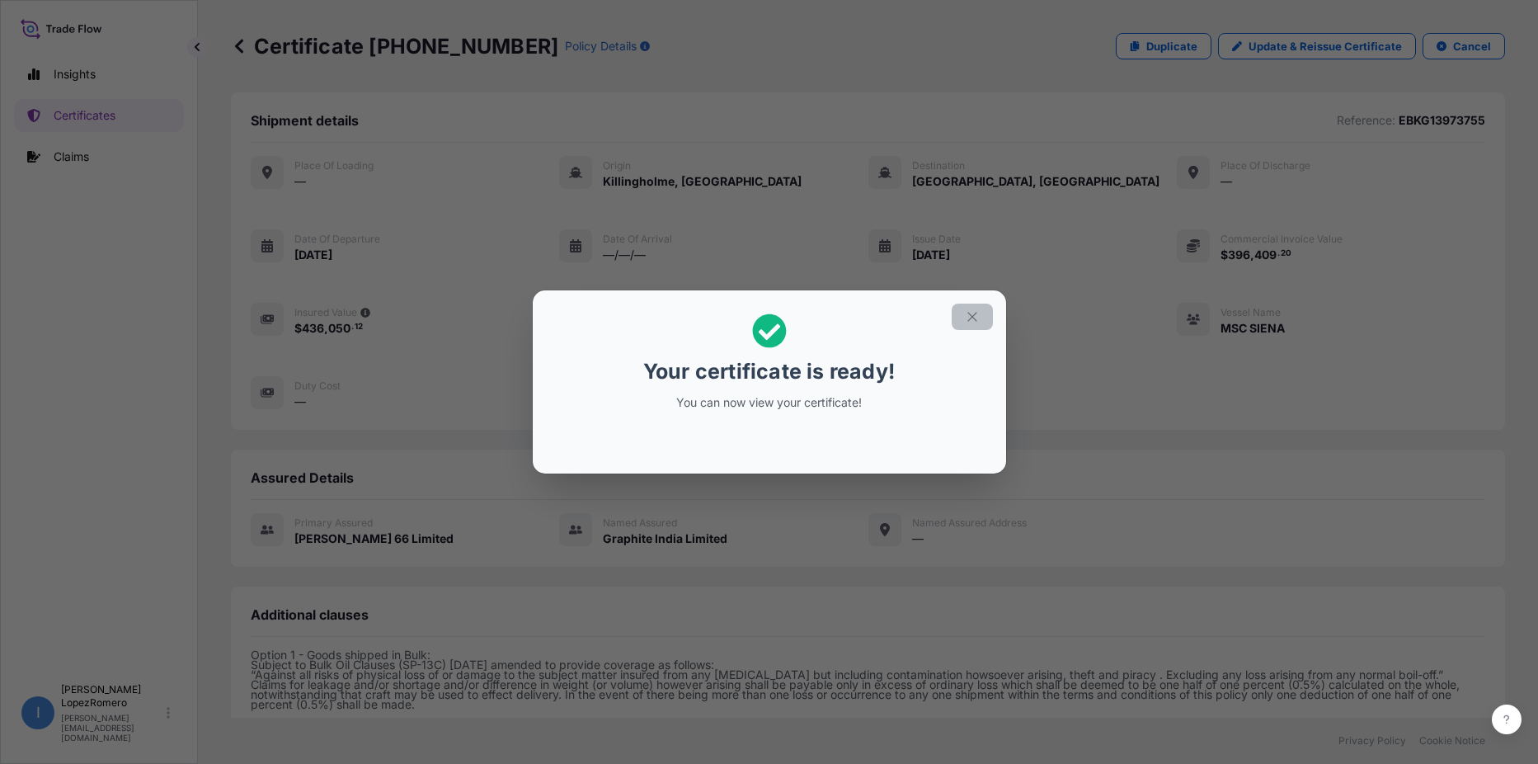
click at [980, 320] on button "button" at bounding box center [972, 316] width 41 height 26
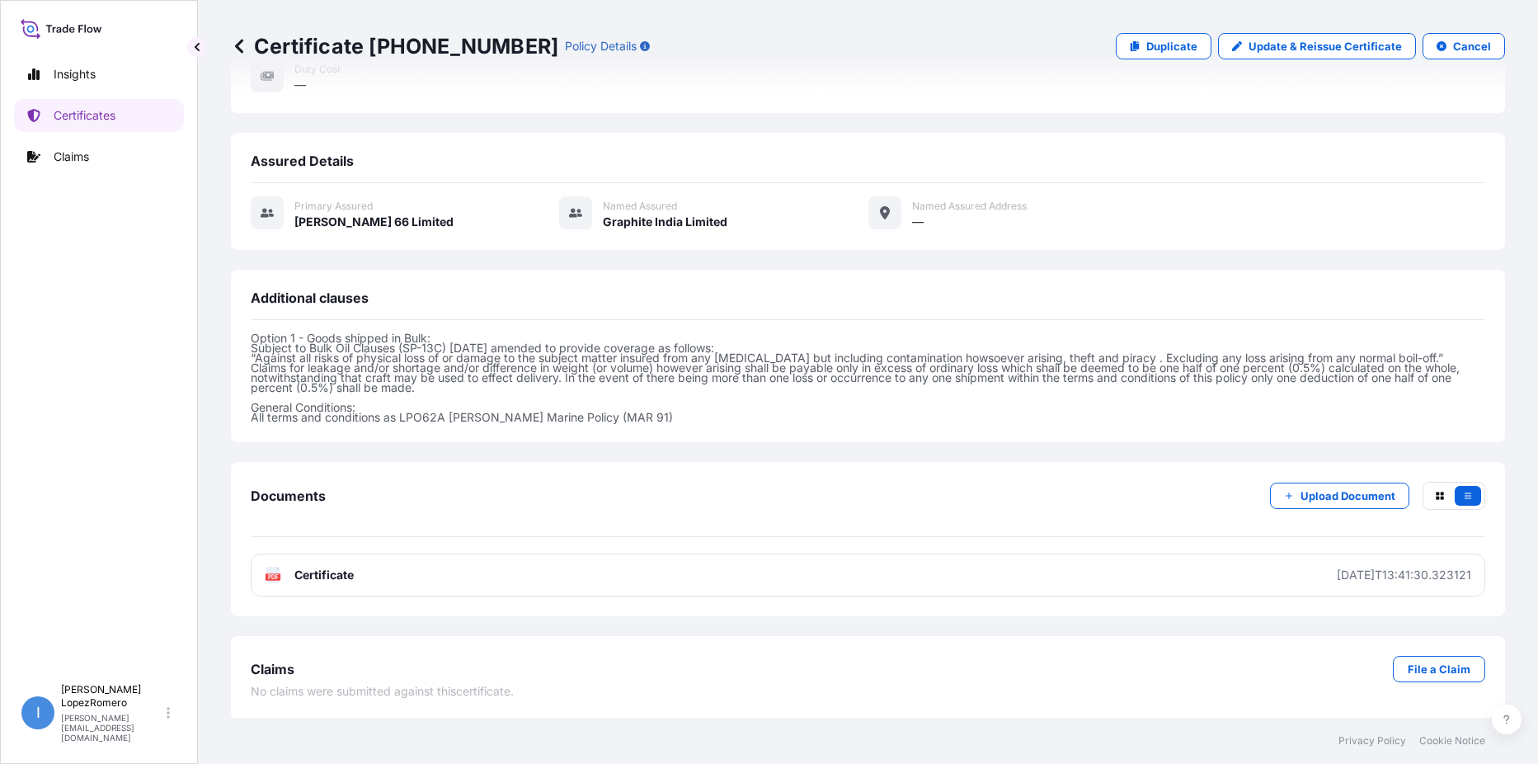
scroll to position [318, 0]
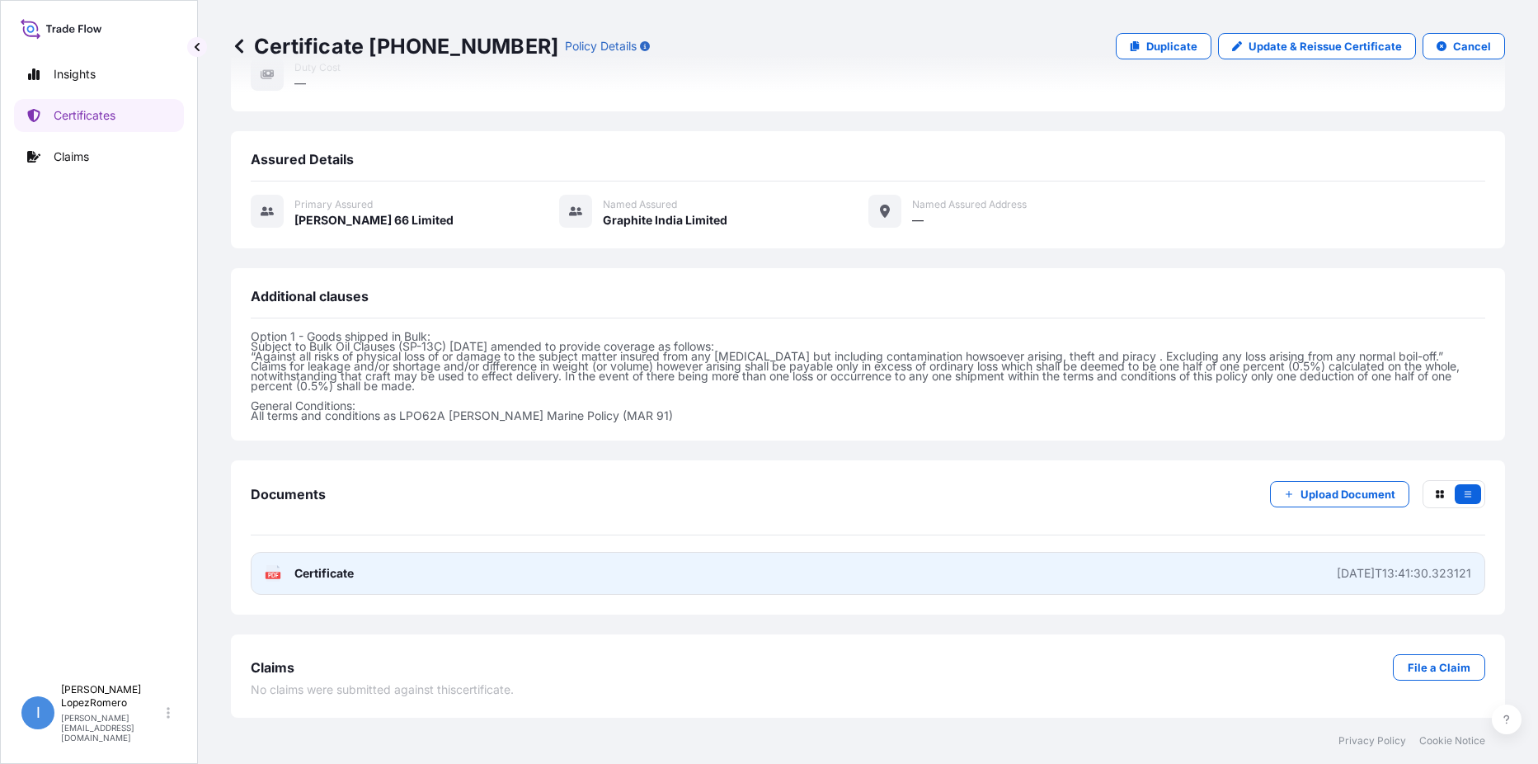
click at [308, 573] on span "Certificate" at bounding box center [323, 573] width 59 height 16
